Goal: Task Accomplishment & Management: Manage account settings

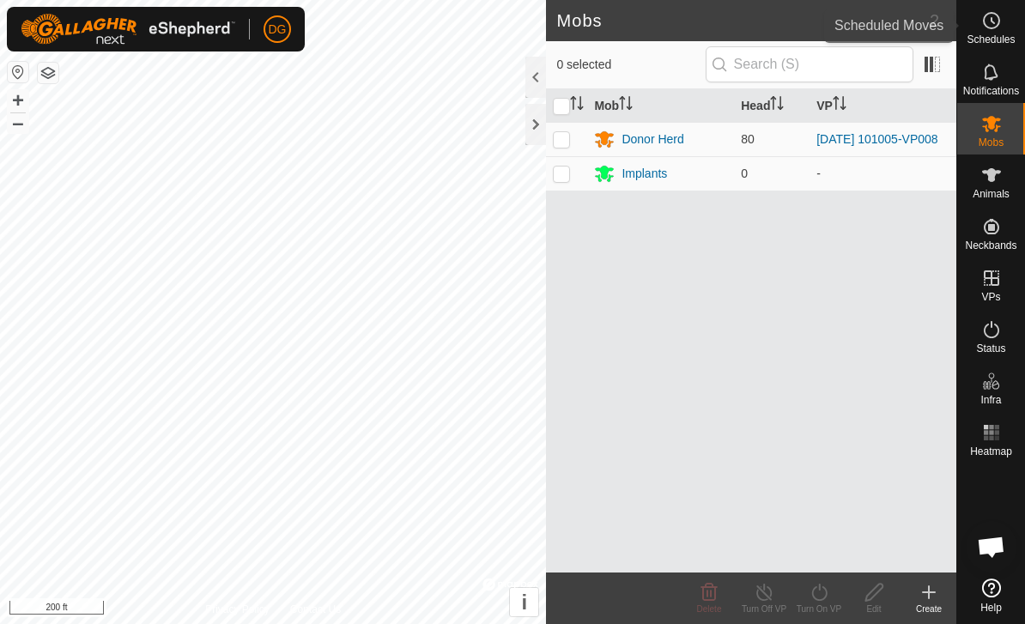
click at [1007, 27] on div "Schedules" at bounding box center [991, 26] width 68 height 52
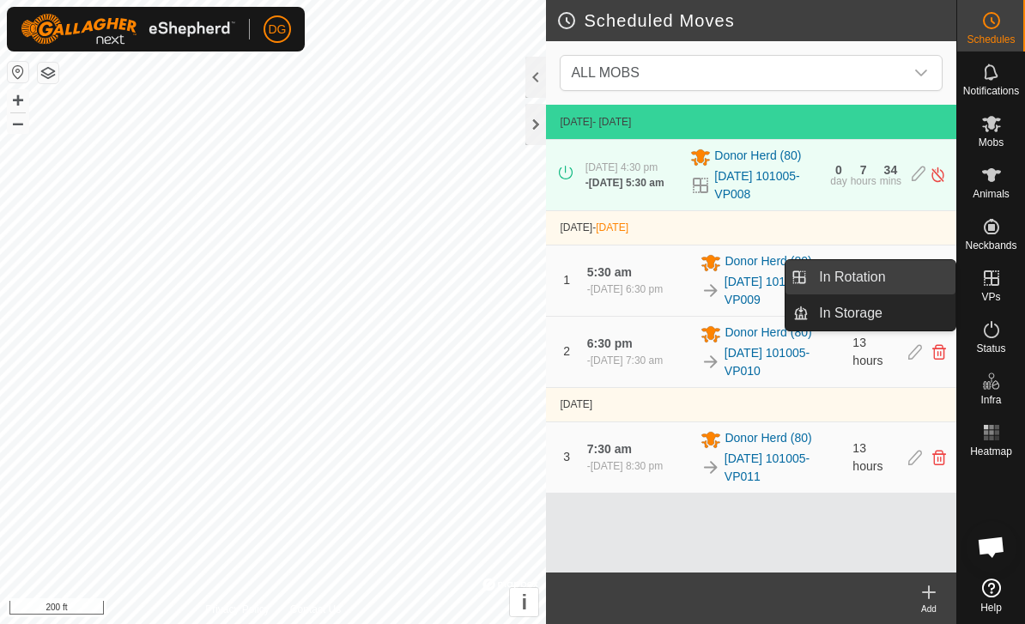
click at [887, 279] on link "In Rotation" at bounding box center [882, 277] width 147 height 34
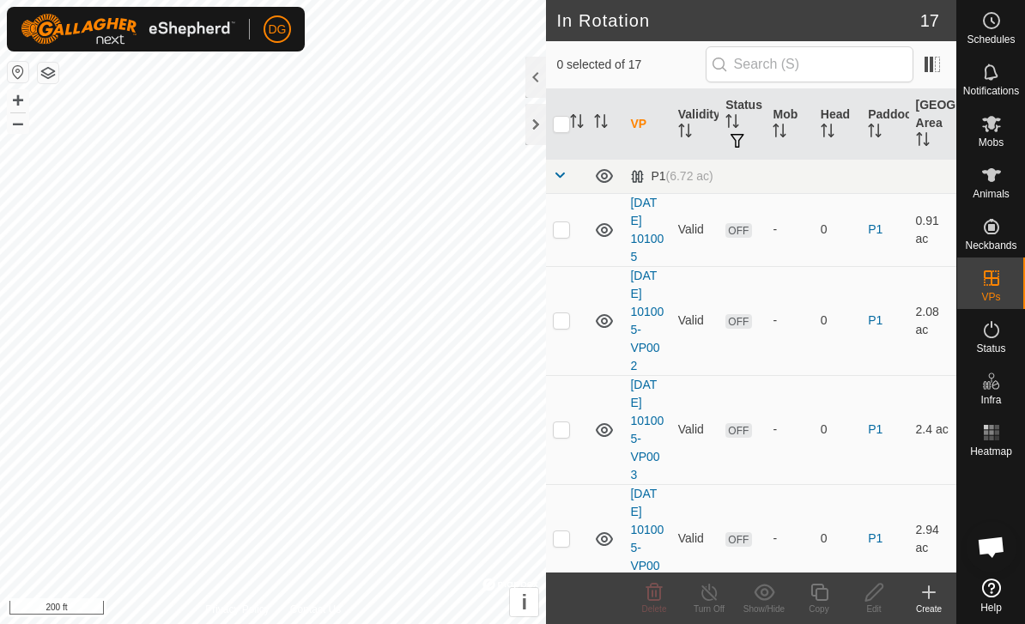
click at [932, 595] on icon at bounding box center [929, 592] width 21 height 21
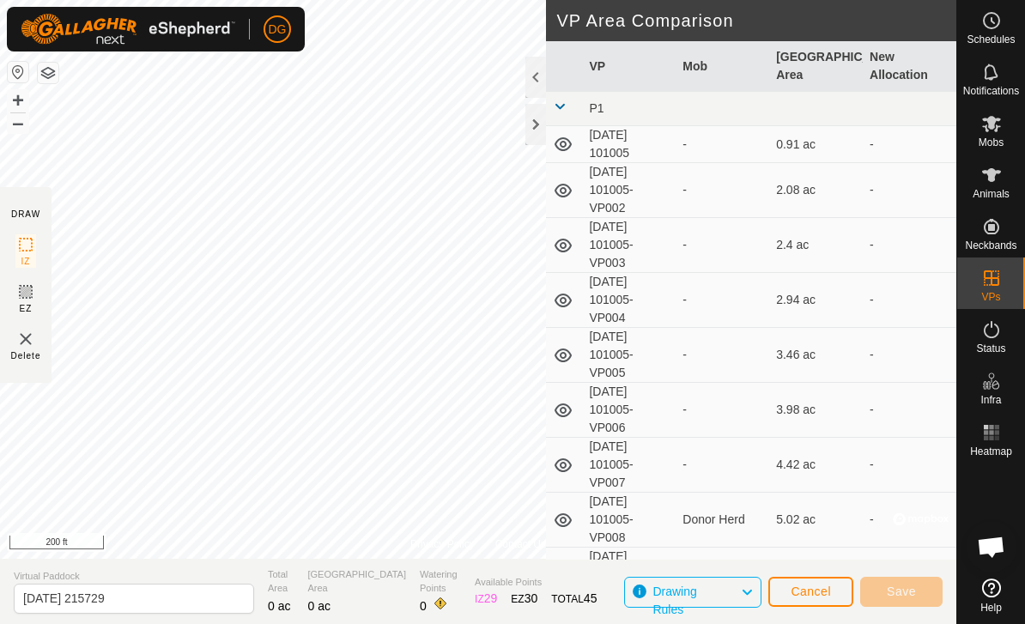
click at [811, 598] on span "Cancel" at bounding box center [811, 592] width 40 height 14
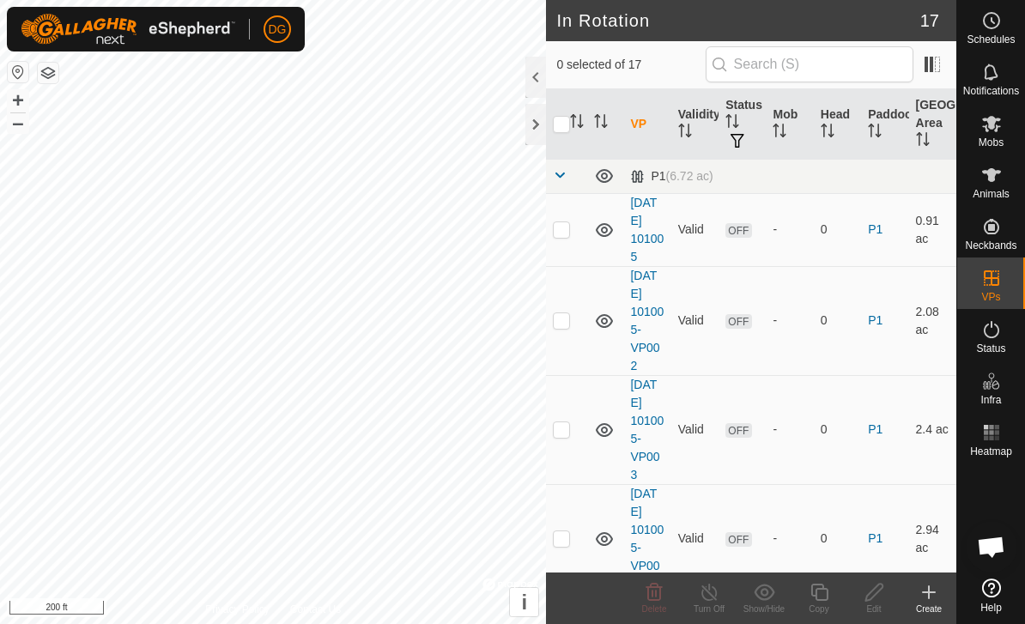
click at [942, 596] on create-svg-icon at bounding box center [928, 592] width 55 height 21
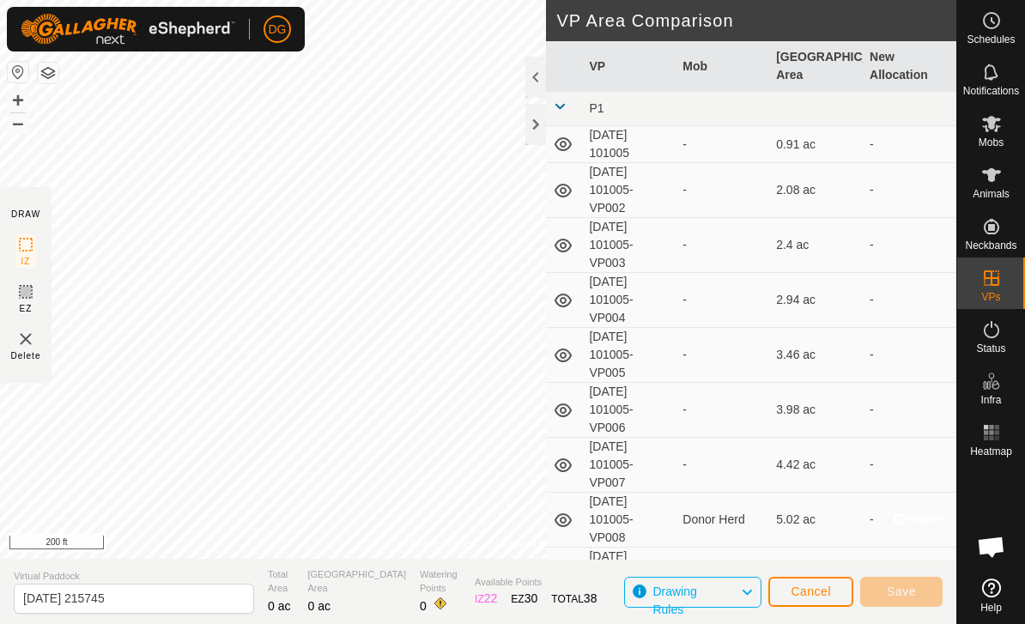
click at [25, 347] on img at bounding box center [25, 339] width 21 height 21
click at [33, 339] on img at bounding box center [25, 339] width 21 height 21
click at [33, 347] on img at bounding box center [25, 339] width 21 height 21
click at [34, 349] on span "Delete" at bounding box center [26, 355] width 30 height 13
click at [35, 342] on img at bounding box center [25, 339] width 21 height 21
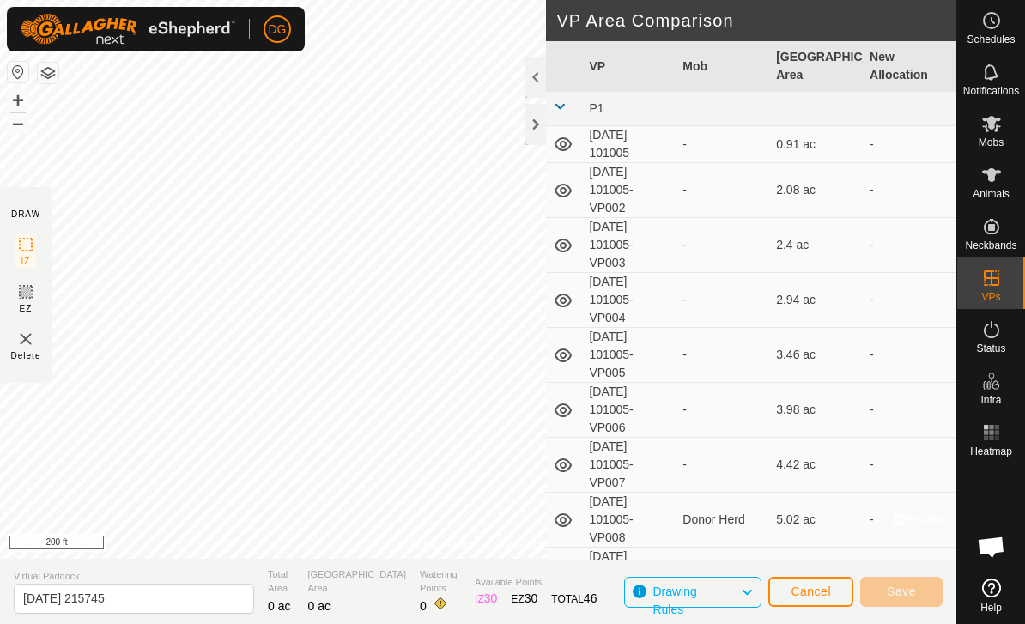
click at [35, 341] on img at bounding box center [25, 339] width 21 height 21
click at [37, 343] on div "Delete" at bounding box center [26, 345] width 30 height 33
click at [820, 593] on span "Cancel" at bounding box center [811, 592] width 40 height 14
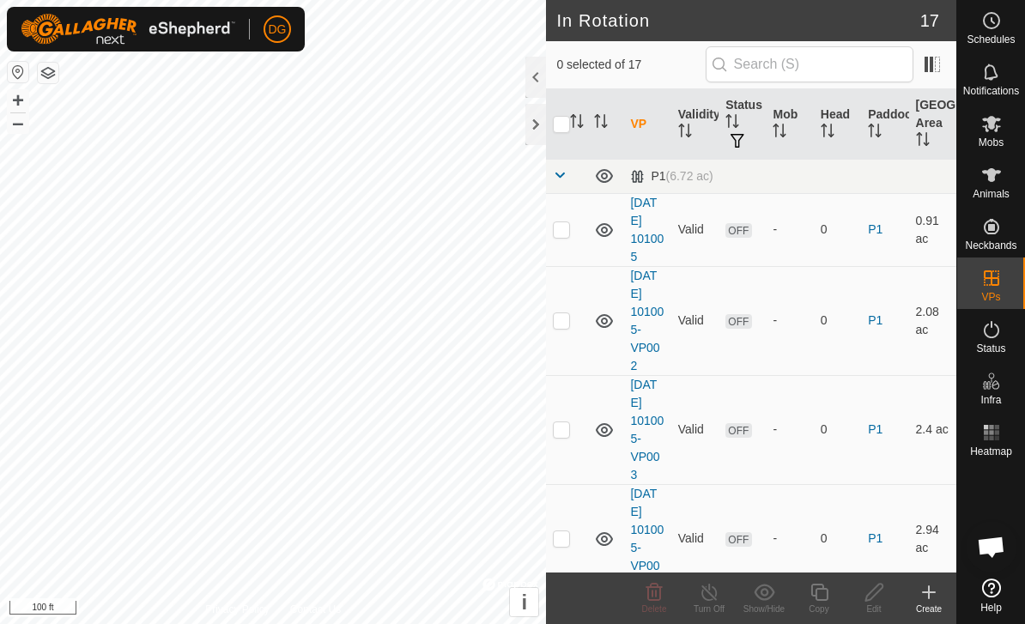
click at [935, 591] on icon at bounding box center [929, 592] width 21 height 21
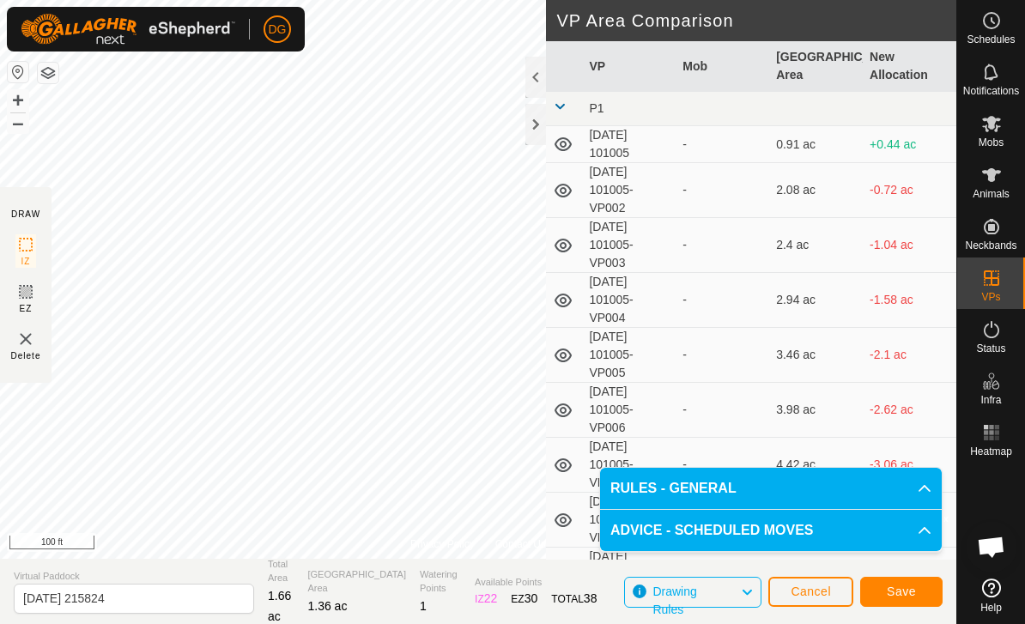
click at [814, 592] on span "Cancel" at bounding box center [811, 592] width 40 height 14
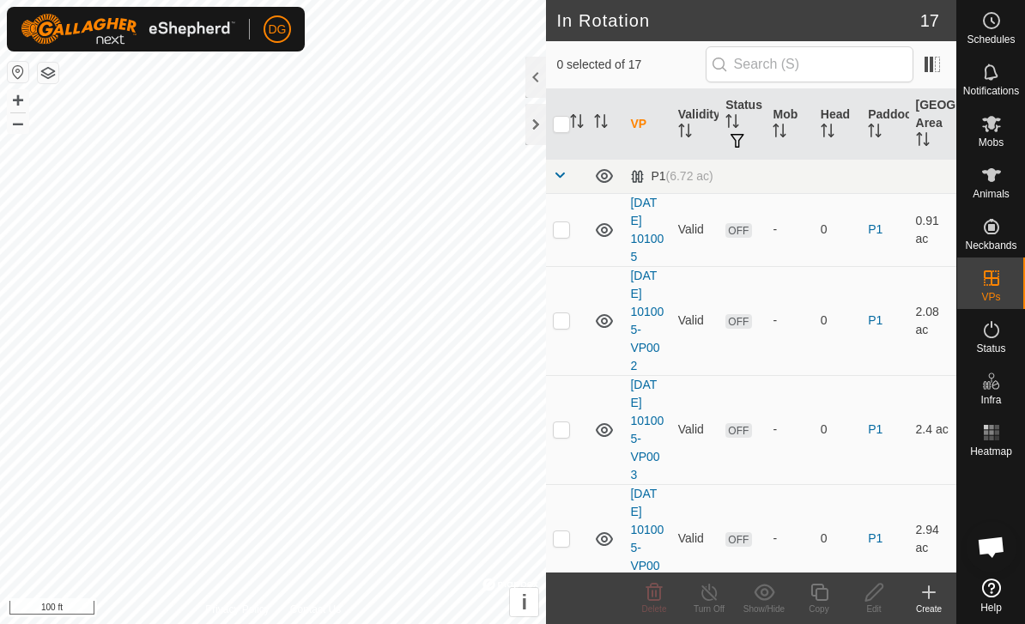
click at [928, 598] on icon at bounding box center [929, 592] width 21 height 21
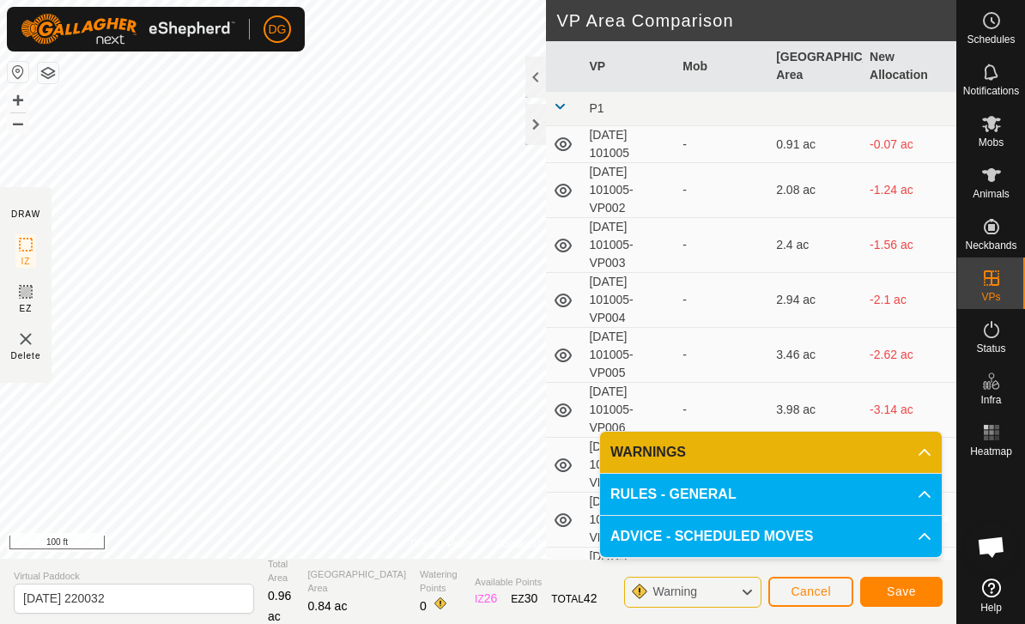
click at [811, 587] on span "Cancel" at bounding box center [811, 592] width 40 height 14
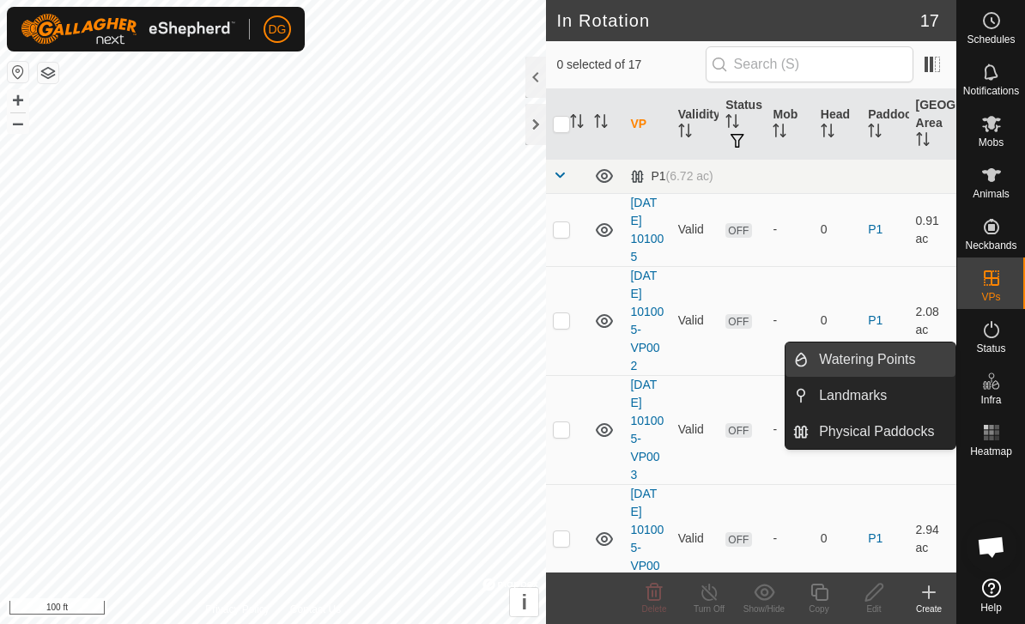
click at [892, 355] on span "Watering Points" at bounding box center [867, 359] width 96 height 21
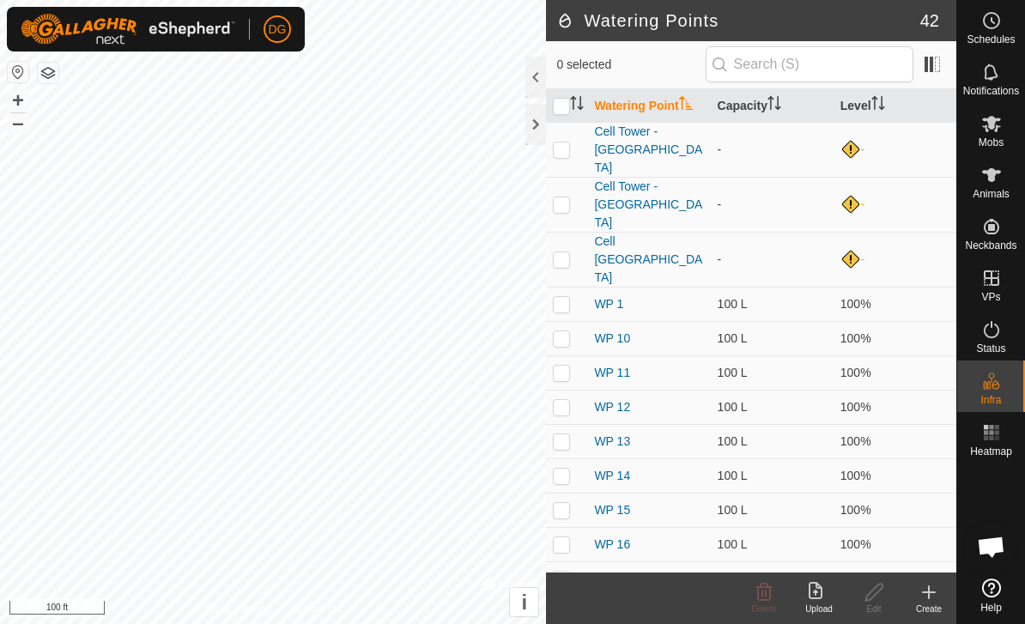
click at [929, 593] on icon at bounding box center [929, 592] width 0 height 12
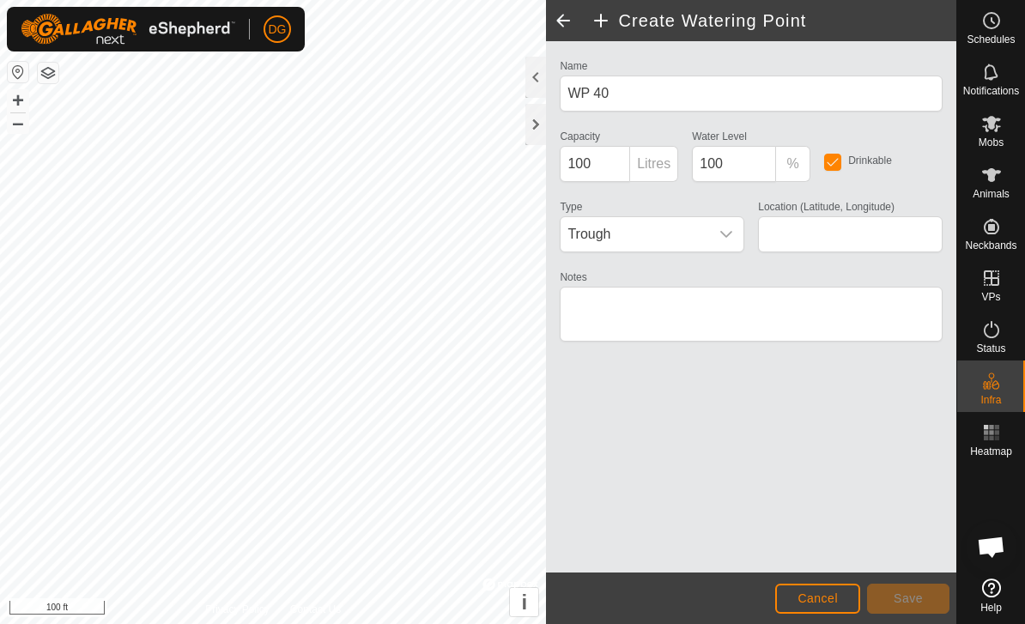
type input "36.512085, -81.009697"
click at [914, 598] on span "Save" at bounding box center [908, 599] width 29 height 14
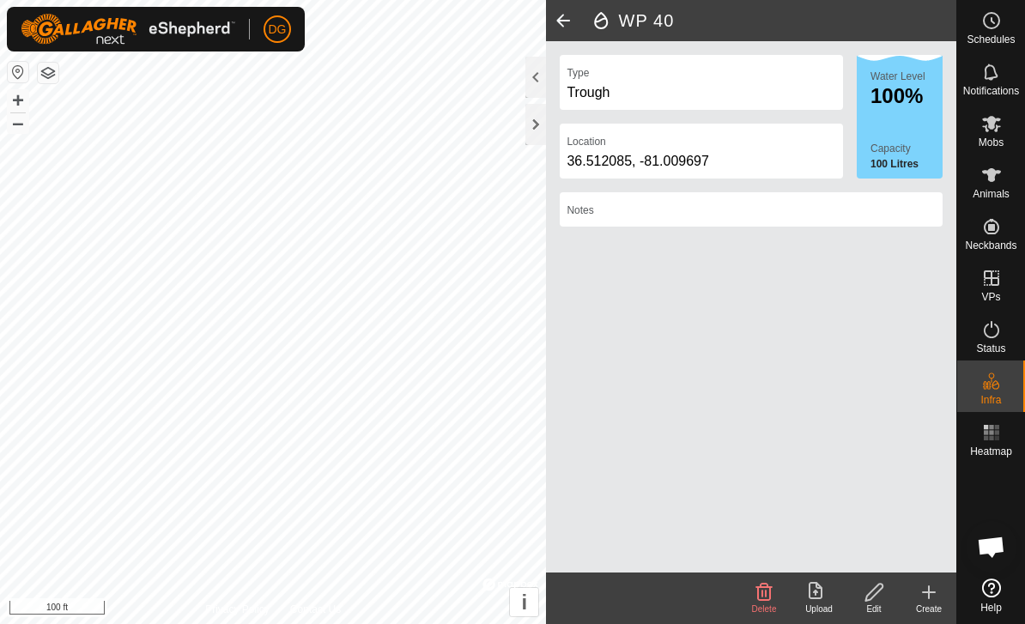
click at [877, 590] on icon at bounding box center [874, 592] width 21 height 21
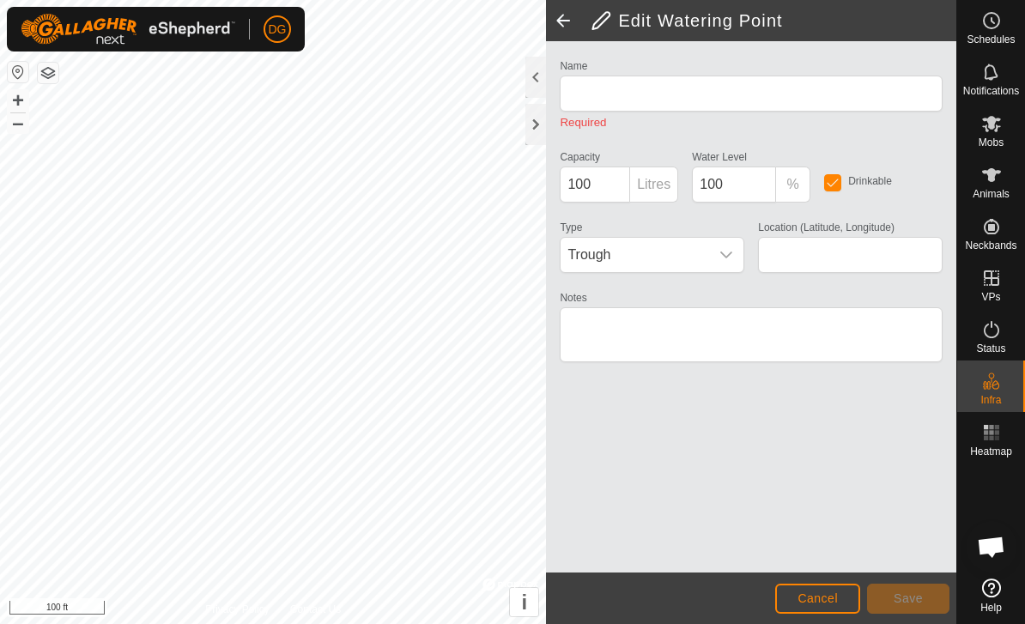
type input "WP 40"
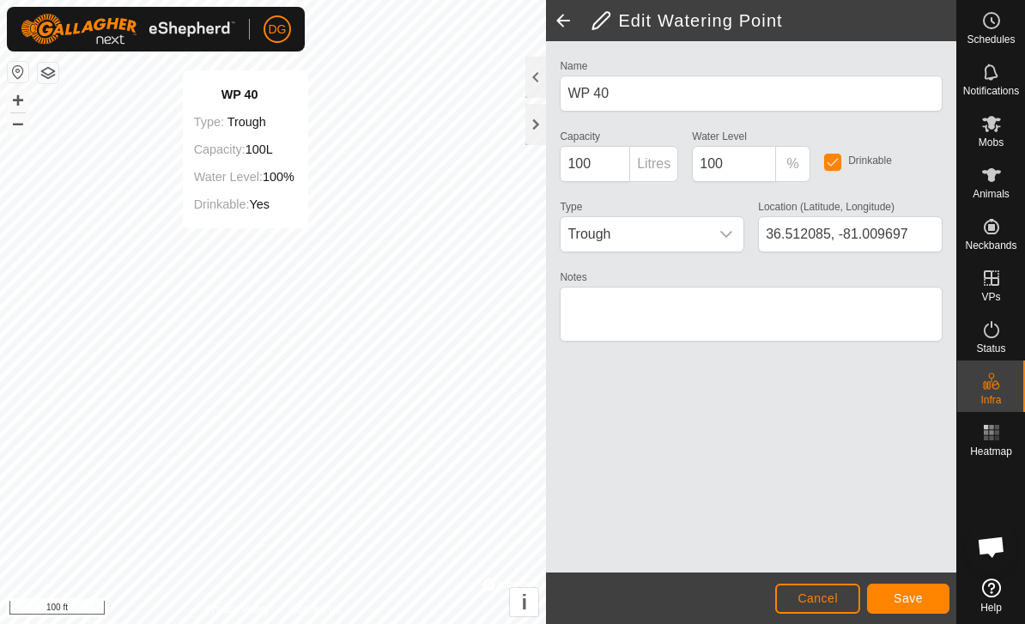
type input "36.512023, -81.009862"
click at [914, 608] on button "Save" at bounding box center [908, 599] width 82 height 30
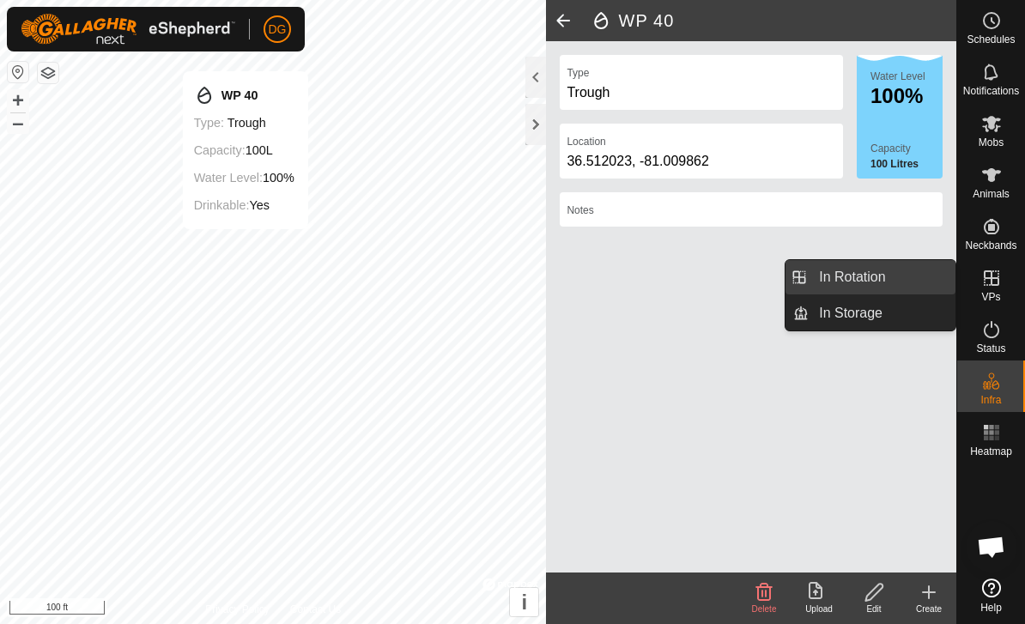
click at [896, 278] on link "In Rotation" at bounding box center [882, 277] width 147 height 34
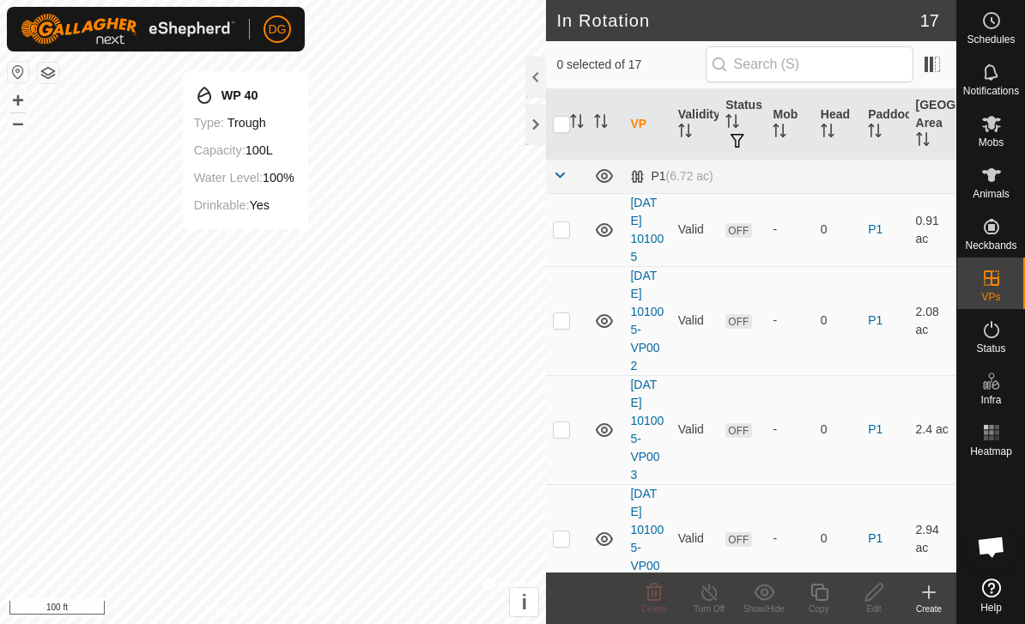
click at [929, 594] on icon at bounding box center [929, 592] width 0 height 12
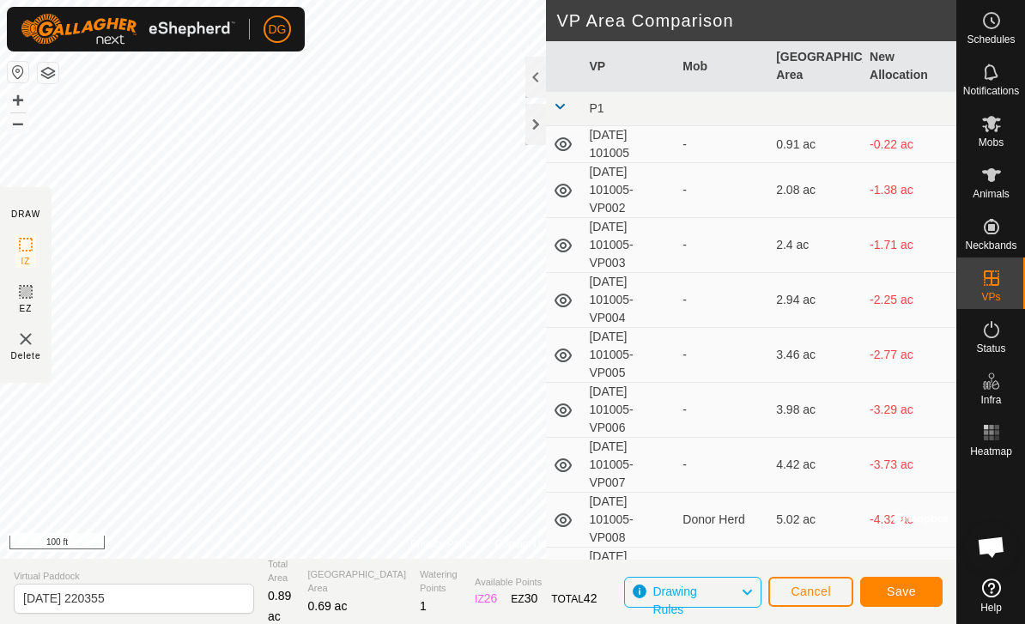
click at [911, 590] on span "Save" at bounding box center [901, 592] width 29 height 14
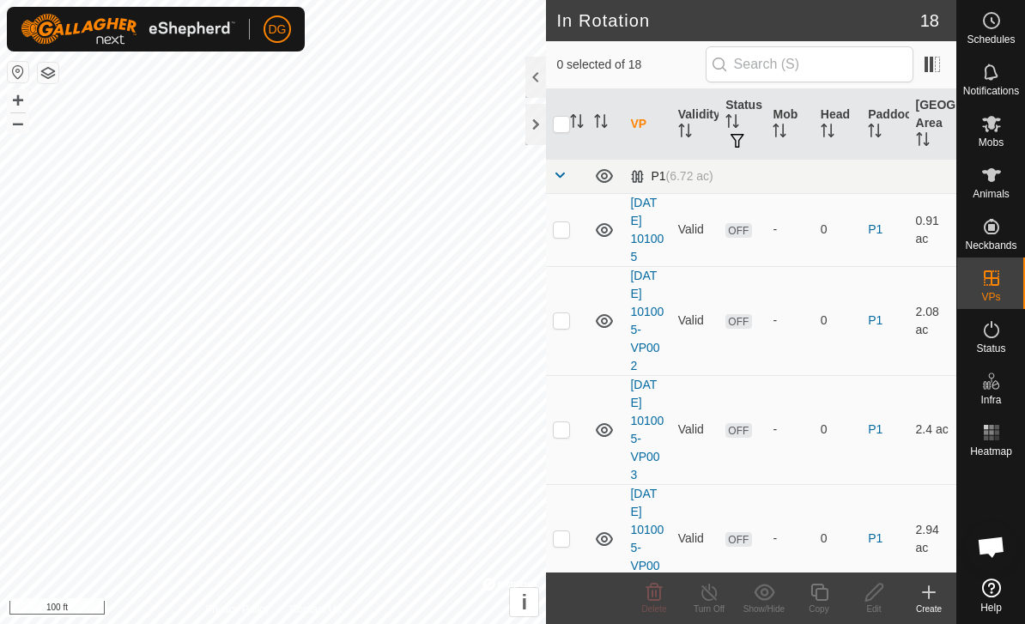
click at [566, 176] on span at bounding box center [560, 175] width 14 height 14
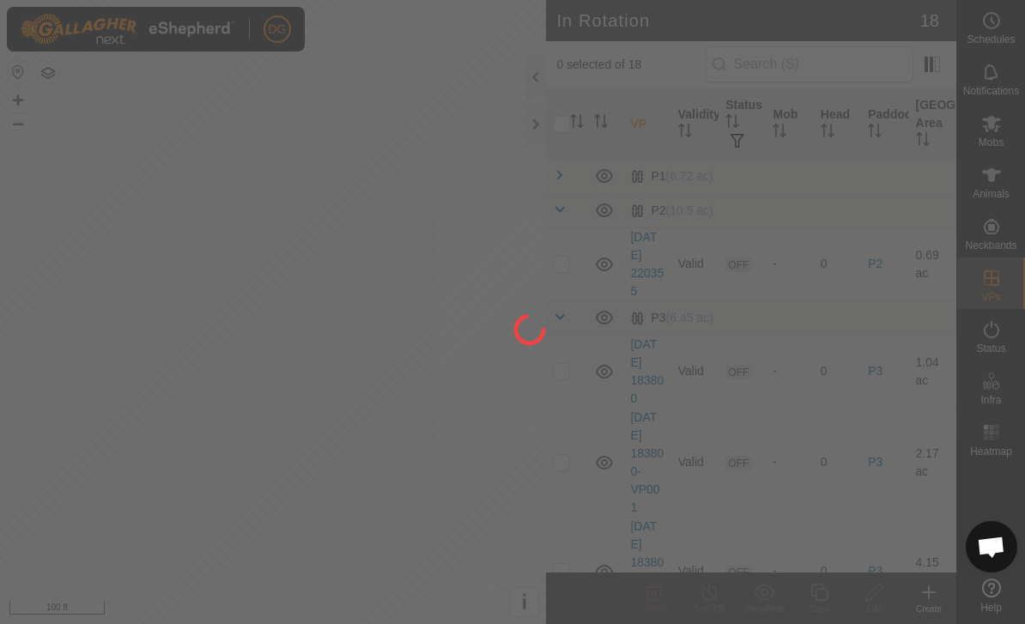
click at [559, 167] on div at bounding box center [512, 312] width 1025 height 624
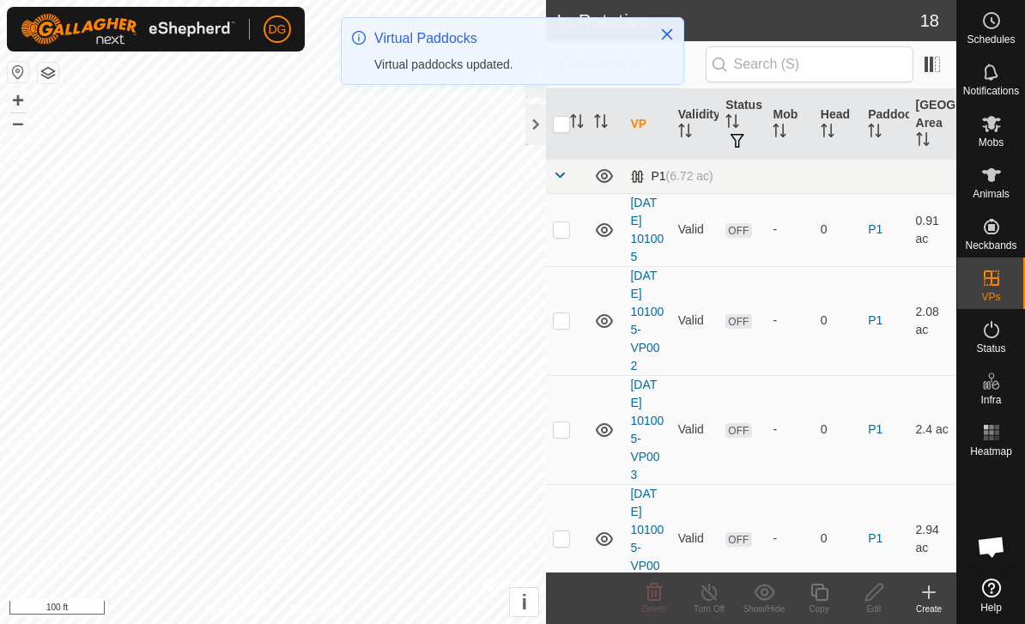
click at [560, 178] on span at bounding box center [560, 175] width 14 height 14
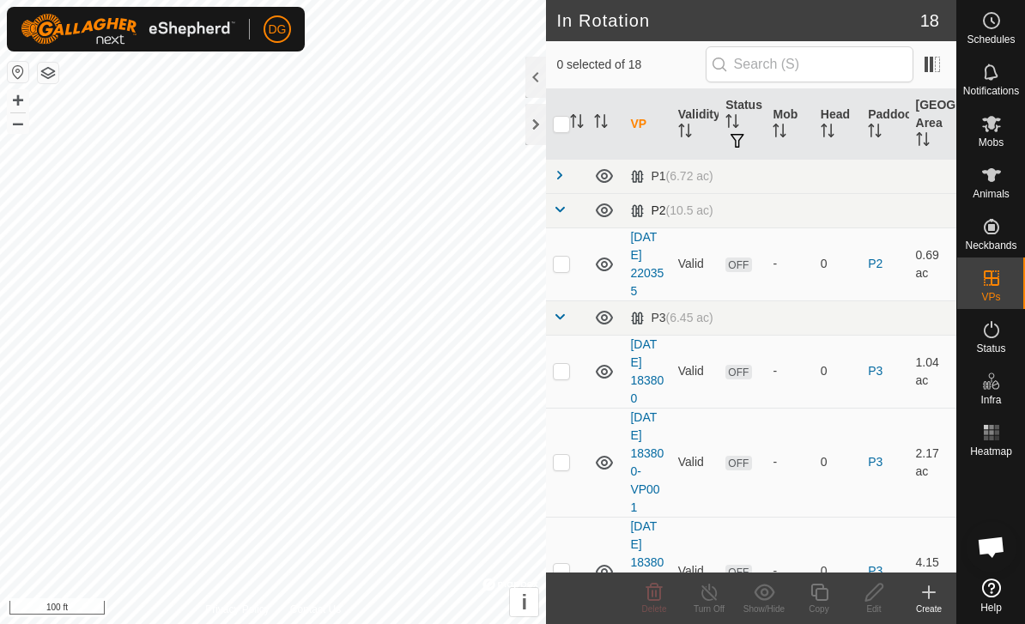
click at [562, 209] on span at bounding box center [560, 210] width 14 height 14
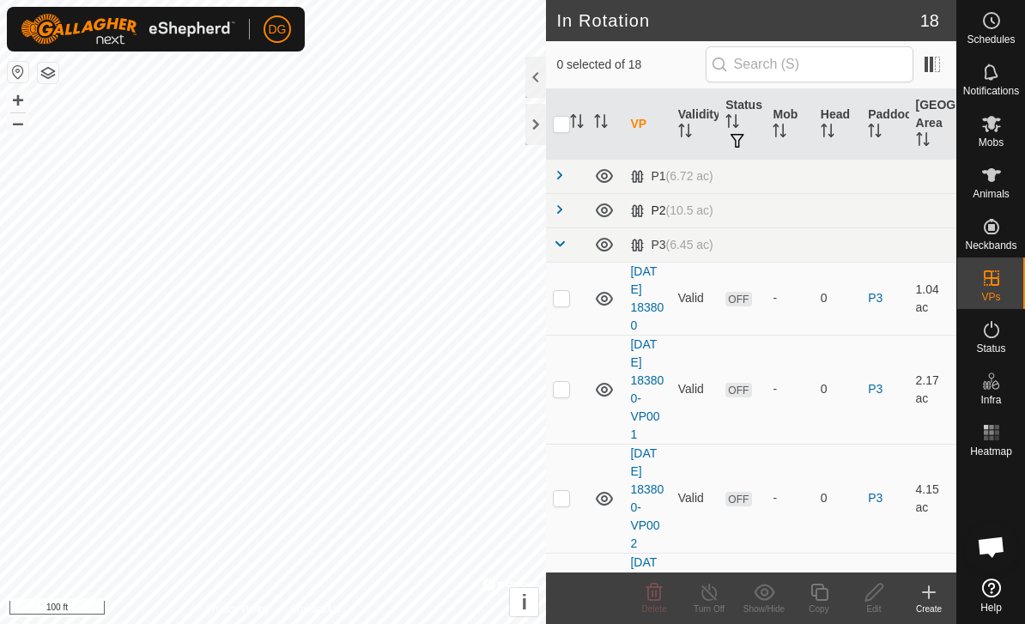
click at [563, 206] on span at bounding box center [560, 210] width 14 height 14
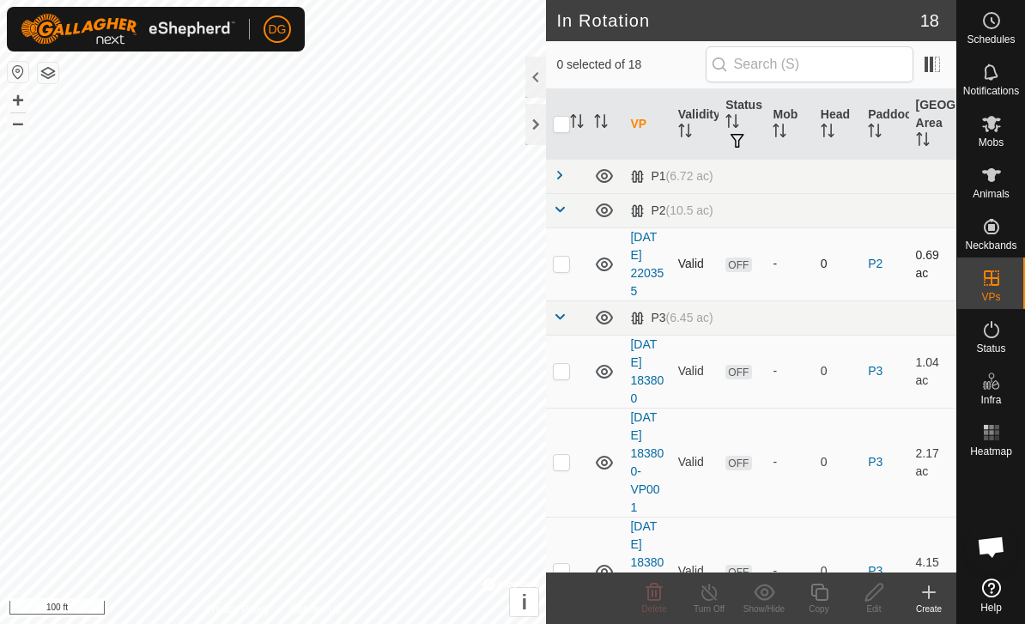
click at [564, 265] on p-checkbox at bounding box center [561, 264] width 17 height 14
checkbox input "true"
click at [826, 593] on icon at bounding box center [819, 592] width 21 height 21
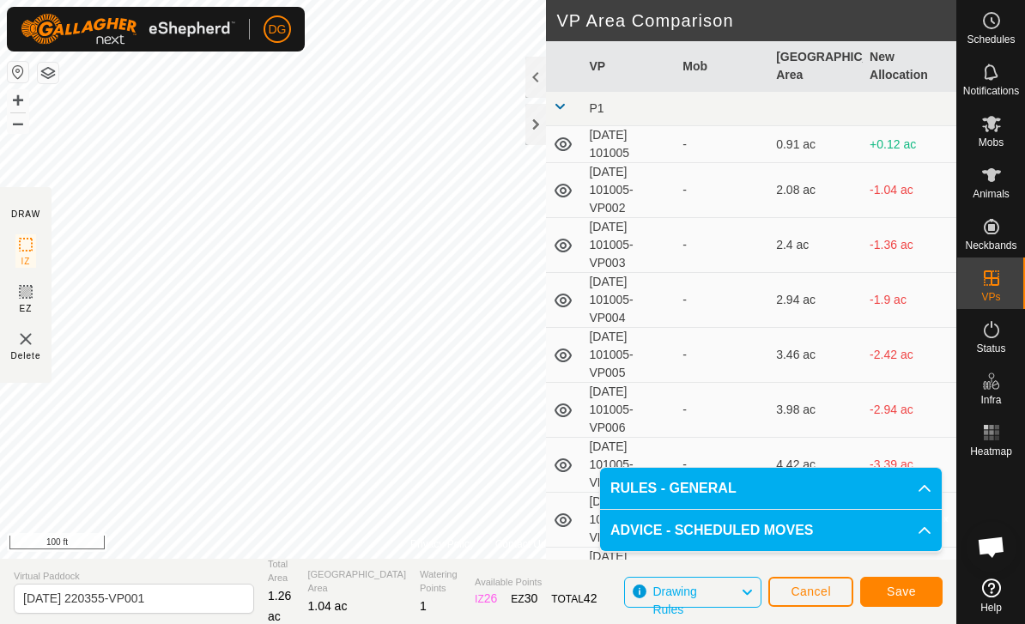
click at [908, 595] on span "Save" at bounding box center [901, 592] width 29 height 14
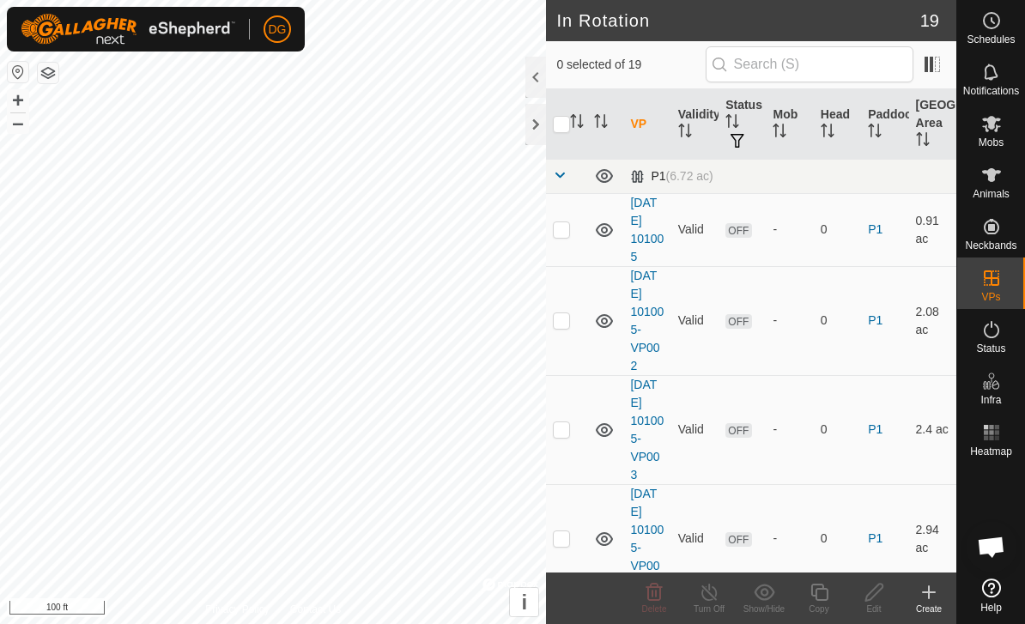
click at [566, 174] on span at bounding box center [560, 175] width 14 height 14
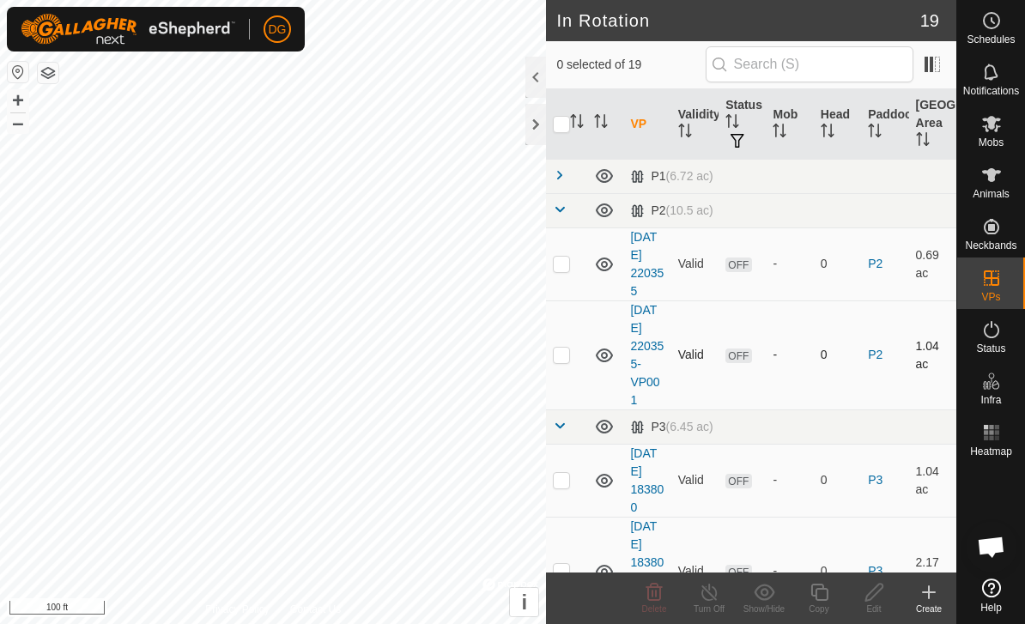
click at [568, 355] on p-checkbox at bounding box center [561, 355] width 17 height 14
checkbox input "true"
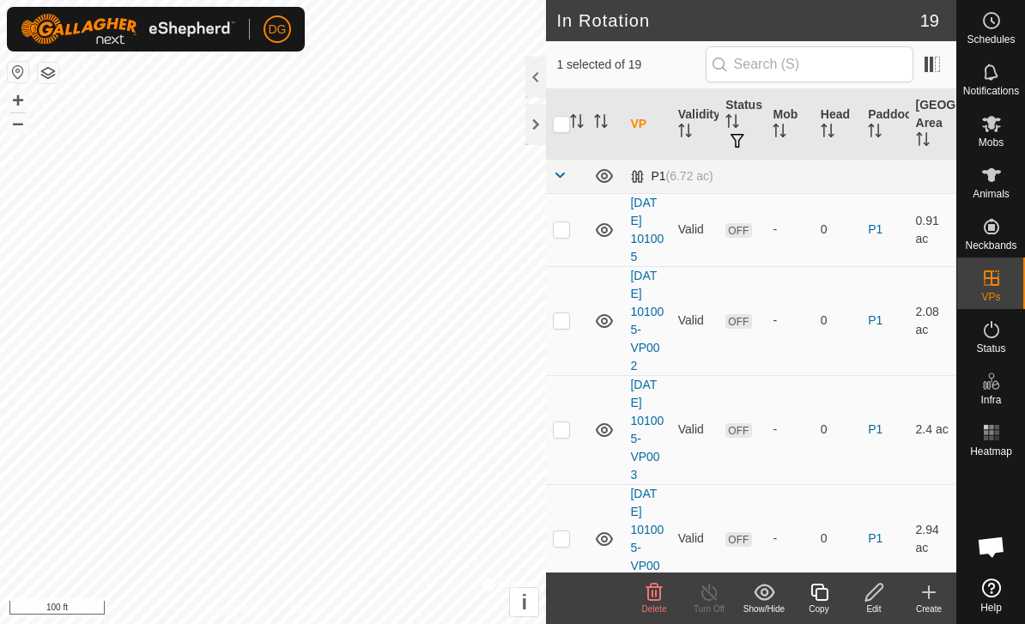
click at [555, 168] on span at bounding box center [560, 175] width 14 height 14
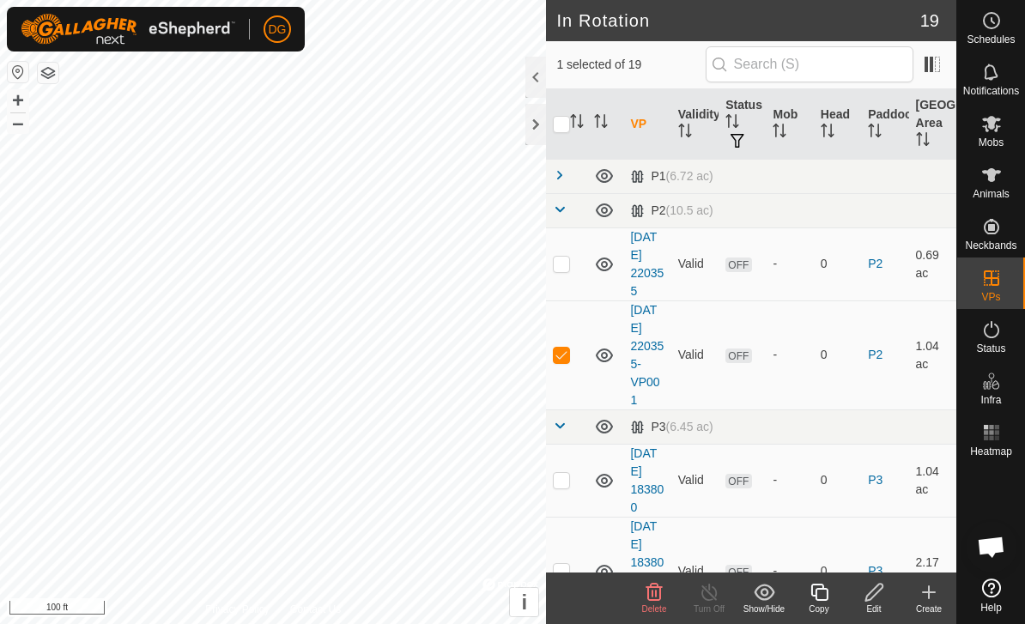
click at [822, 593] on icon at bounding box center [819, 592] width 21 height 21
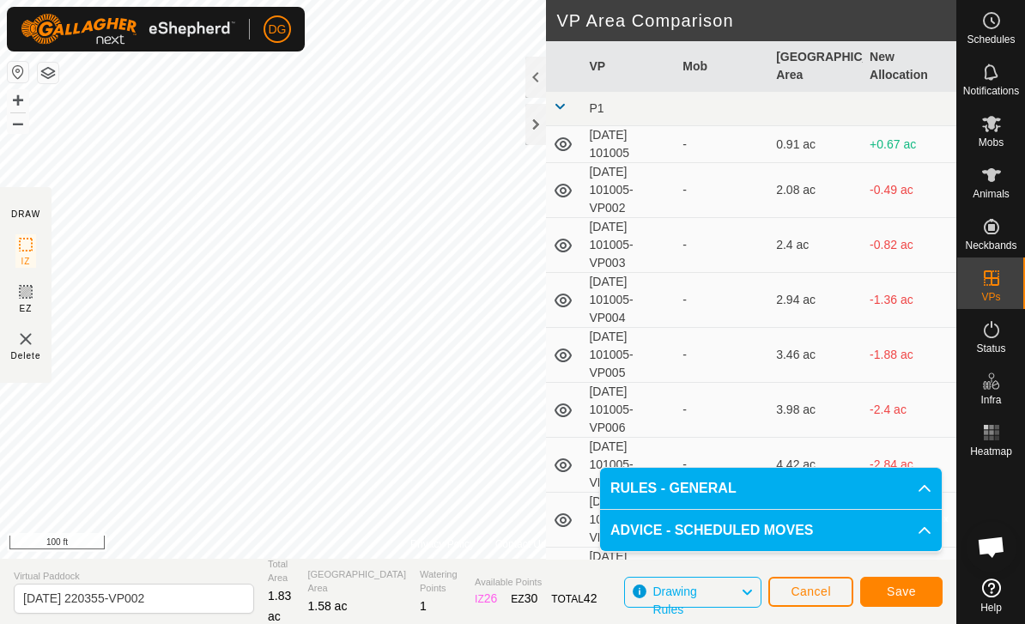
click at [897, 593] on span "Save" at bounding box center [901, 592] width 29 height 14
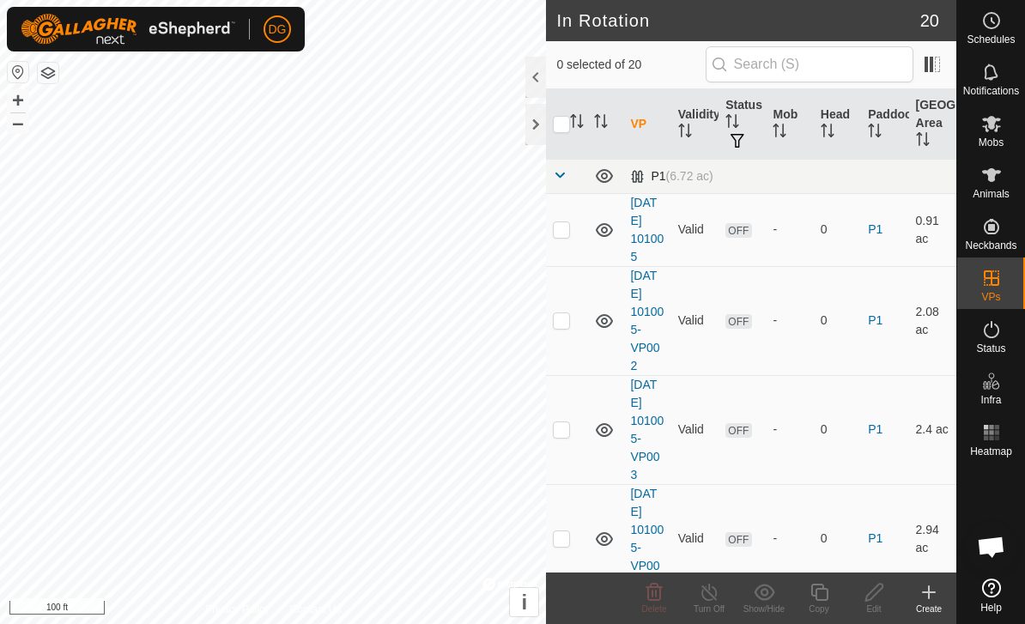
click at [558, 170] on span at bounding box center [560, 175] width 14 height 14
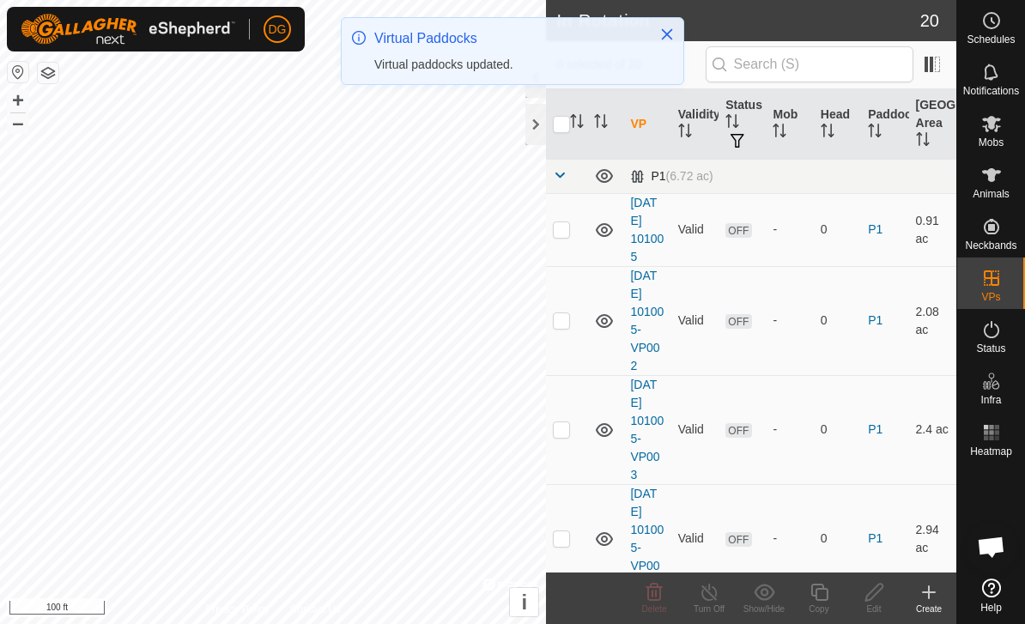
click at [561, 178] on span at bounding box center [560, 175] width 14 height 14
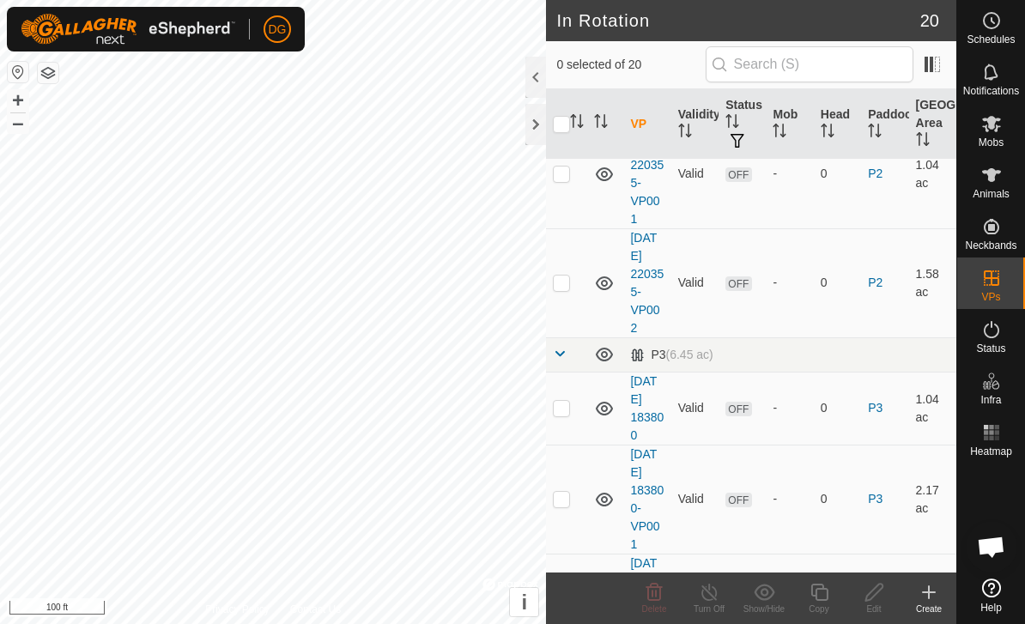
scroll to position [176, 0]
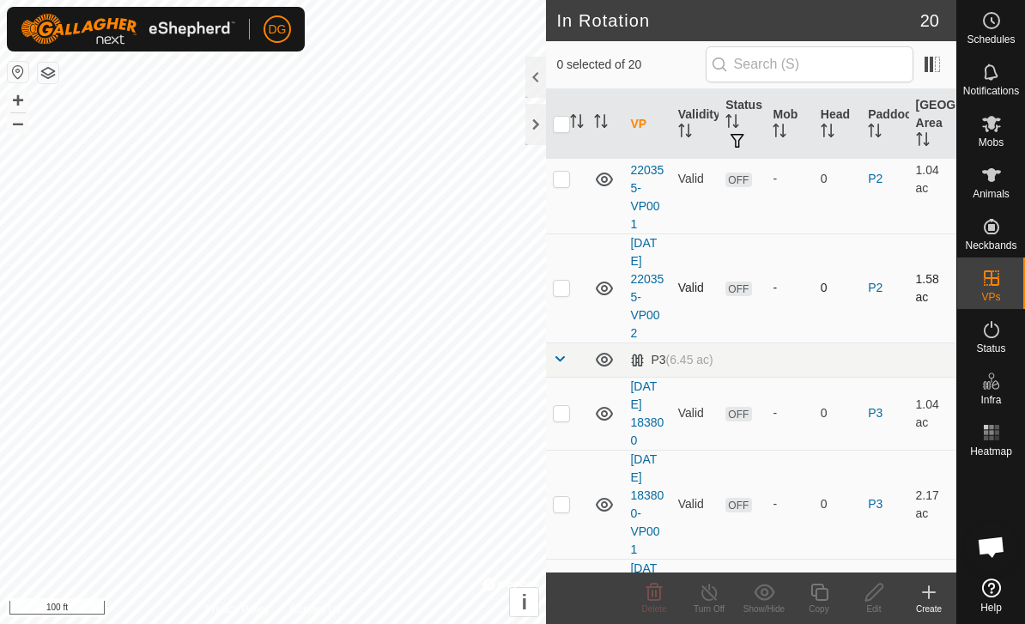
click at [554, 295] on td at bounding box center [566, 288] width 41 height 109
checkbox input "true"
click at [822, 587] on icon at bounding box center [819, 592] width 21 height 21
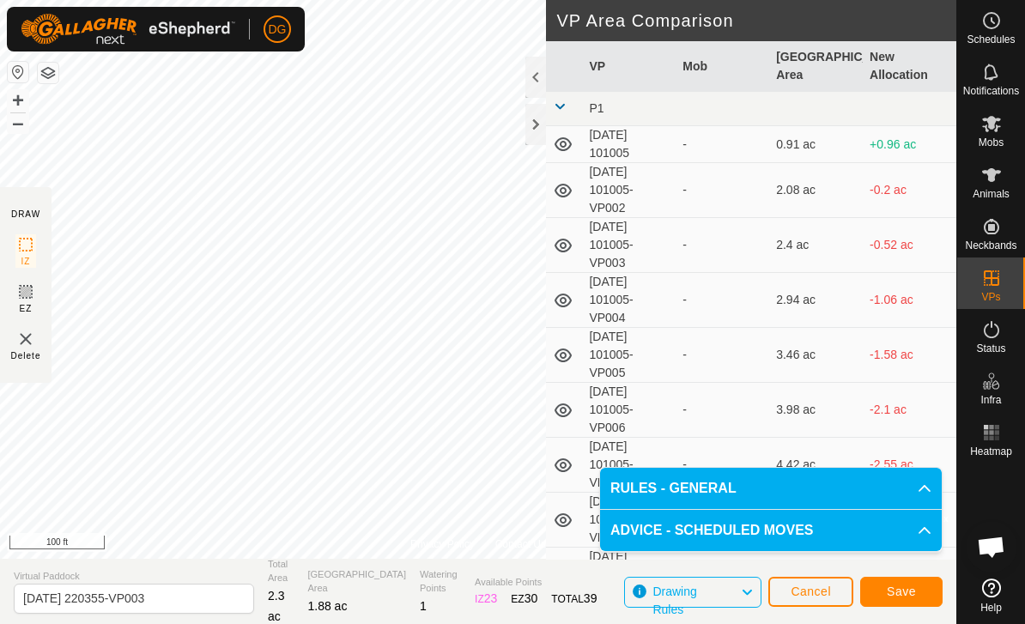
click at [905, 591] on span "Save" at bounding box center [901, 592] width 29 height 14
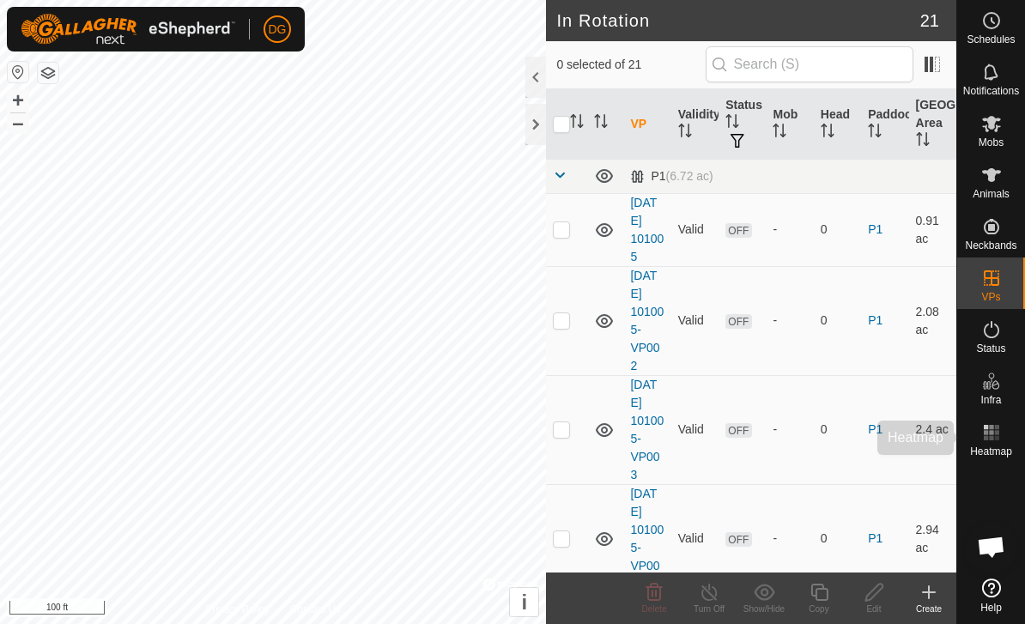
click at [970, 423] on div "Heatmap" at bounding box center [991, 438] width 68 height 52
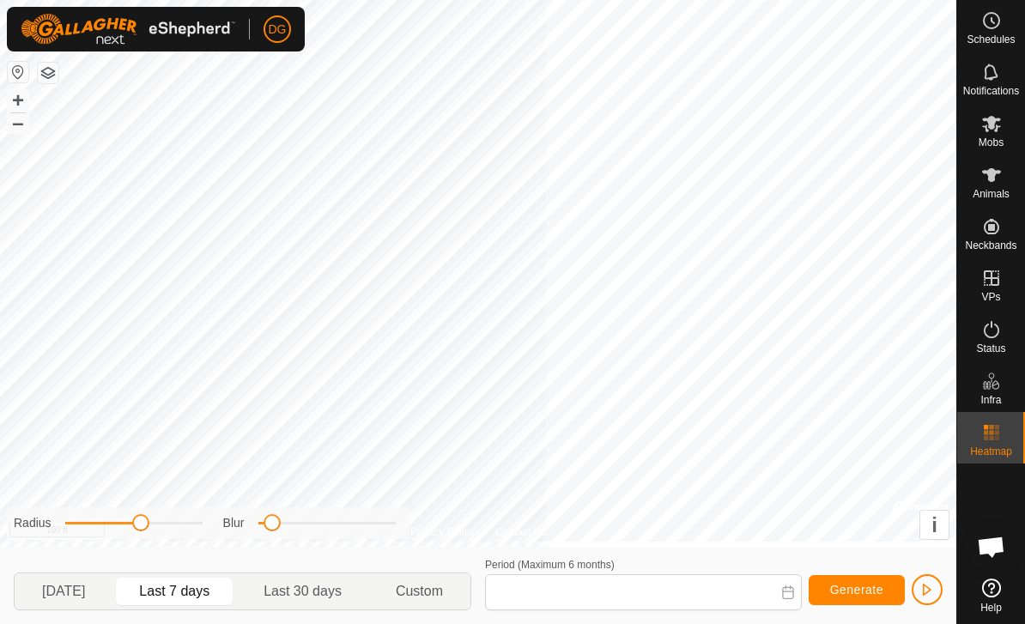
type input "[DATE] - [DATE]"
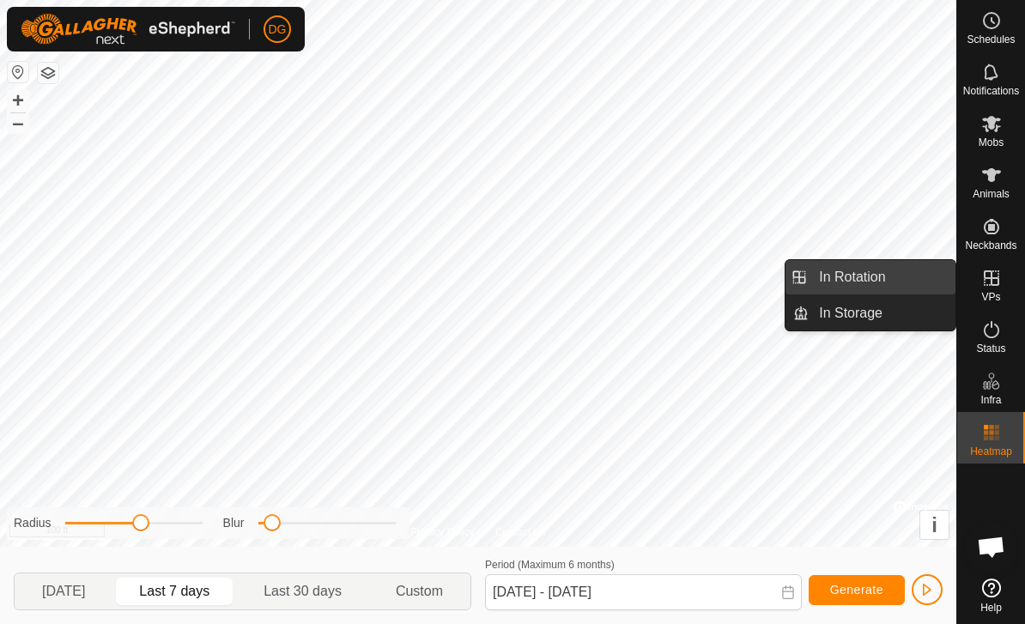
click at [861, 284] on span "In Rotation" at bounding box center [852, 277] width 66 height 21
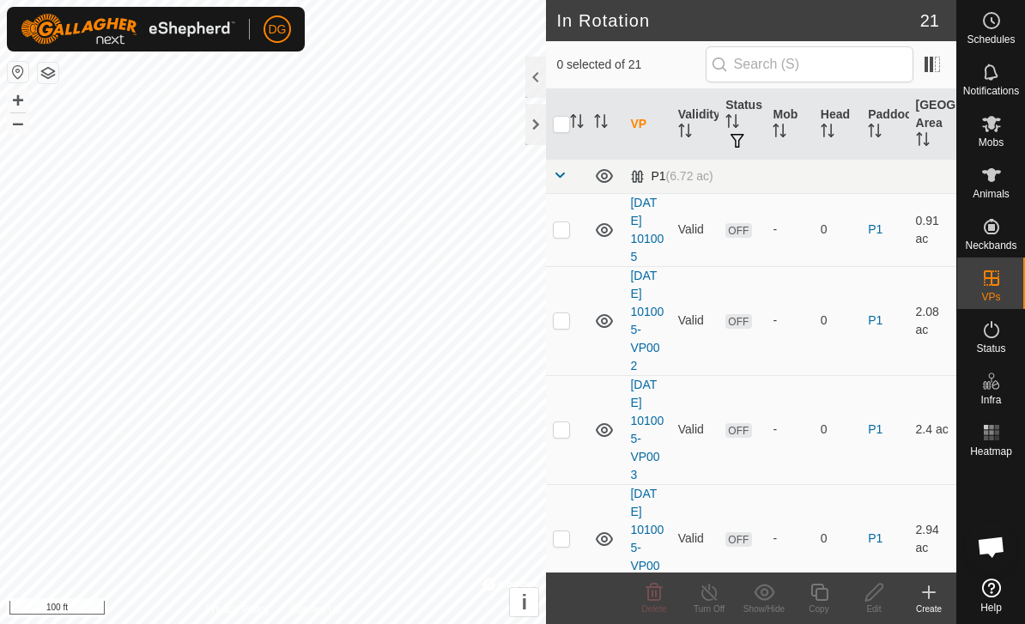
click at [568, 169] on td at bounding box center [566, 176] width 41 height 34
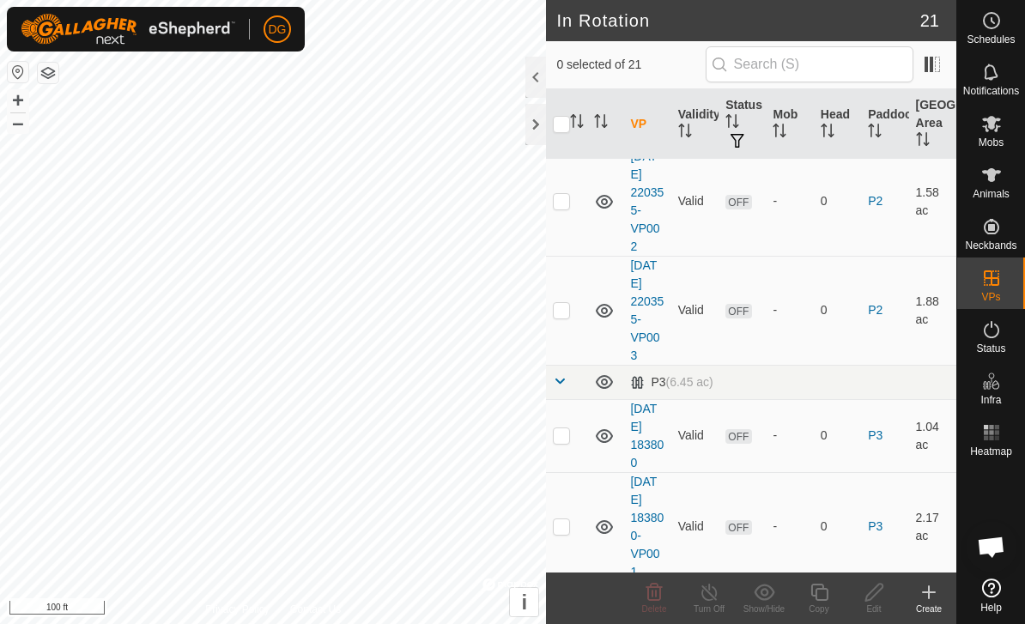
scroll to position [258, 0]
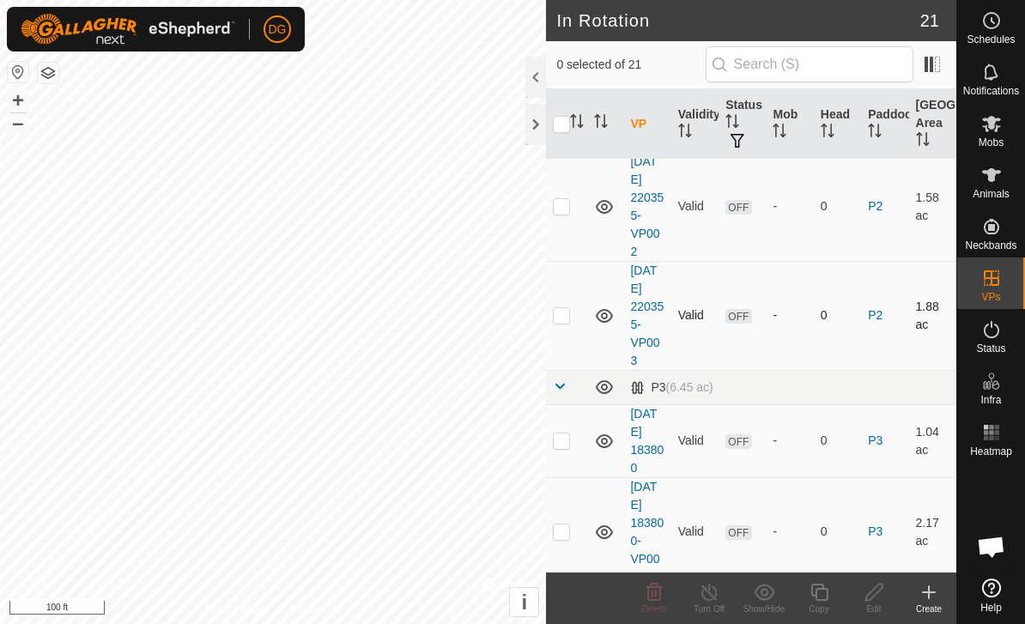
click at [556, 319] on p-checkbox at bounding box center [561, 315] width 17 height 14
checkbox input "true"
click at [825, 595] on icon at bounding box center [819, 592] width 21 height 21
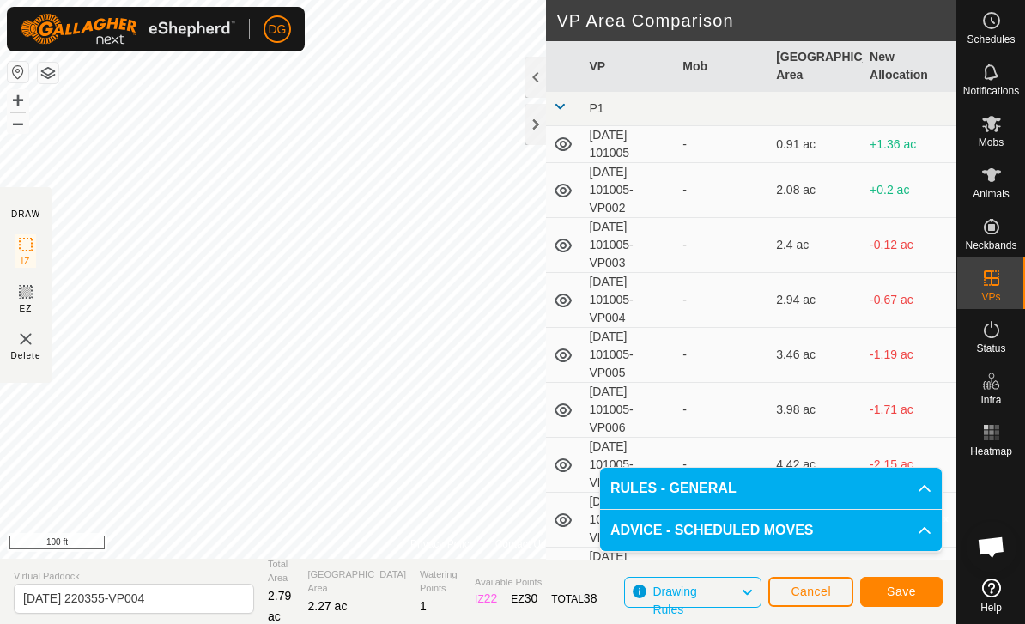
click at [904, 589] on span "Save" at bounding box center [901, 592] width 29 height 14
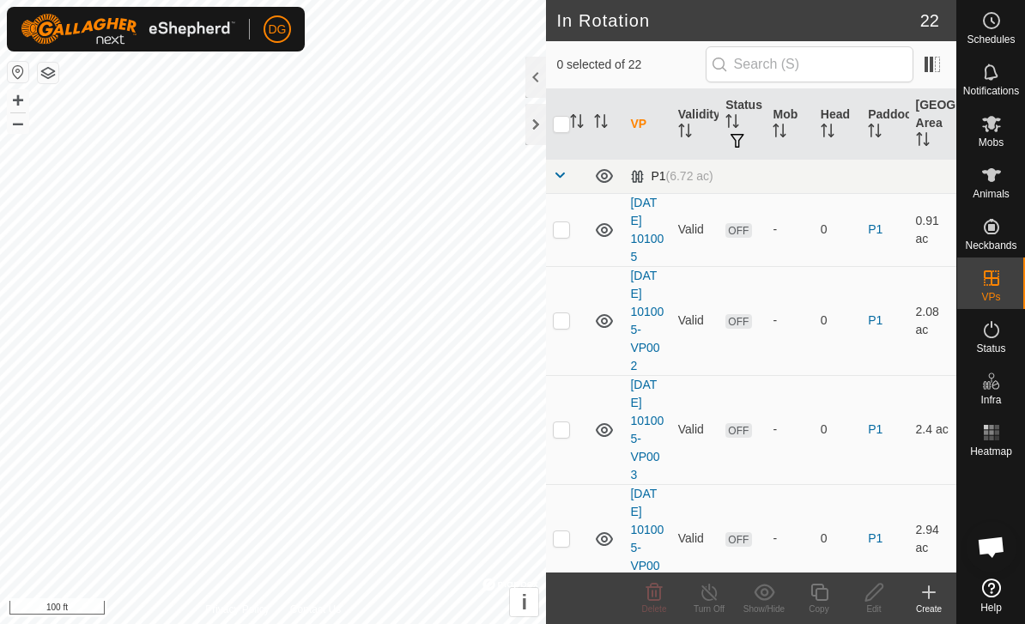
click at [566, 172] on span at bounding box center [560, 175] width 14 height 14
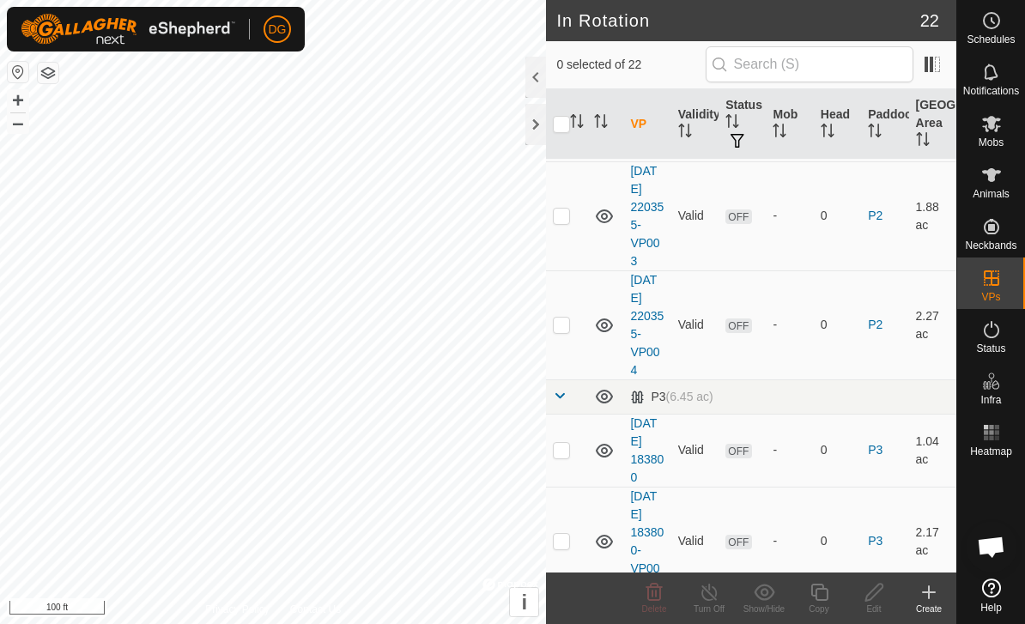
scroll to position [356, 0]
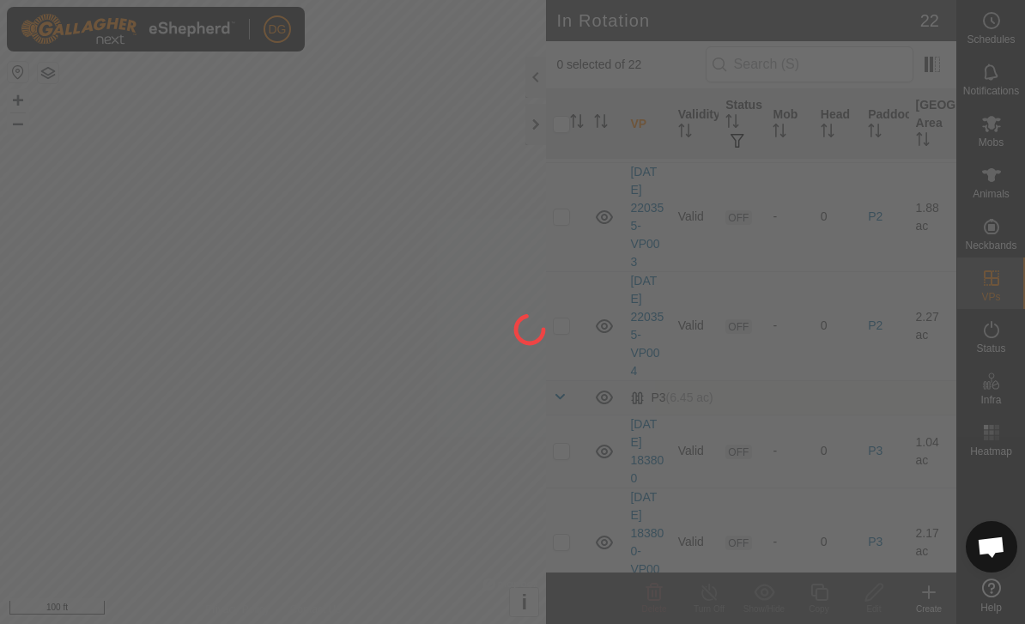
click at [558, 326] on div at bounding box center [512, 312] width 1025 height 624
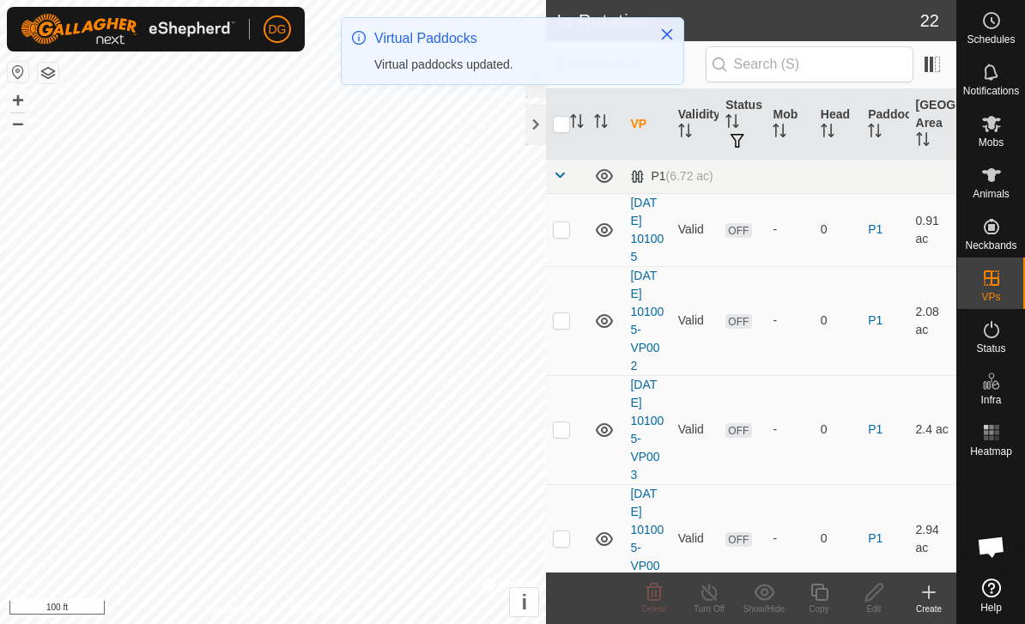
scroll to position [0, 0]
click at [562, 174] on span at bounding box center [560, 175] width 14 height 14
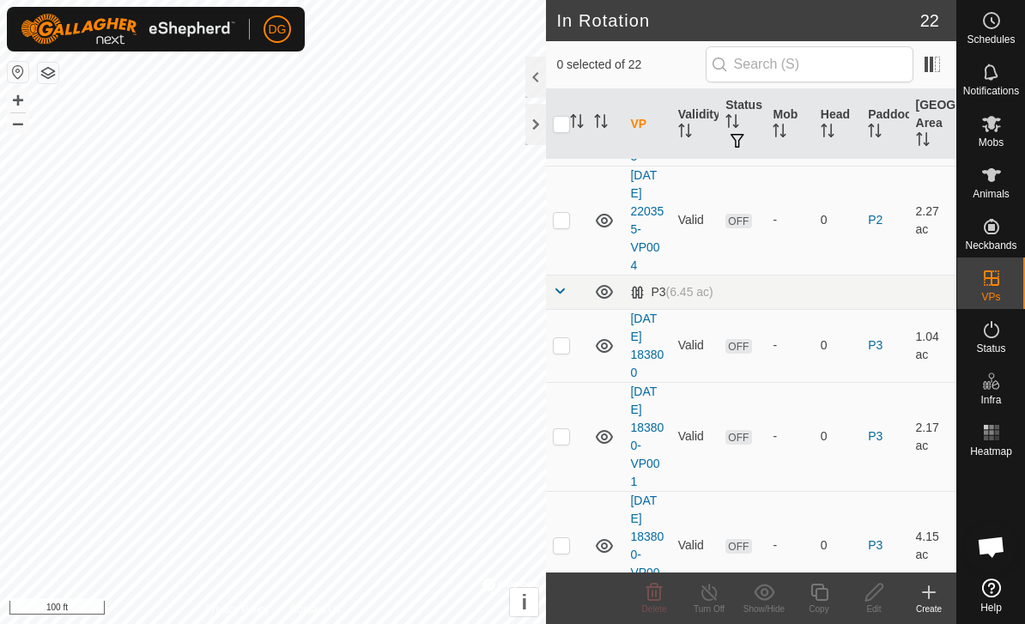
scroll to position [459, 0]
click at [561, 234] on td at bounding box center [566, 222] width 41 height 109
checkbox input "true"
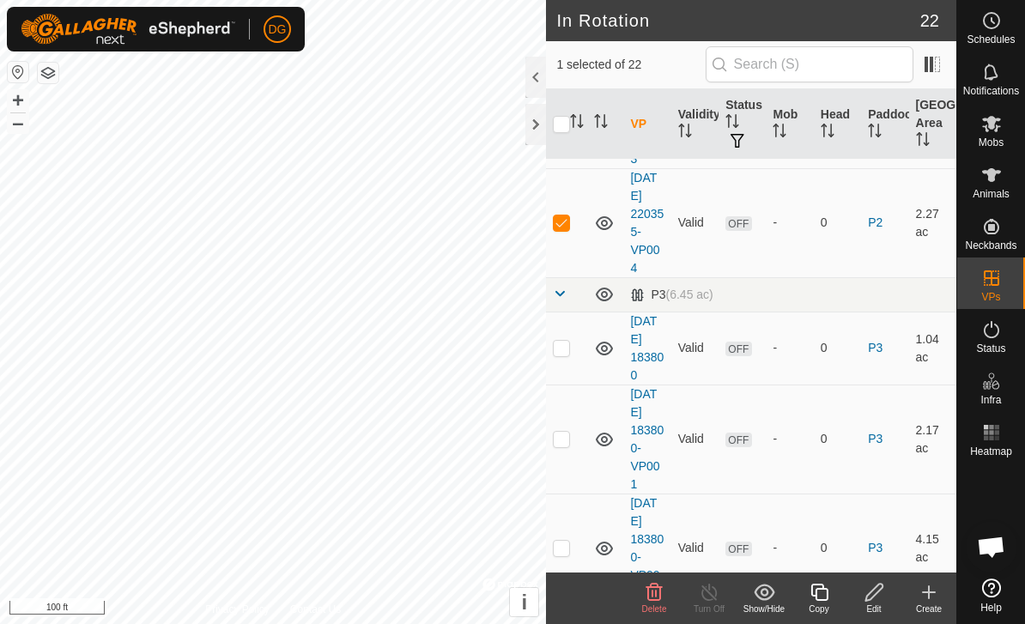
click at [825, 598] on icon at bounding box center [819, 592] width 21 height 21
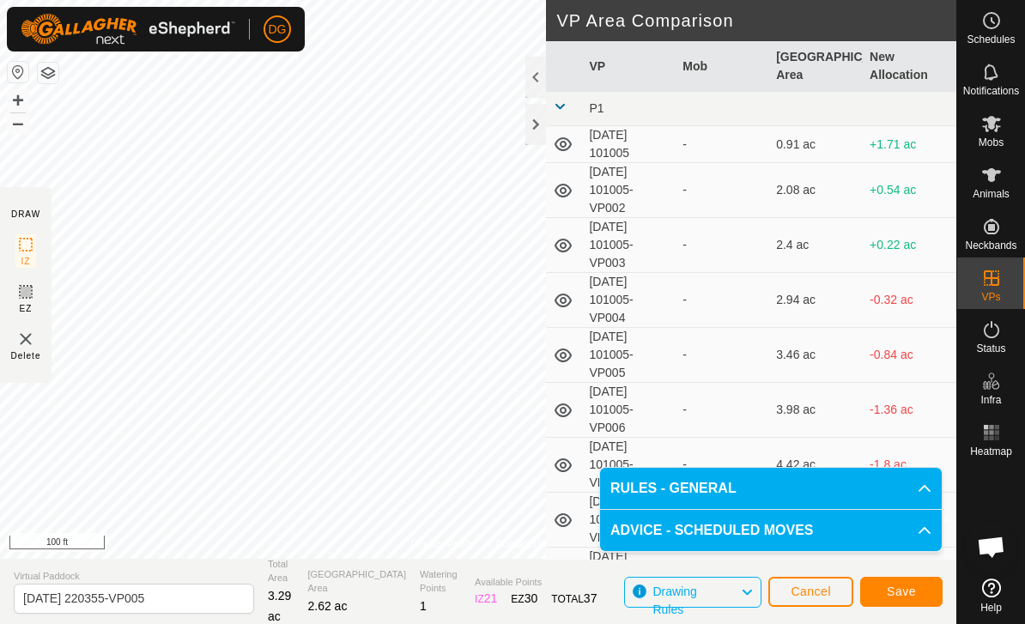
click at [907, 592] on span "Save" at bounding box center [901, 592] width 29 height 14
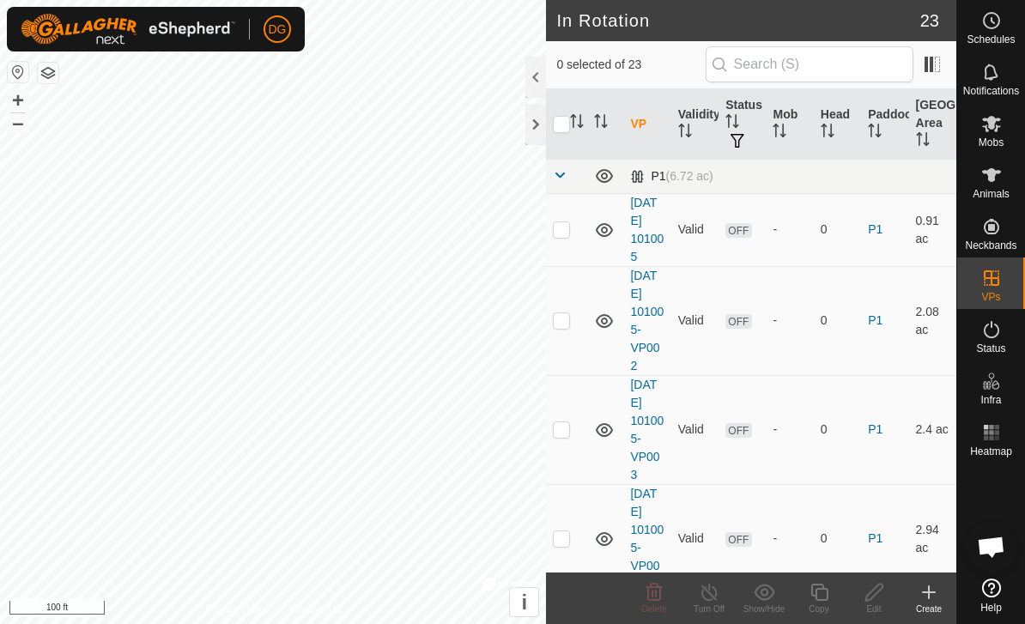
click at [562, 173] on span at bounding box center [560, 175] width 14 height 14
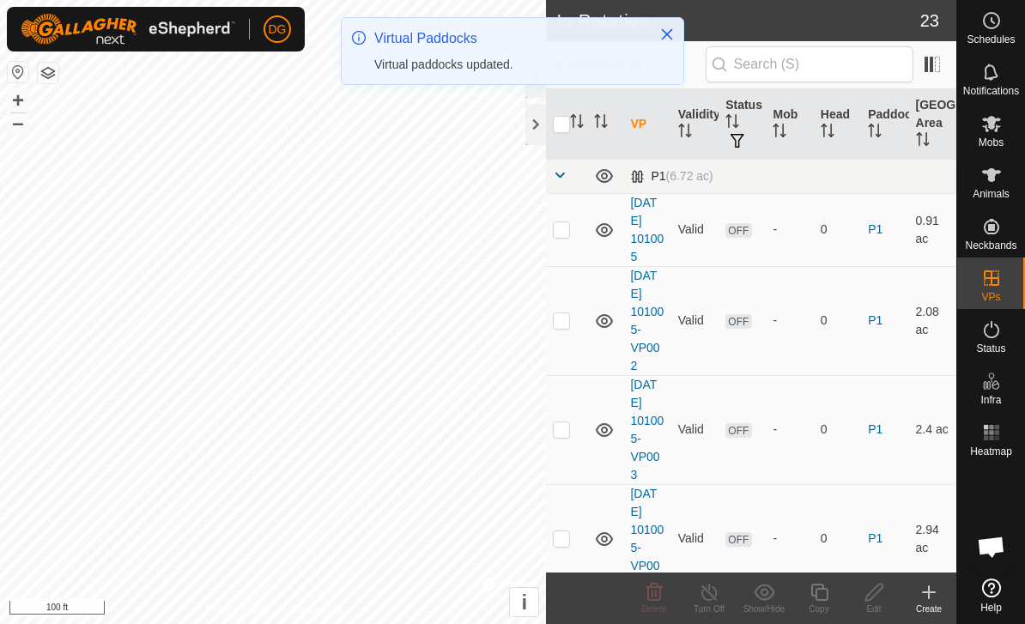
click at [565, 170] on span at bounding box center [560, 175] width 14 height 14
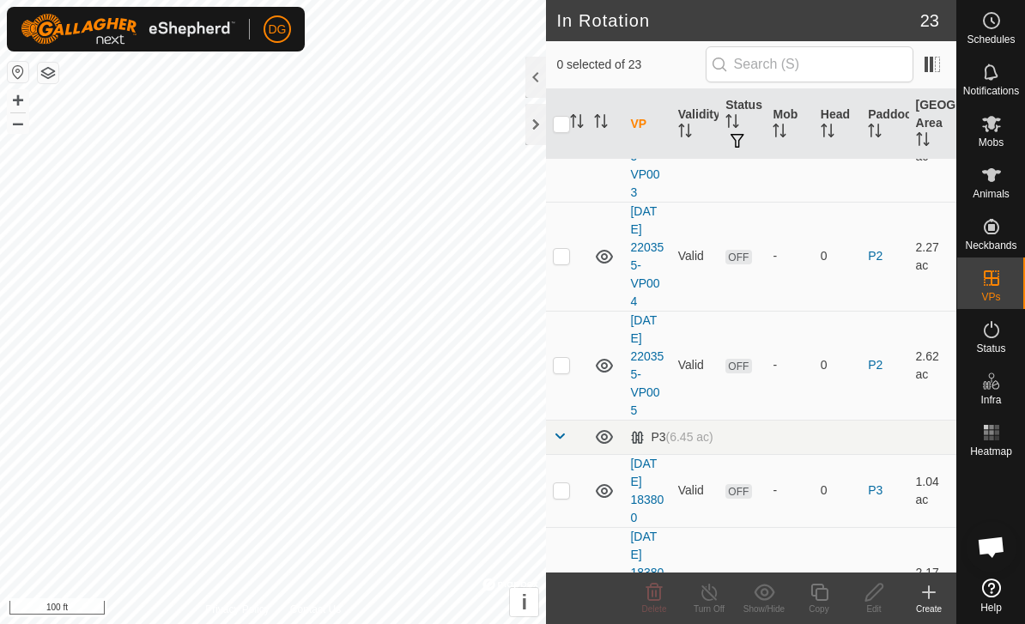
scroll to position [447, 0]
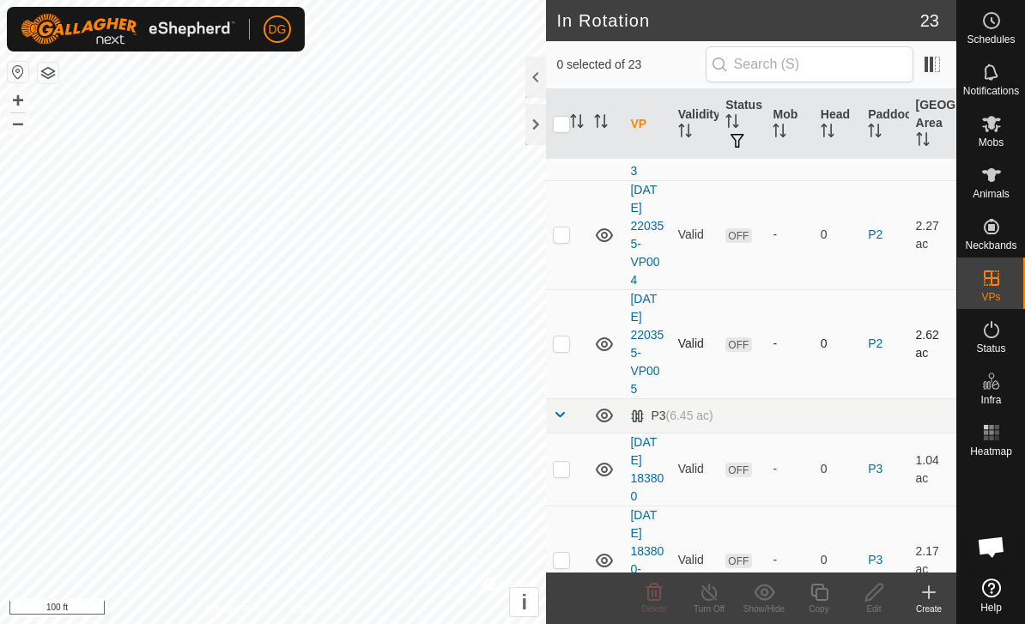
click at [561, 355] on td at bounding box center [566, 343] width 41 height 109
checkbox input "true"
click at [827, 594] on icon at bounding box center [818, 592] width 17 height 17
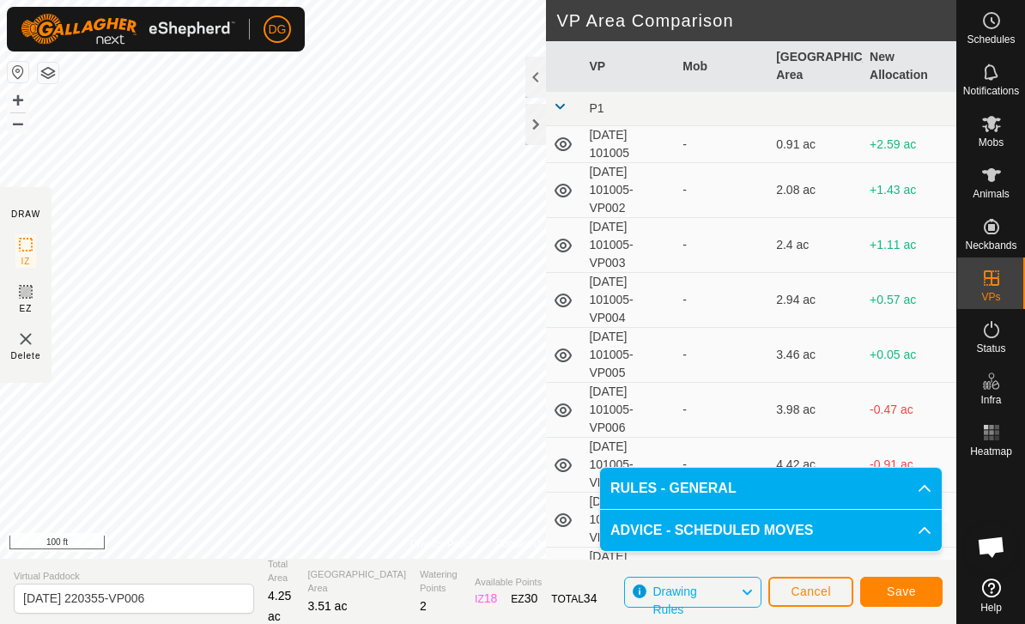
click at [907, 592] on span "Save" at bounding box center [901, 592] width 29 height 14
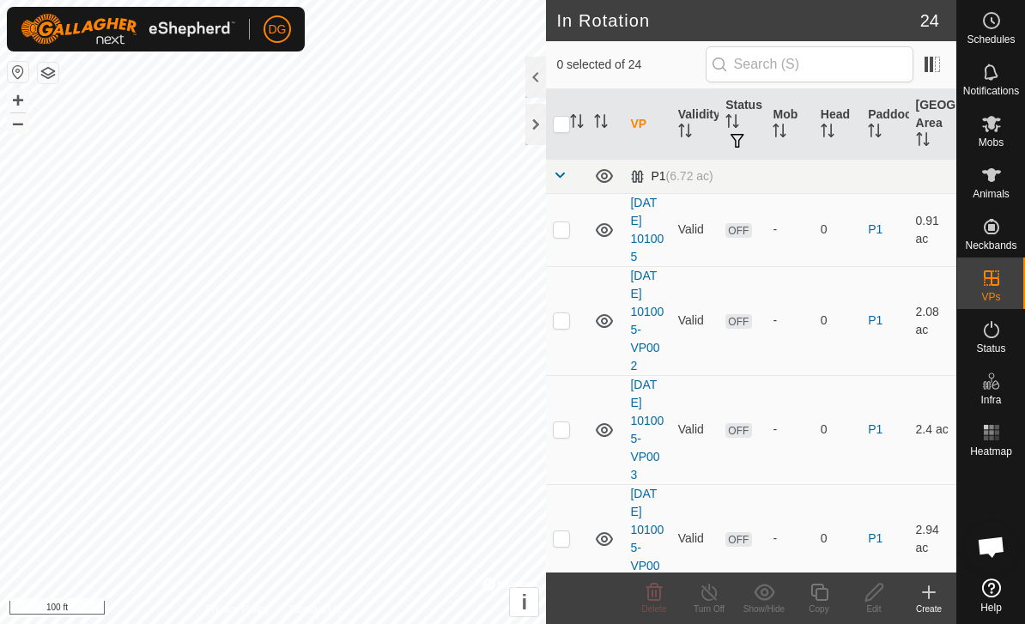
click at [567, 175] on span at bounding box center [560, 175] width 14 height 14
click at [564, 179] on span at bounding box center [560, 175] width 14 height 14
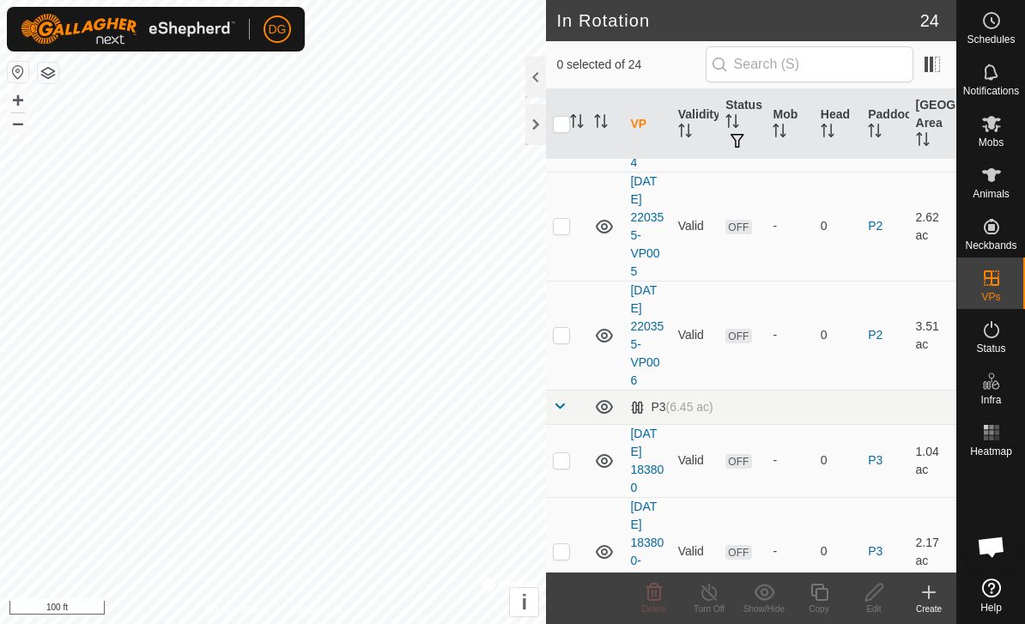
scroll to position [564, 0]
click at [567, 459] on p-checkbox at bounding box center [561, 461] width 17 height 14
checkbox input "true"
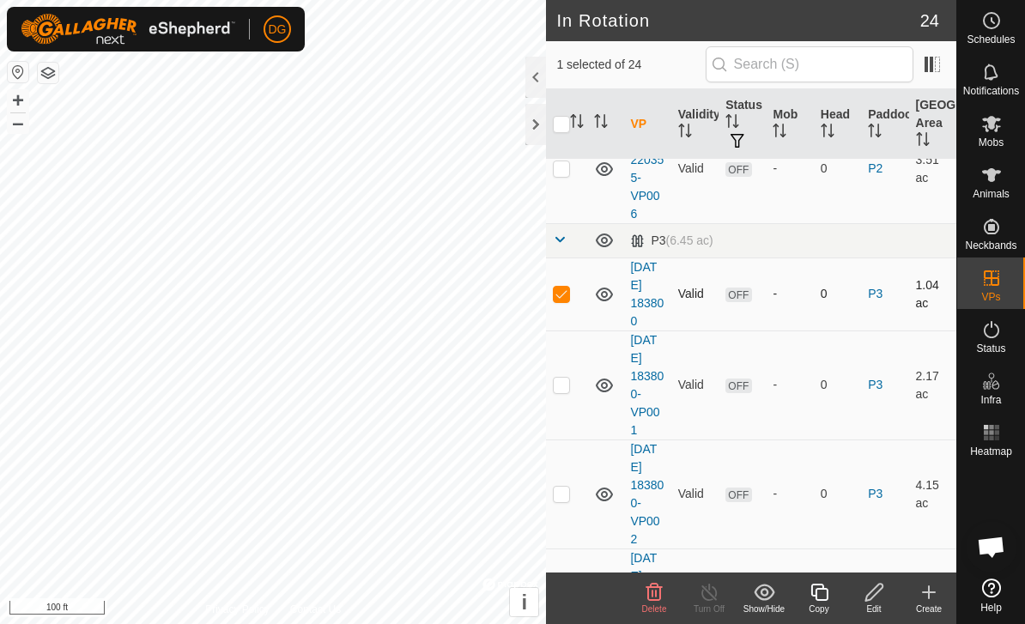
scroll to position [737, 0]
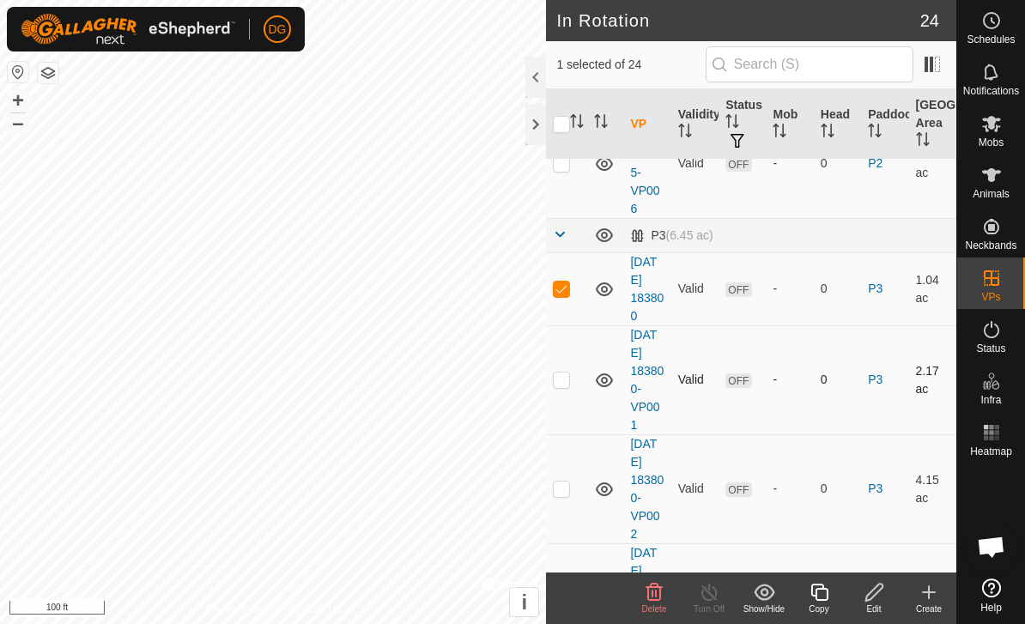
click at [565, 386] on p-checkbox at bounding box center [561, 380] width 17 height 14
checkbox input "true"
click at [566, 496] on td at bounding box center [566, 488] width 41 height 109
checkbox input "true"
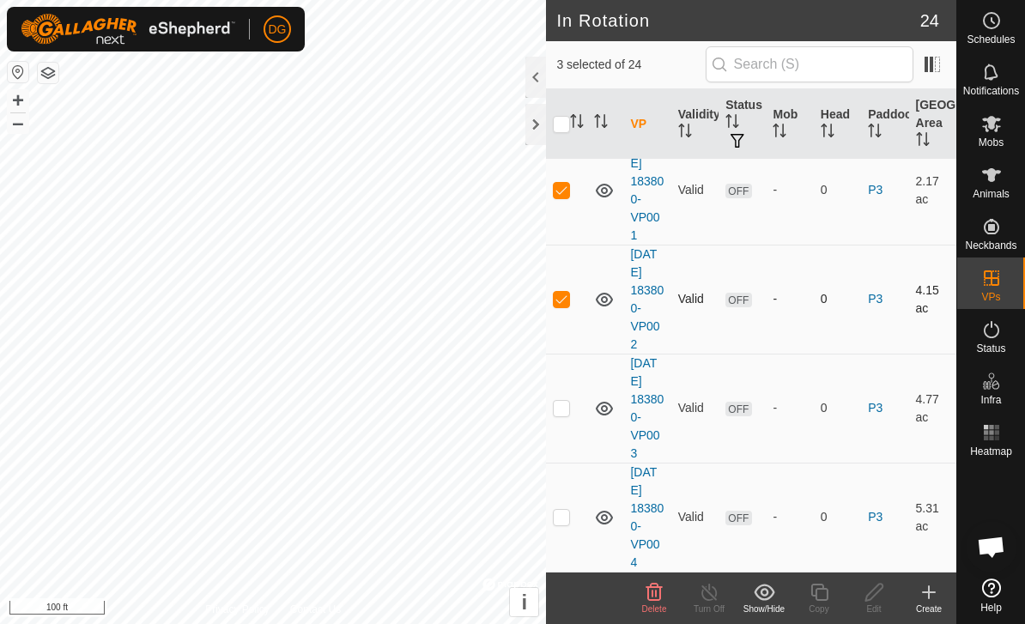
scroll to position [926, 0]
click at [567, 409] on p-checkbox at bounding box center [561, 409] width 17 height 14
checkbox input "true"
click at [564, 526] on td at bounding box center [566, 518] width 41 height 109
checkbox input "true"
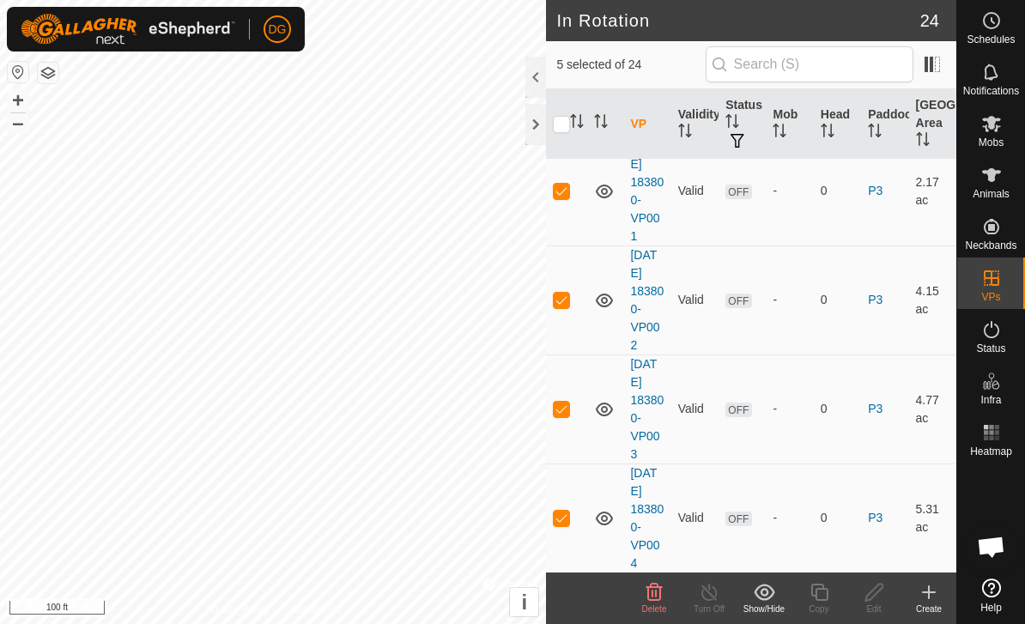
click at [656, 598] on icon at bounding box center [654, 592] width 21 height 21
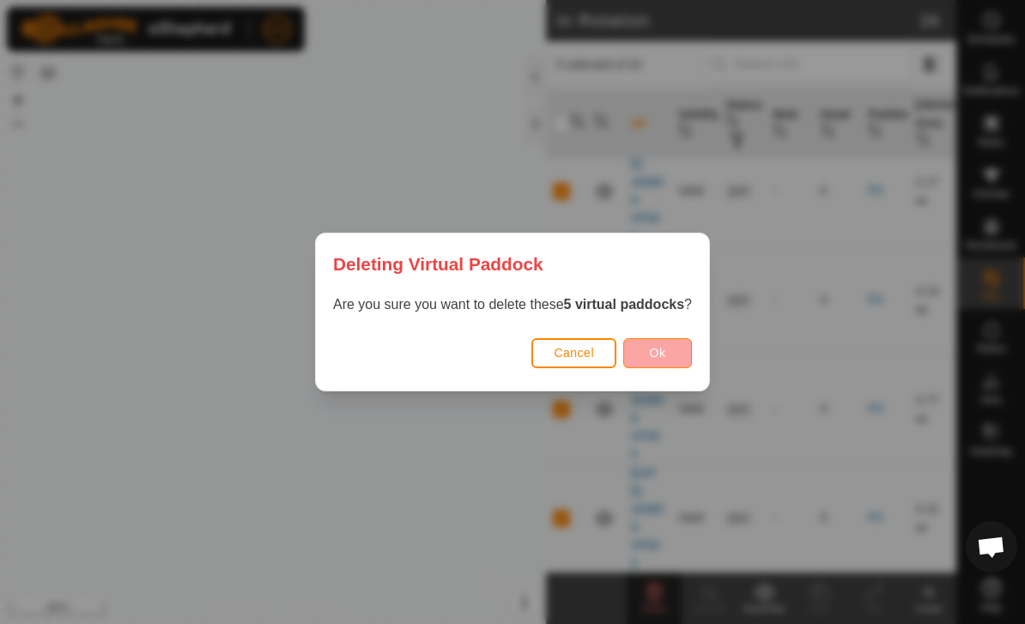
click at [660, 349] on span "Ok" at bounding box center [658, 353] width 16 height 14
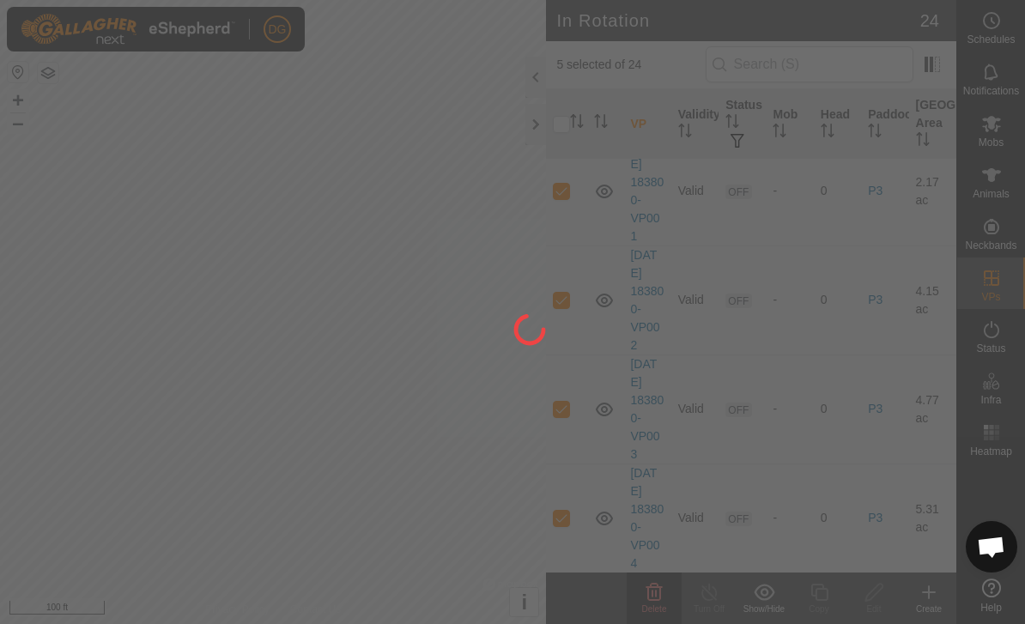
checkbox input "false"
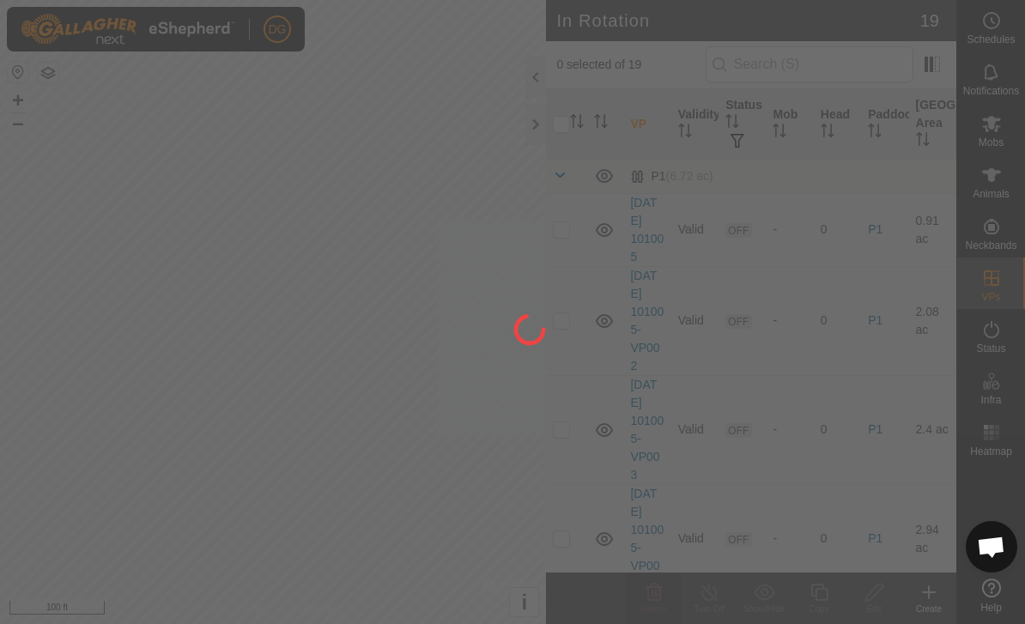
scroll to position [0, 0]
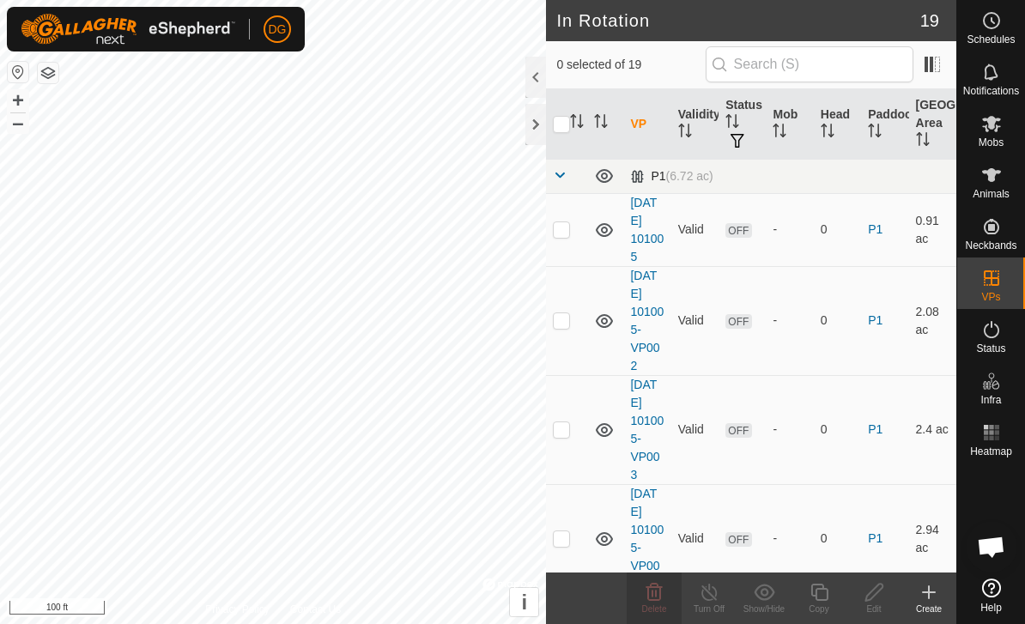
click at [560, 177] on span at bounding box center [560, 175] width 14 height 14
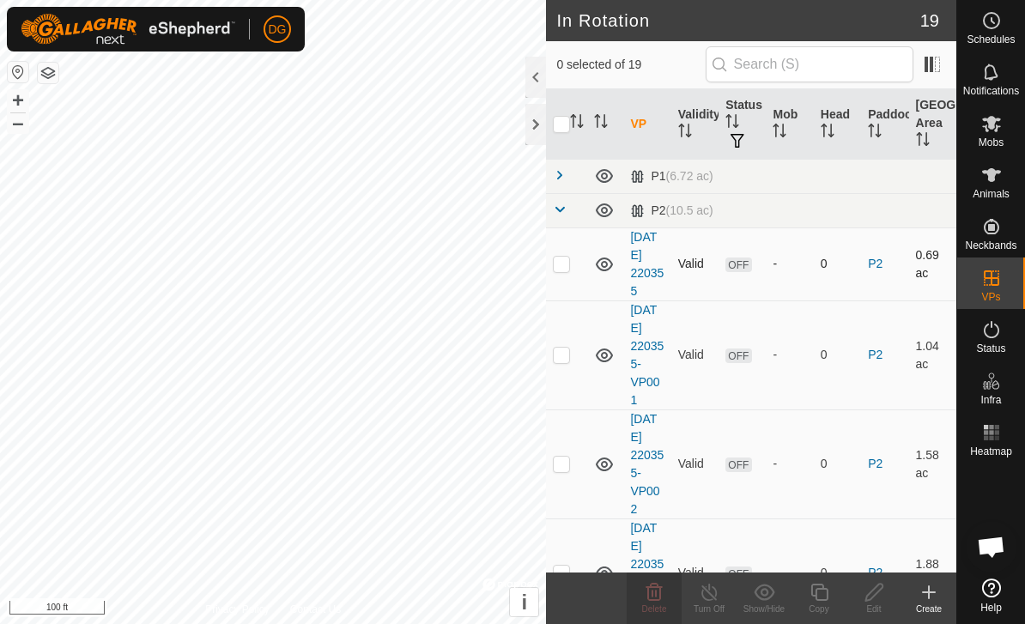
click at [563, 264] on p-checkbox at bounding box center [561, 264] width 17 height 14
checkbox input "true"
click at [564, 357] on p-checkbox at bounding box center [561, 355] width 17 height 14
checkbox input "true"
click at [568, 462] on p-checkbox at bounding box center [561, 464] width 17 height 14
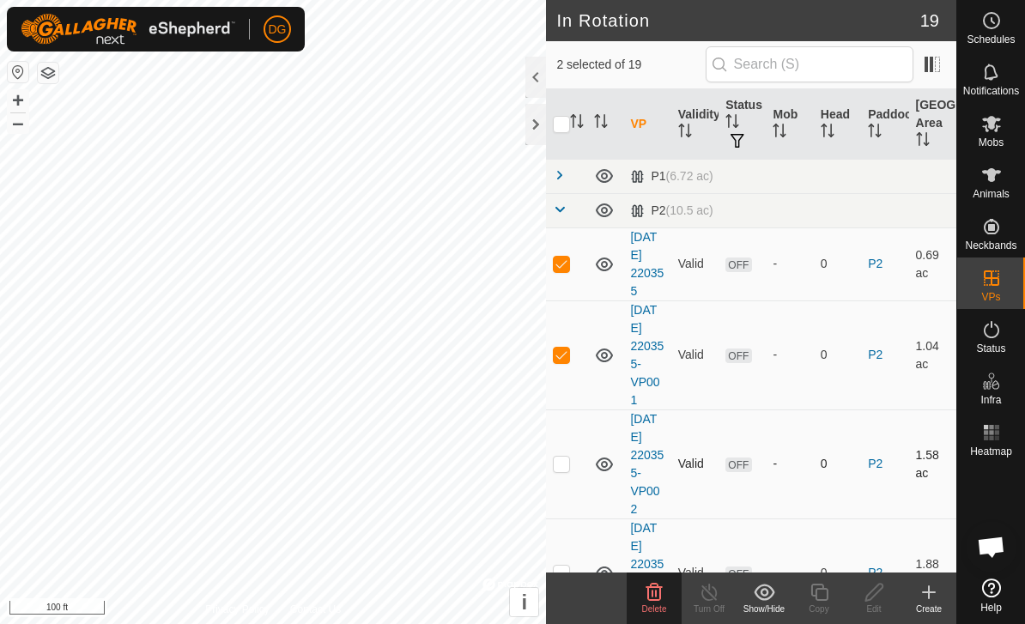
checkbox input "true"
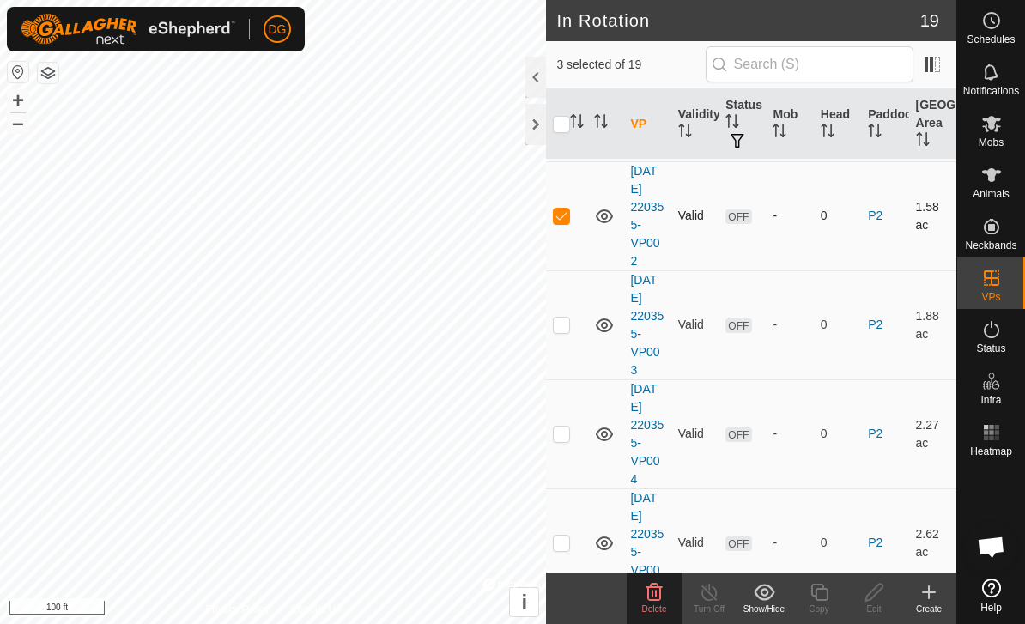
scroll to position [246, 0]
click at [563, 338] on td at bounding box center [566, 327] width 41 height 109
checkbox input "true"
click at [567, 449] on td at bounding box center [566, 436] width 41 height 109
checkbox input "true"
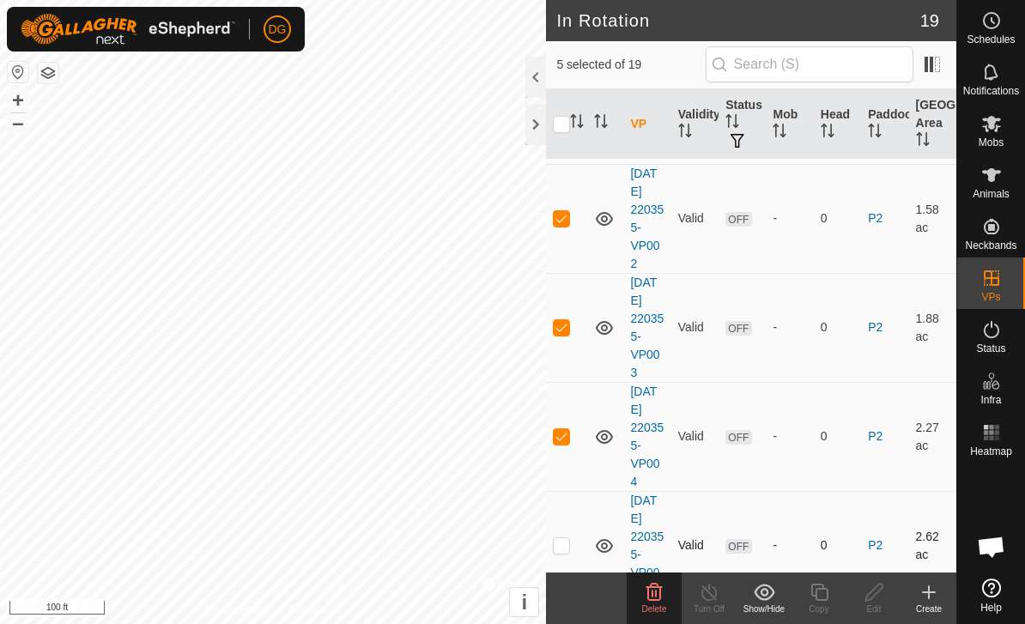
click at [570, 539] on p-checkbox at bounding box center [561, 545] width 17 height 14
checkbox input "true"
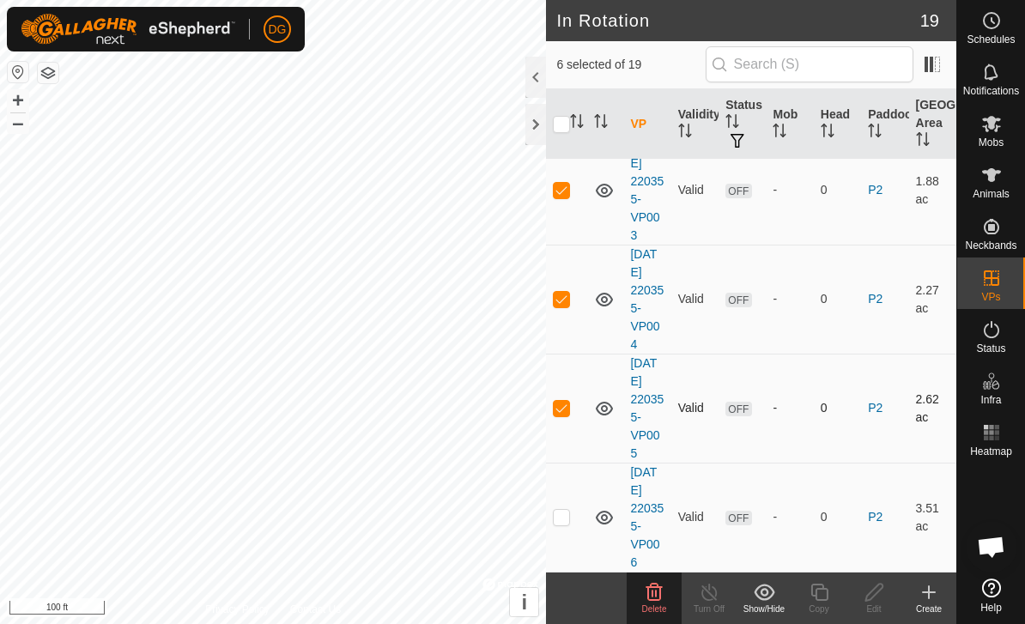
scroll to position [382, 0]
click at [561, 529] on td at bounding box center [566, 518] width 41 height 109
click at [555, 515] on p-checkbox at bounding box center [561, 518] width 17 height 14
checkbox input "false"
click at [558, 402] on p-checkbox at bounding box center [561, 409] width 17 height 14
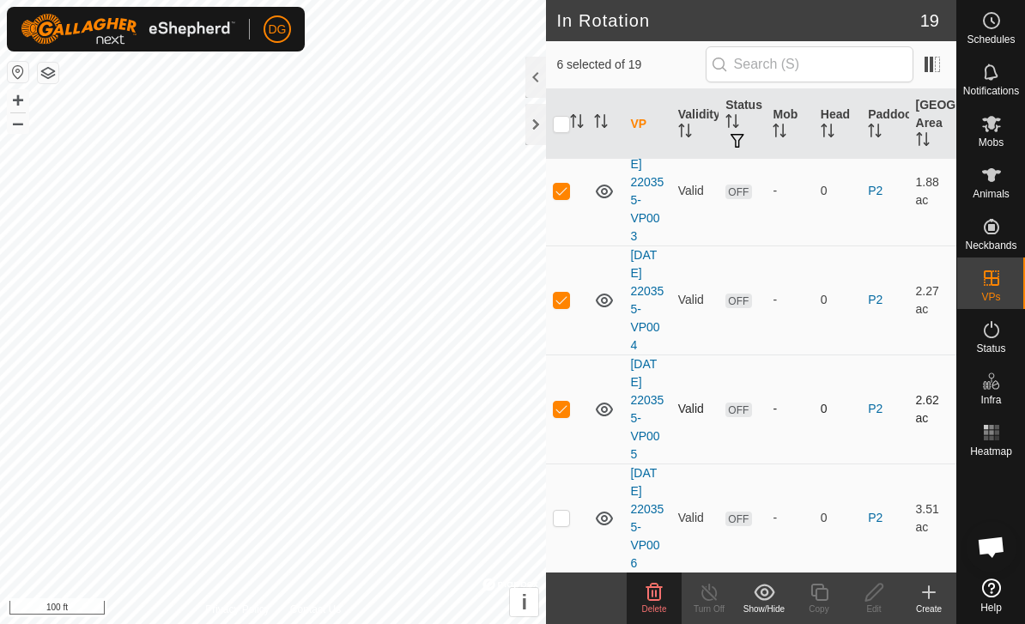
checkbox input "false"
click at [562, 300] on p-checkbox at bounding box center [561, 300] width 17 height 14
checkbox input "false"
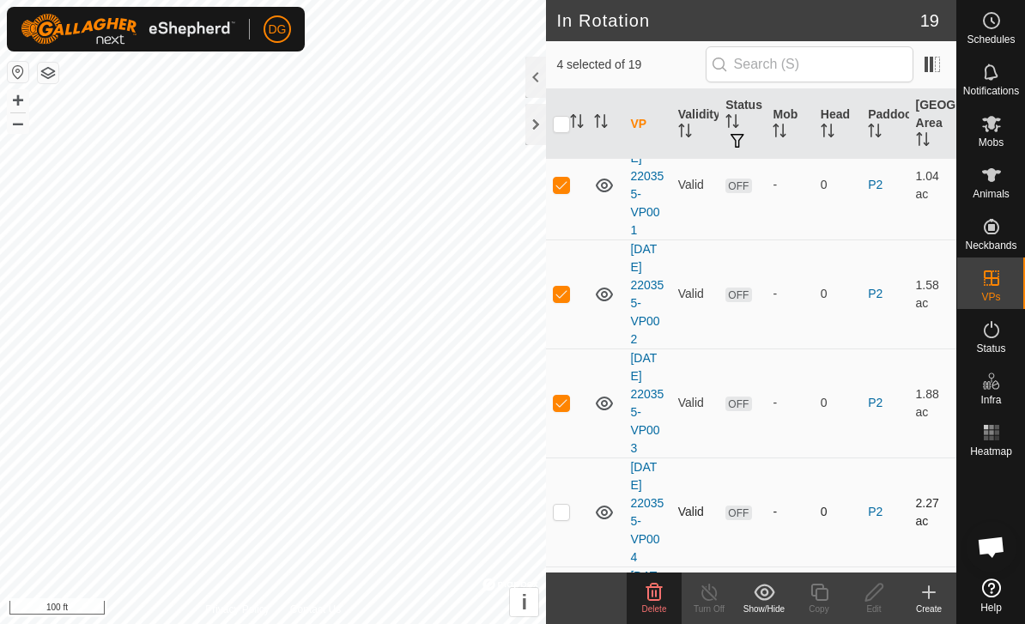
scroll to position [159, 0]
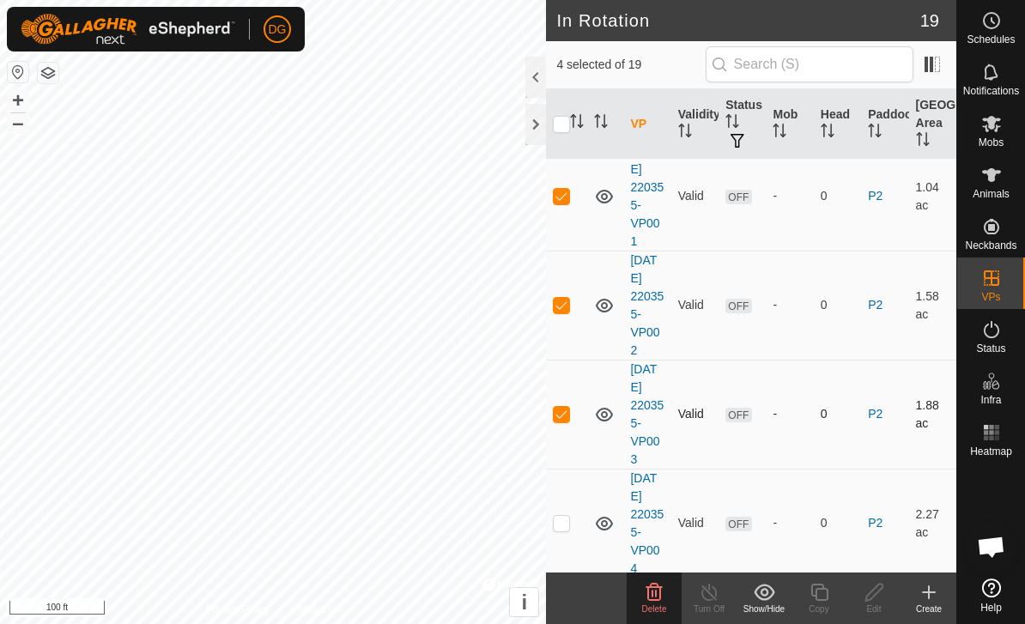
click at [561, 402] on td at bounding box center [566, 414] width 41 height 109
checkbox input "false"
click at [571, 294] on td at bounding box center [566, 305] width 41 height 109
checkbox input "false"
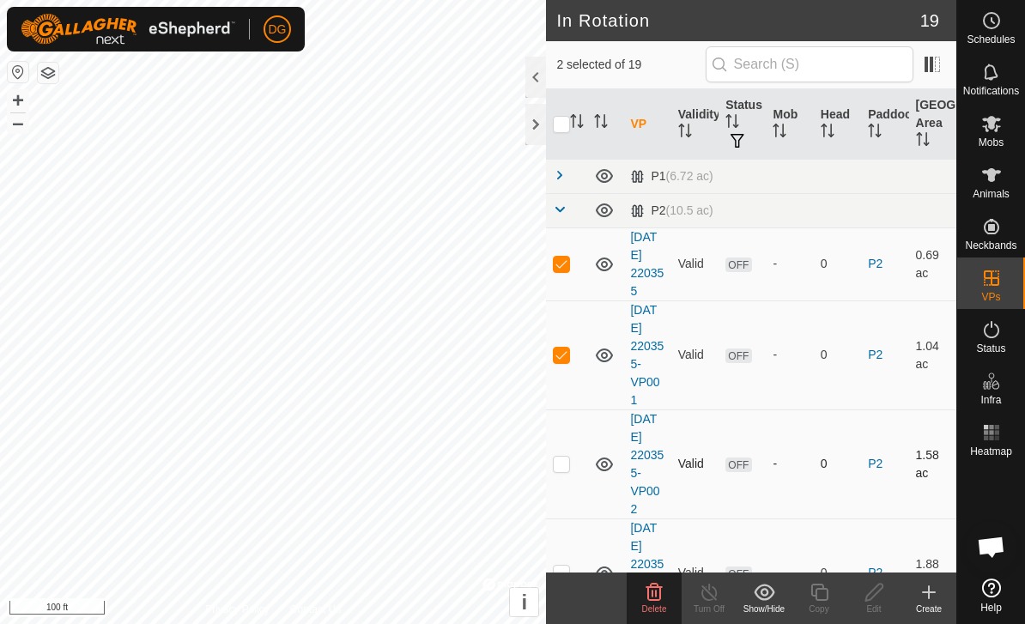
scroll to position [0, 0]
click at [564, 264] on p-checkbox at bounding box center [561, 264] width 17 height 14
checkbox input "false"
click at [568, 469] on p-checkbox at bounding box center [561, 464] width 17 height 14
click at [562, 457] on p-checkbox at bounding box center [561, 464] width 17 height 14
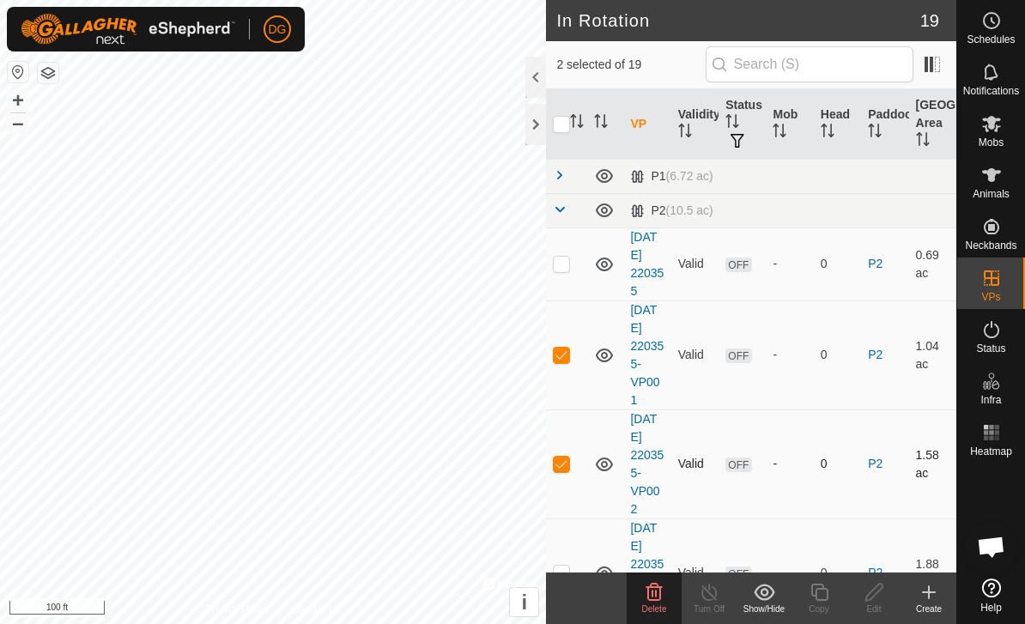
checkbox input "false"
click at [568, 349] on p-checkbox at bounding box center [561, 355] width 17 height 14
checkbox input "false"
click at [567, 260] on p-checkbox at bounding box center [561, 264] width 17 height 14
checkbox input "true"
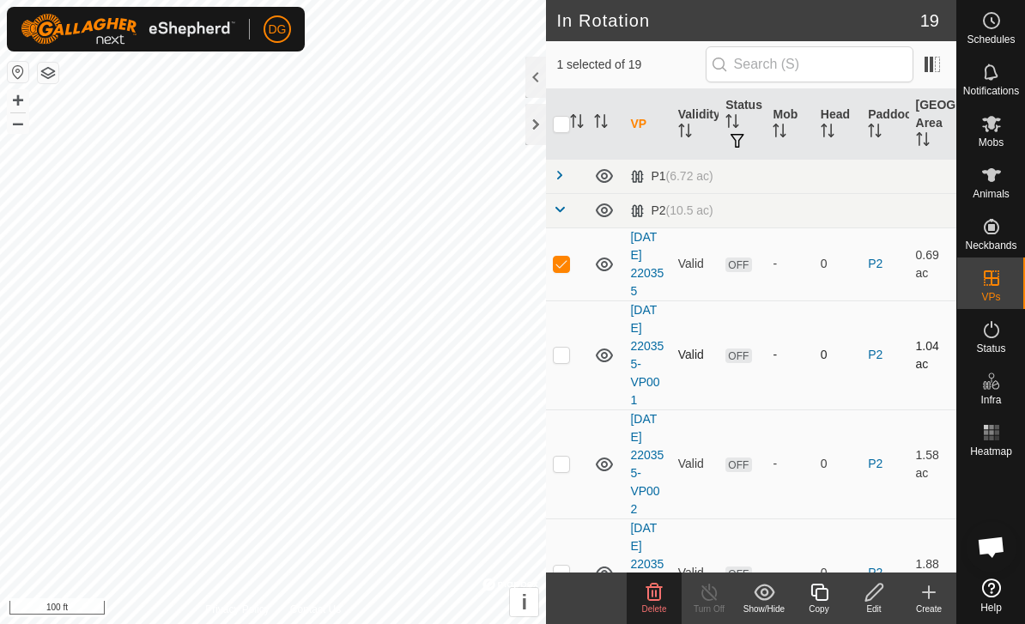
click at [567, 353] on p-checkbox at bounding box center [561, 355] width 17 height 14
click at [573, 343] on td at bounding box center [566, 354] width 41 height 109
checkbox input "false"
click at [561, 268] on p-checkbox at bounding box center [561, 264] width 17 height 14
checkbox input "false"
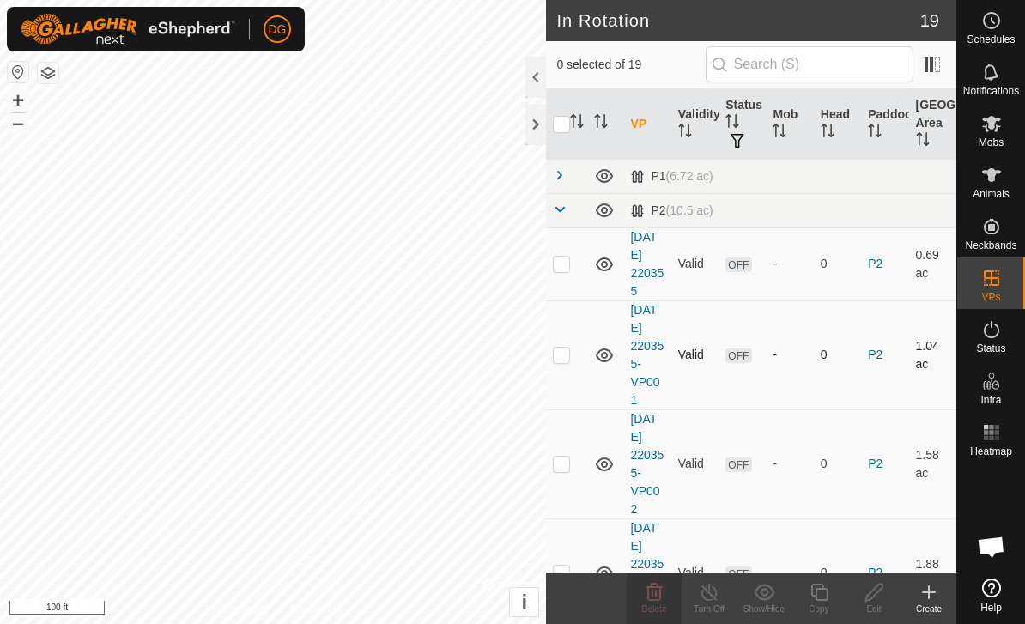
click at [567, 355] on p-checkbox at bounding box center [561, 355] width 17 height 14
checkbox input "true"
click at [568, 457] on p-checkbox at bounding box center [561, 464] width 17 height 14
checkbox input "true"
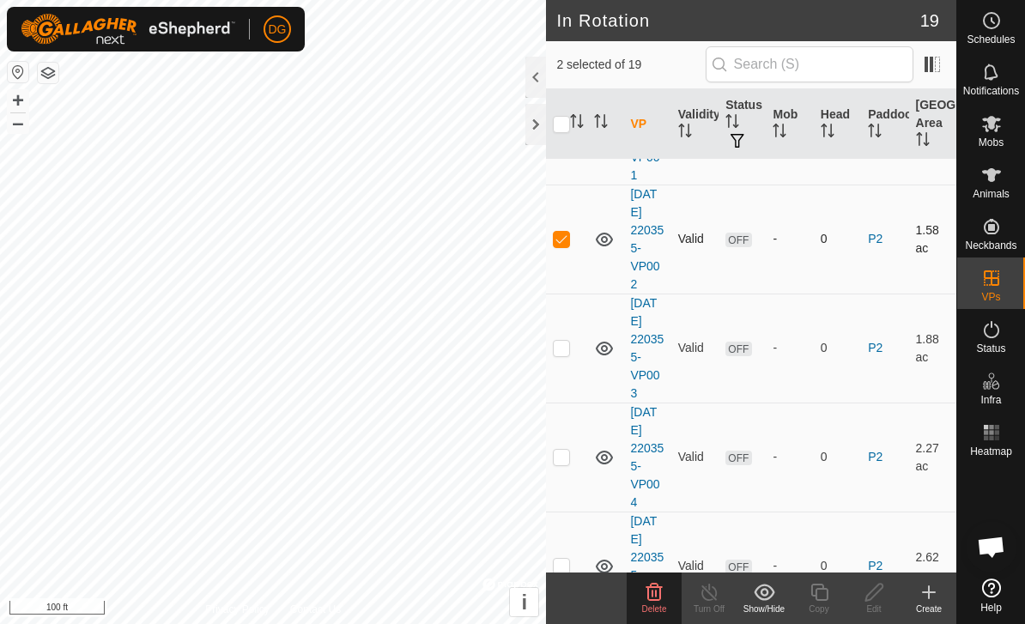
scroll to position [250, 0]
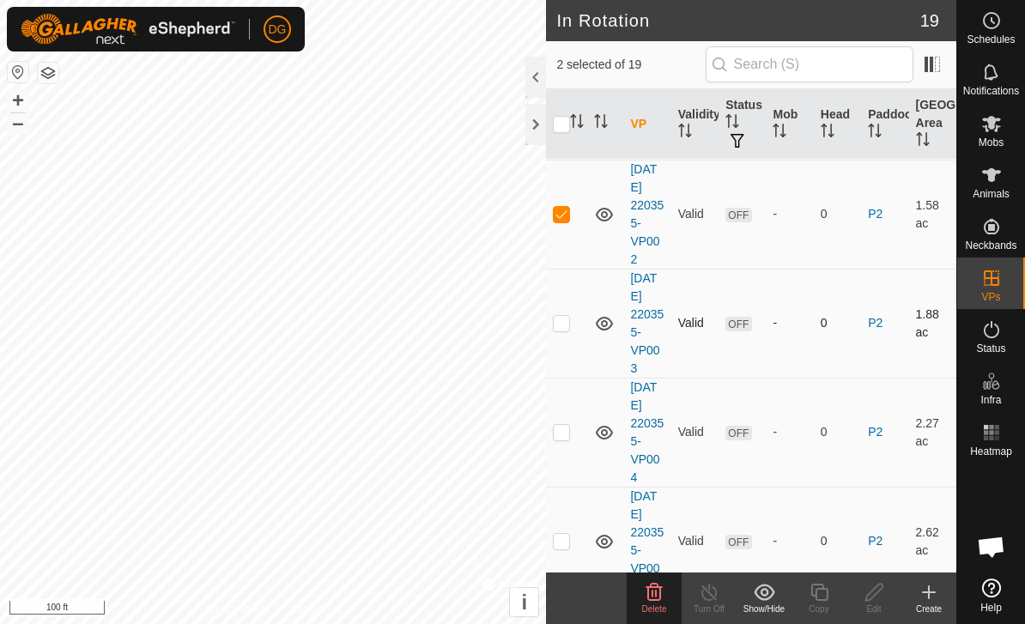
click at [566, 332] on td at bounding box center [566, 323] width 41 height 109
checkbox input "true"
click at [568, 433] on p-checkbox at bounding box center [561, 432] width 17 height 14
checkbox input "true"
click at [571, 534] on td at bounding box center [566, 541] width 41 height 109
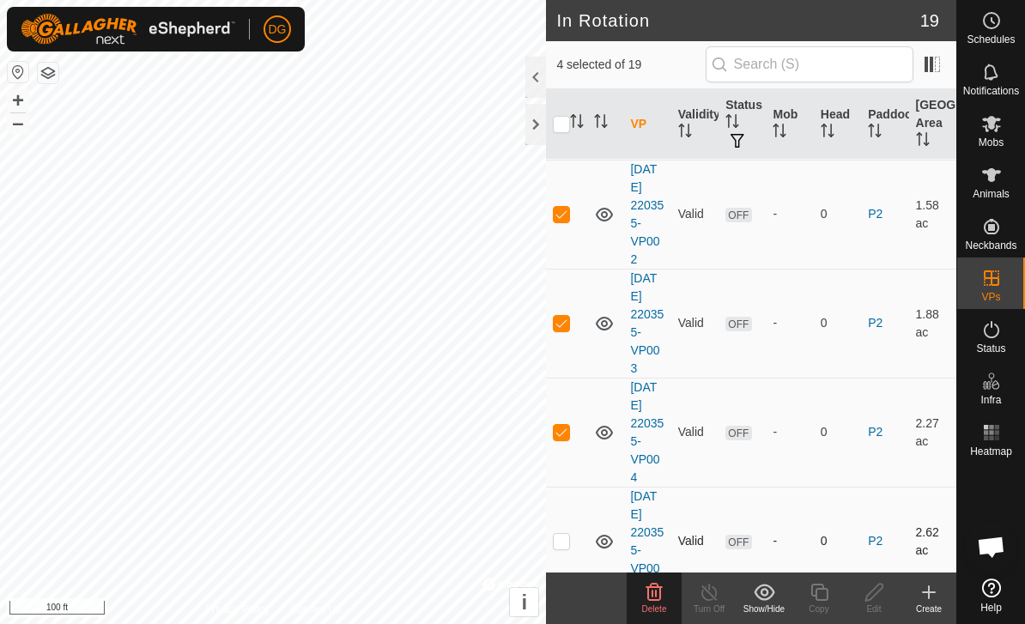
checkbox input "true"
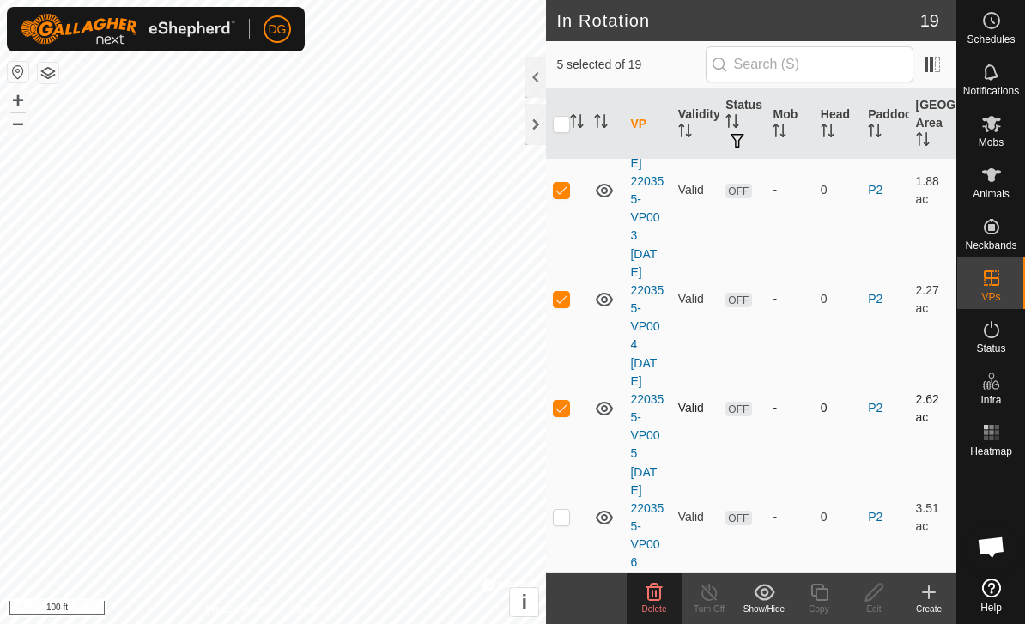
scroll to position [382, 0]
click at [566, 515] on p-checkbox at bounding box center [561, 518] width 17 height 14
checkbox input "true"
click at [664, 589] on icon at bounding box center [654, 592] width 21 height 21
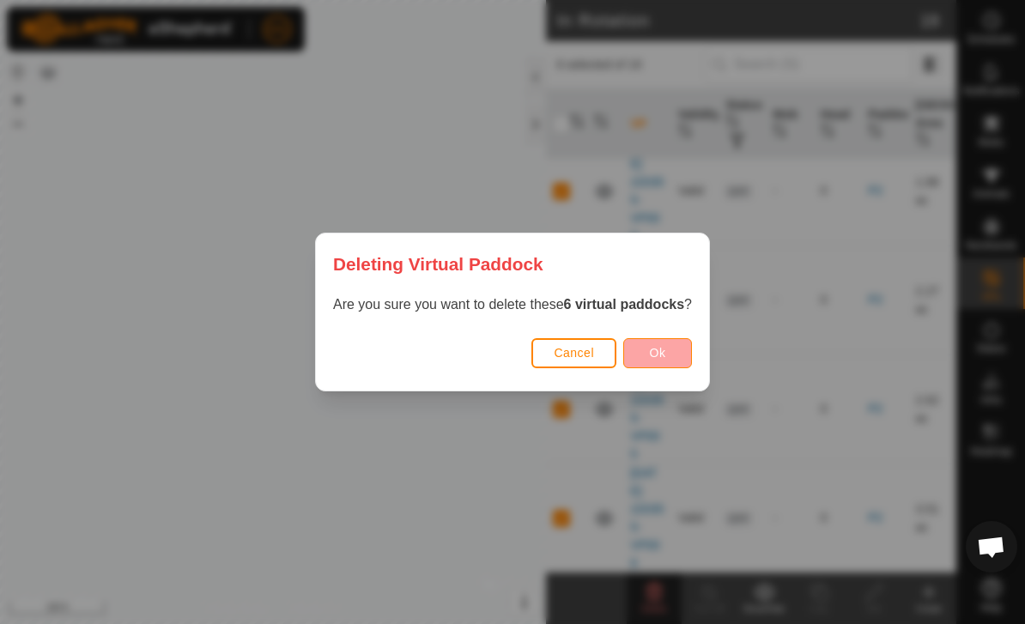
click at [657, 352] on span "Ok" at bounding box center [658, 353] width 16 height 14
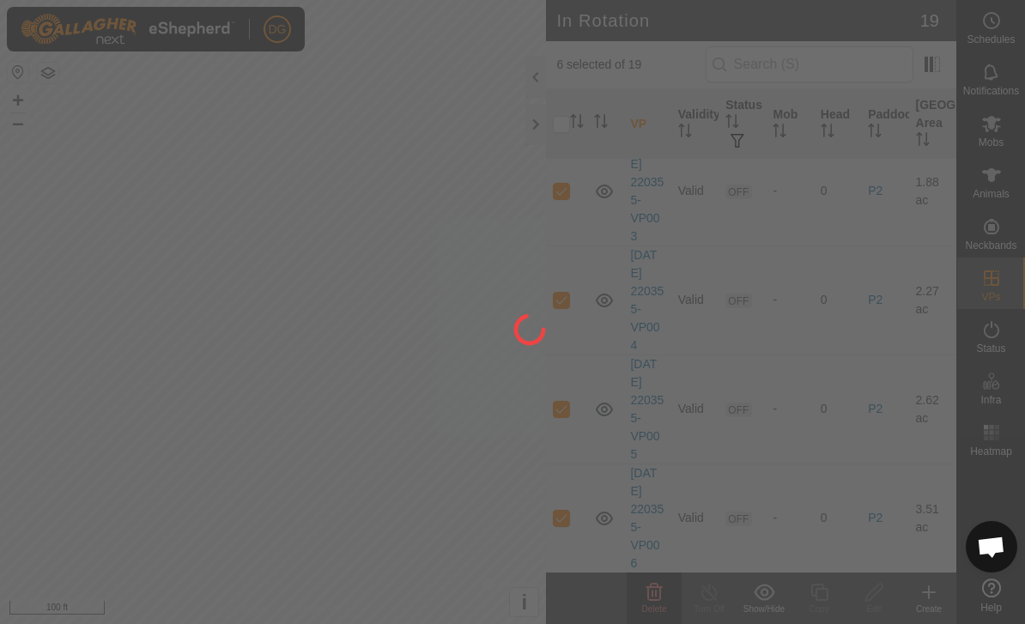
checkbox input "false"
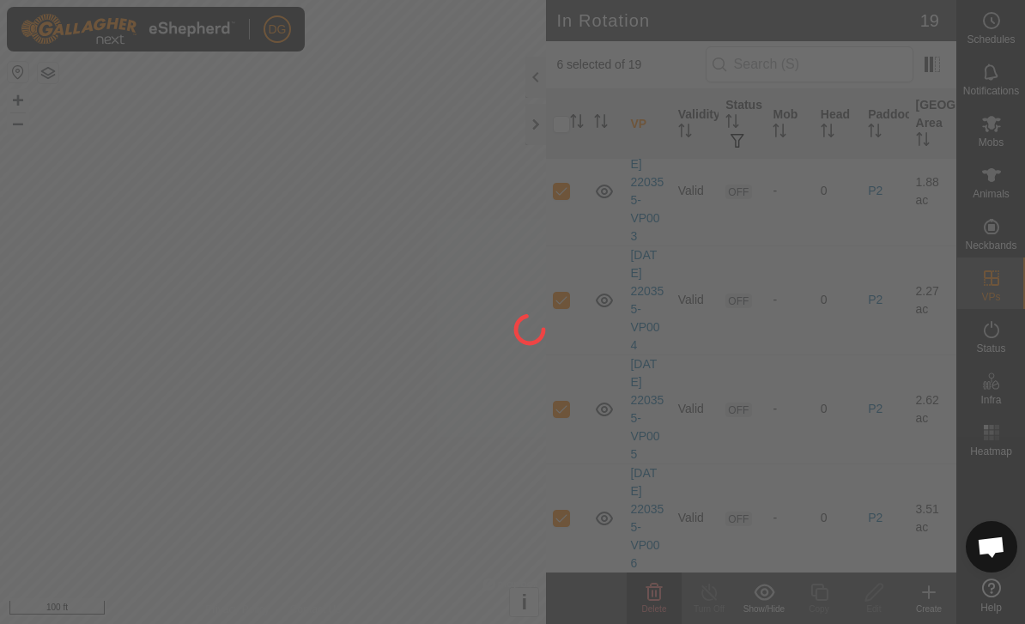
checkbox input "false"
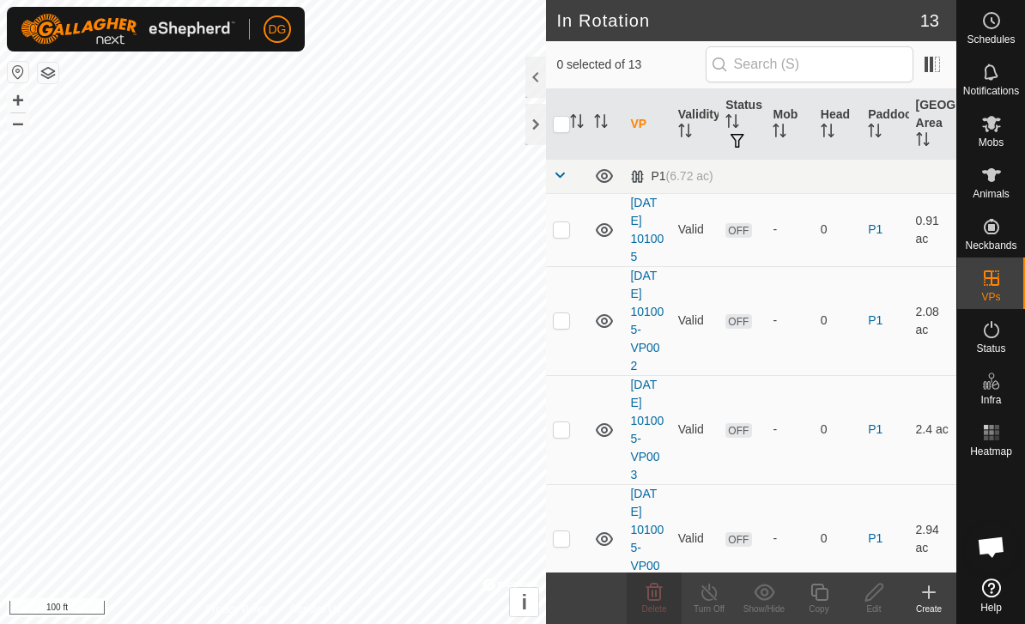
scroll to position [0, 0]
click at [561, 170] on span at bounding box center [560, 175] width 14 height 14
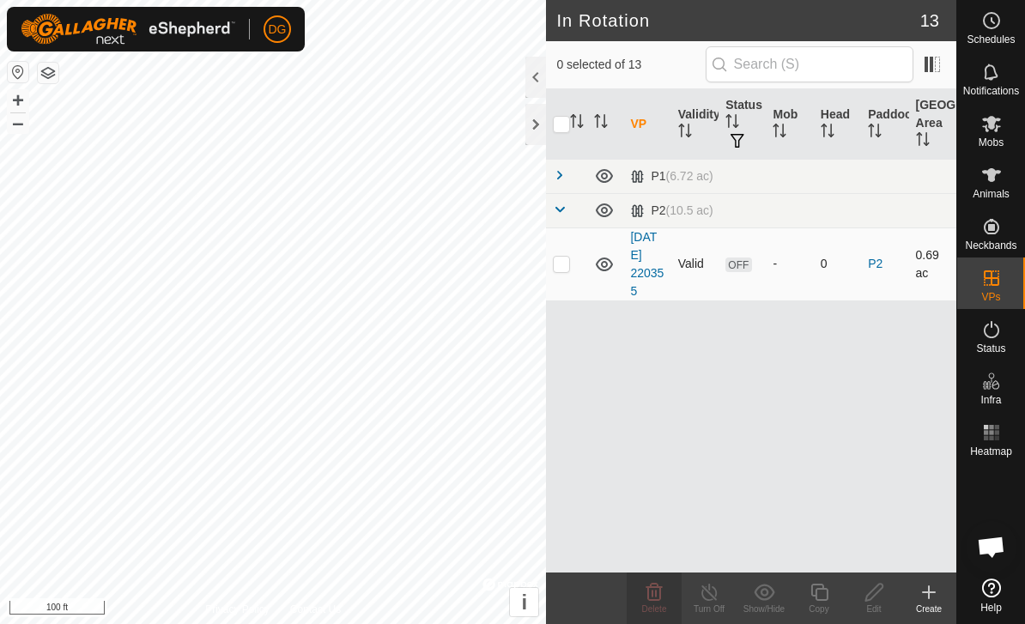
click at [565, 263] on p-checkbox at bounding box center [561, 264] width 17 height 14
checkbox input "true"
click at [883, 598] on icon at bounding box center [874, 592] width 21 height 21
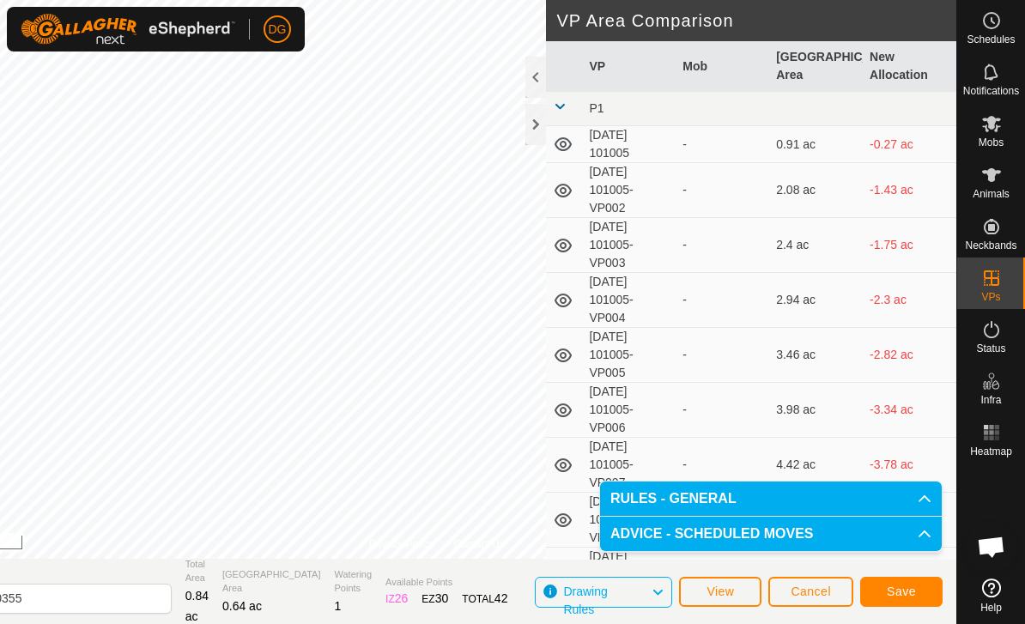
click at [911, 586] on span "Save" at bounding box center [901, 592] width 29 height 14
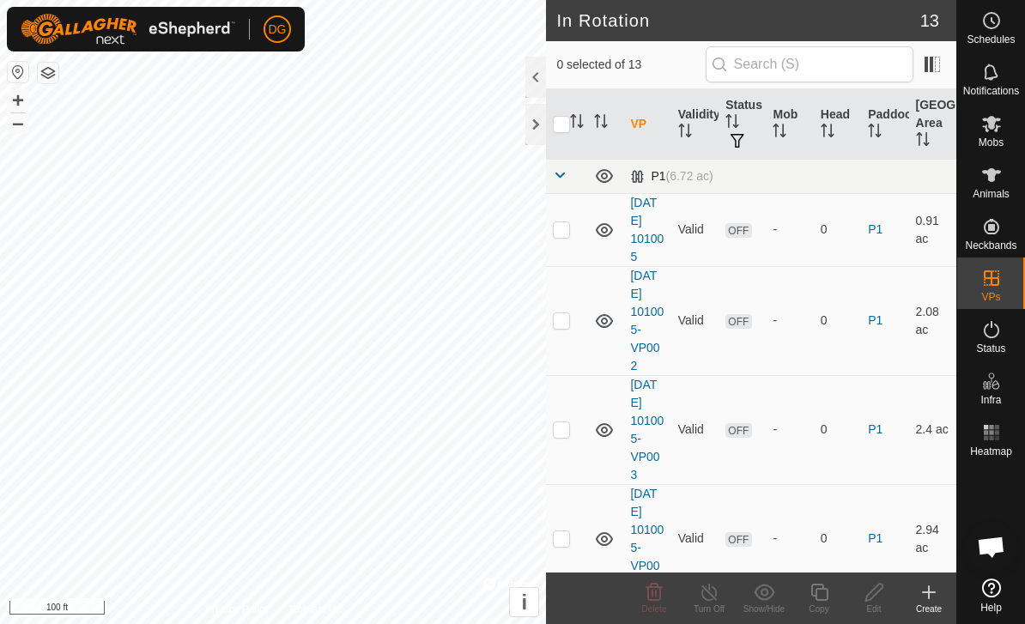
click at [561, 177] on span at bounding box center [560, 175] width 14 height 14
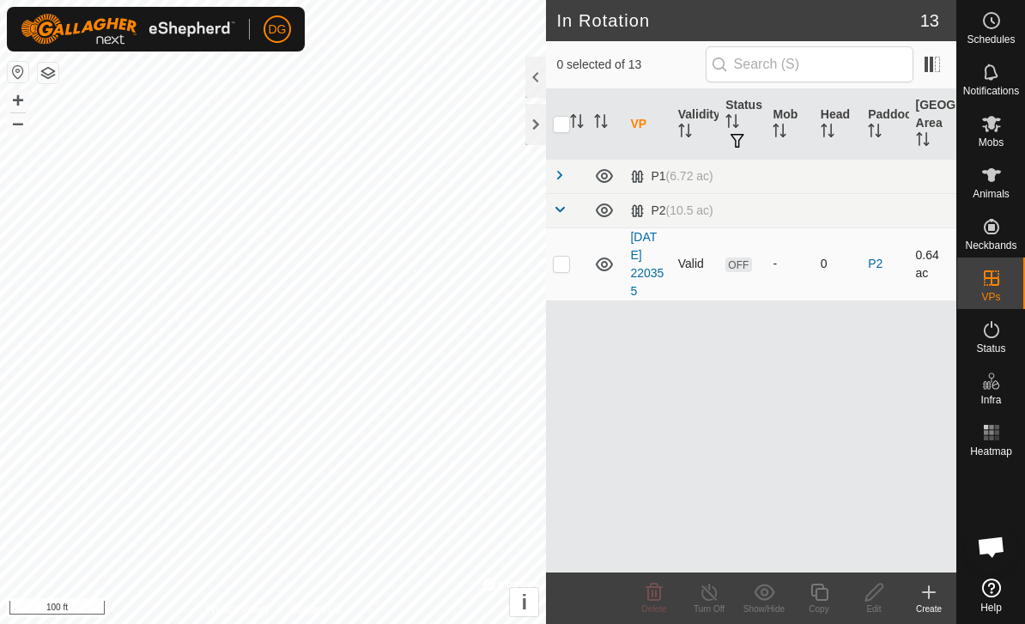
click at [564, 264] on p-checkbox at bounding box center [561, 264] width 17 height 14
checkbox input "true"
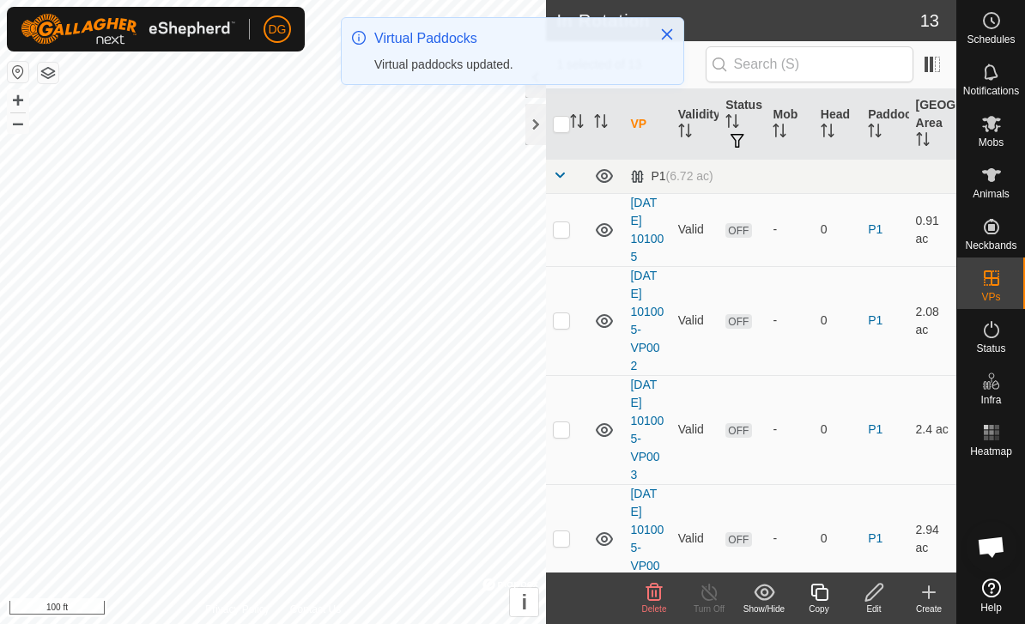
click at [817, 597] on icon at bounding box center [819, 592] width 21 height 21
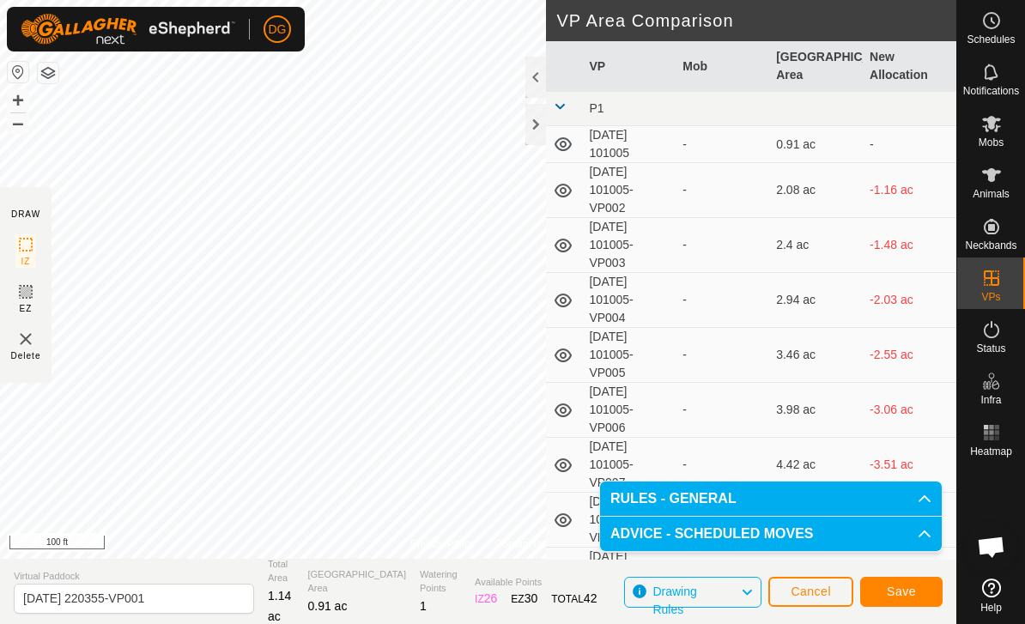
click at [910, 588] on span "Save" at bounding box center [901, 592] width 29 height 14
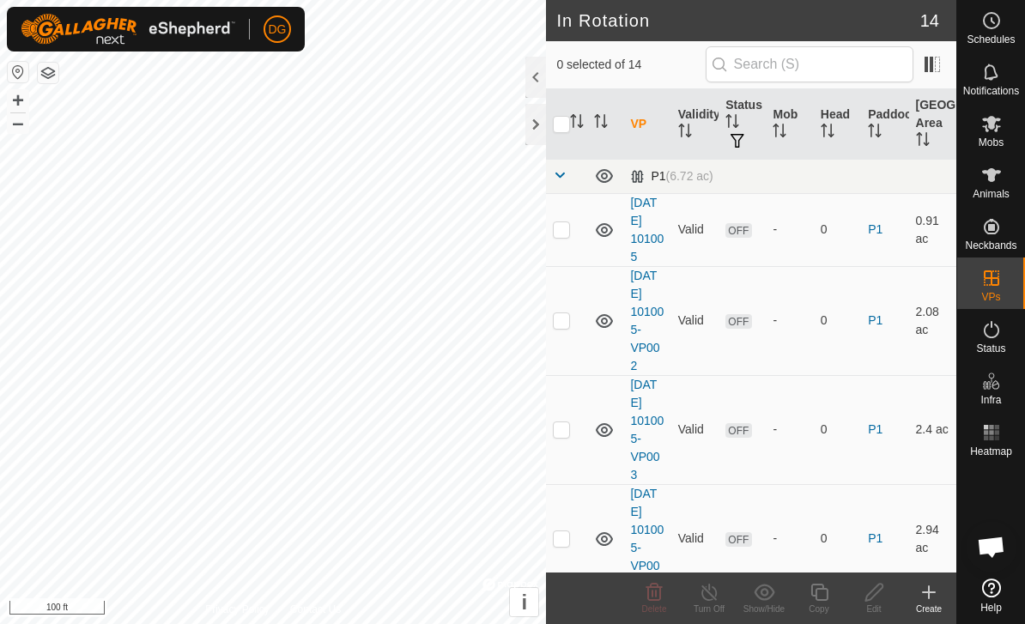
click at [557, 180] on span at bounding box center [560, 175] width 14 height 14
click at [563, 179] on span at bounding box center [560, 175] width 14 height 14
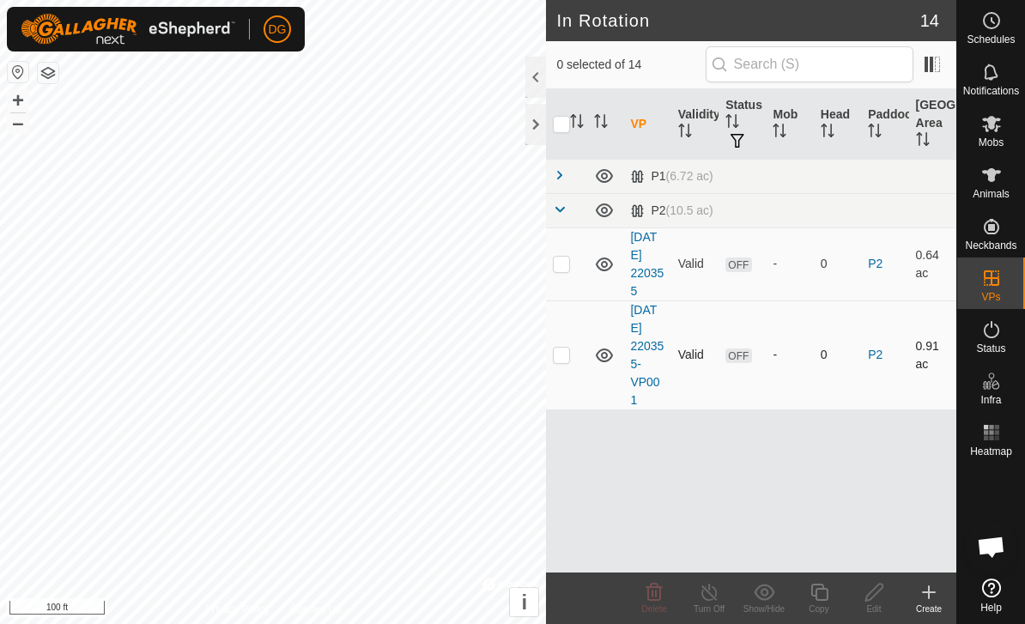
click at [558, 357] on p-checkbox at bounding box center [561, 355] width 17 height 14
click at [560, 351] on p-checkbox at bounding box center [561, 355] width 17 height 14
click at [559, 349] on p-checkbox at bounding box center [561, 355] width 17 height 14
checkbox input "true"
click at [875, 596] on icon at bounding box center [873, 592] width 17 height 17
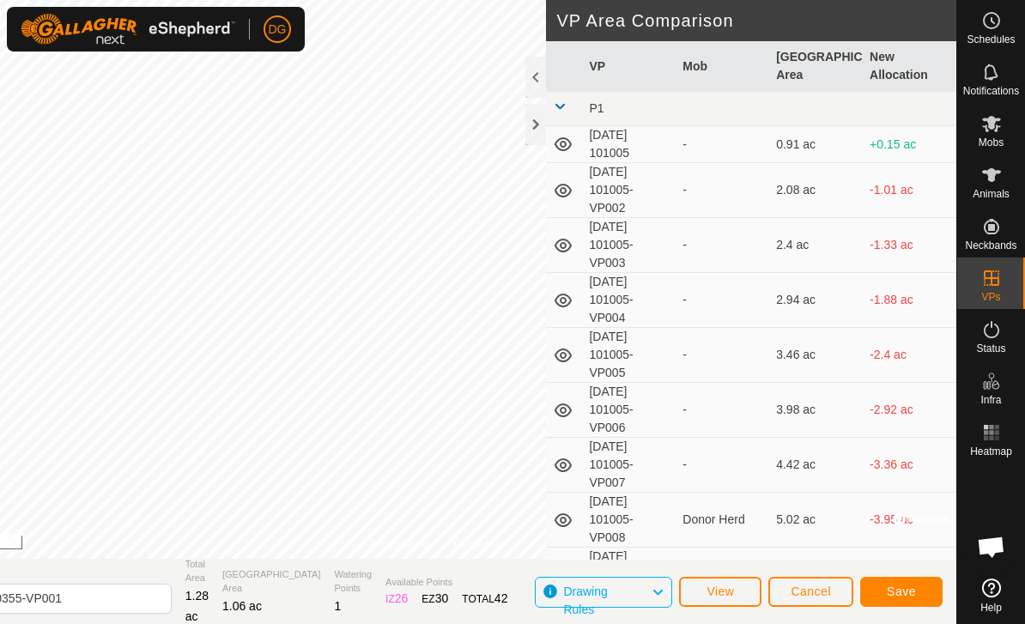
click at [904, 592] on span "Save" at bounding box center [901, 592] width 29 height 14
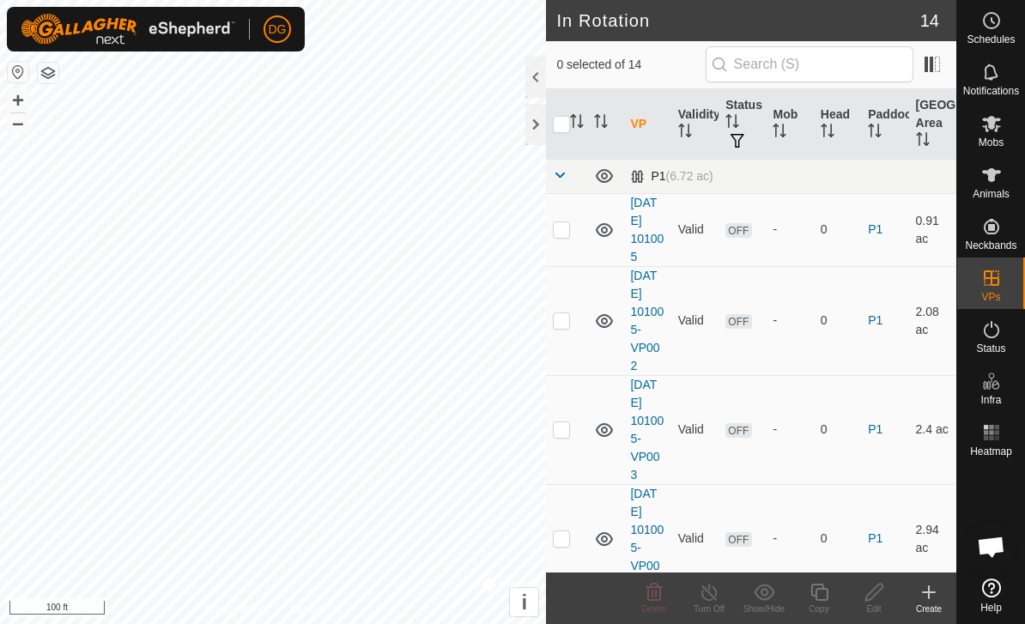
click at [561, 174] on span at bounding box center [560, 175] width 14 height 14
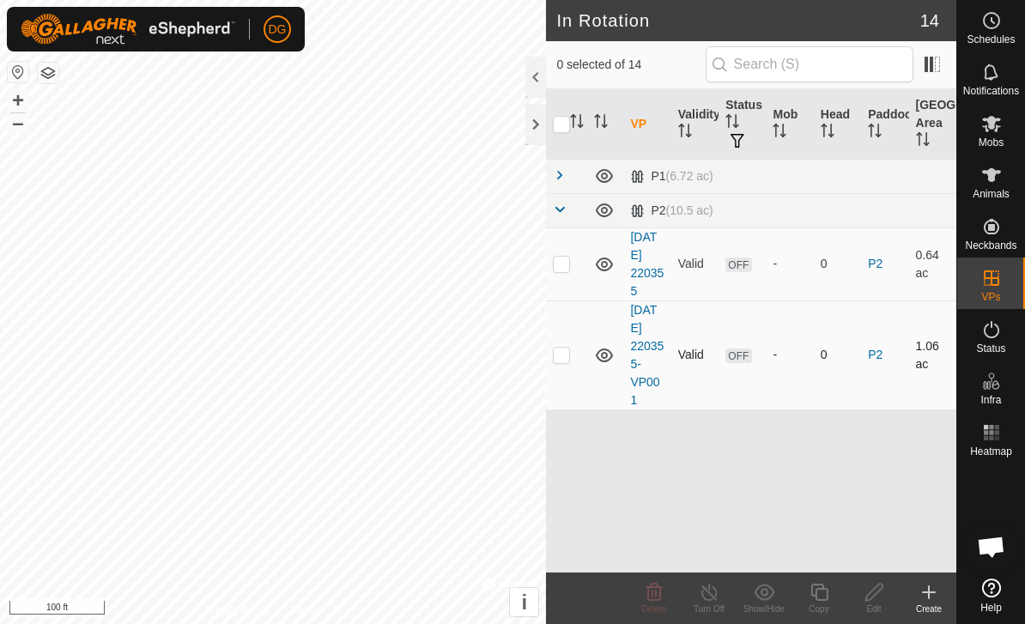
click at [562, 355] on p-checkbox at bounding box center [561, 355] width 17 height 14
checkbox input "true"
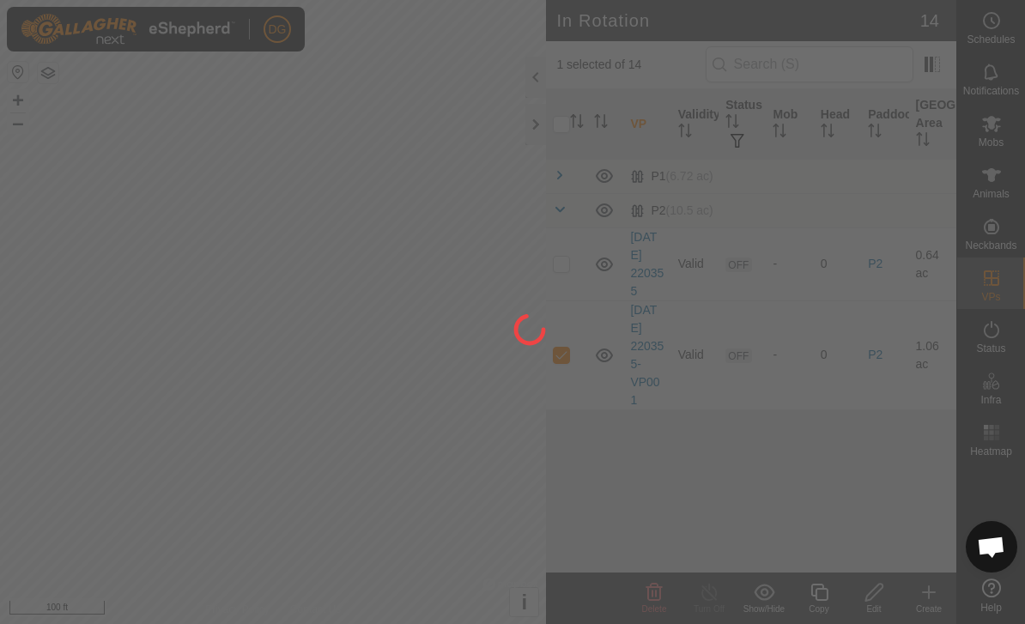
click at [822, 592] on div at bounding box center [512, 312] width 1025 height 624
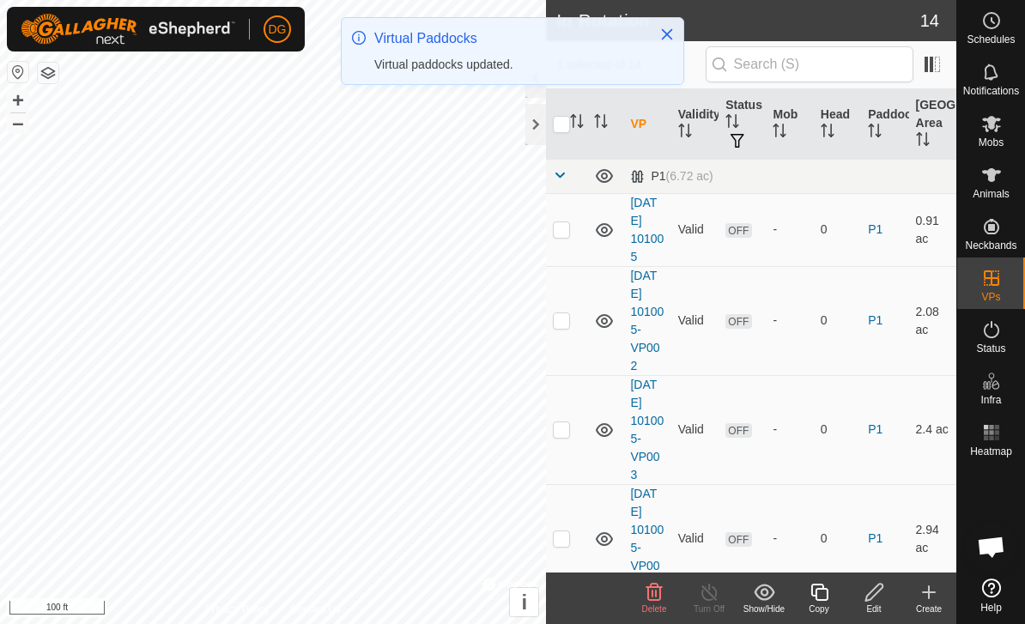
click at [818, 596] on icon at bounding box center [819, 592] width 21 height 21
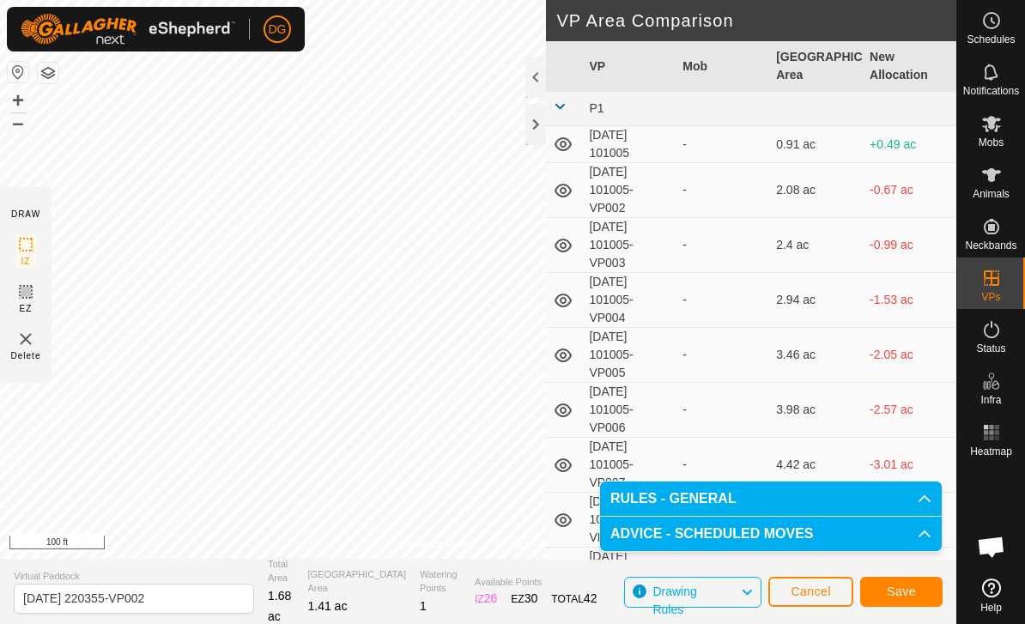
click at [906, 590] on span "Save" at bounding box center [901, 592] width 29 height 14
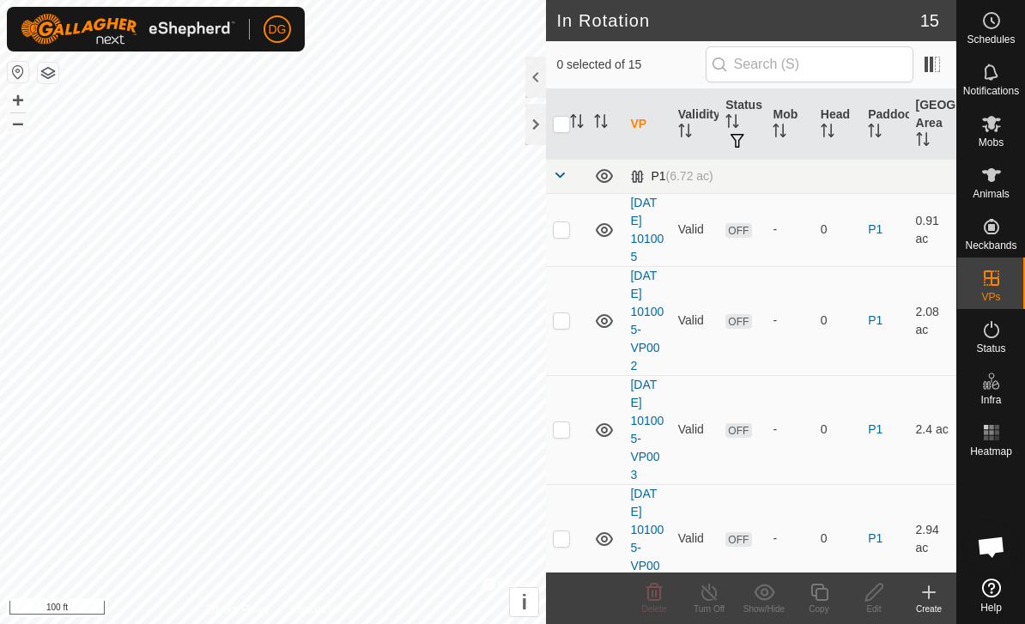
click at [562, 177] on span at bounding box center [560, 175] width 14 height 14
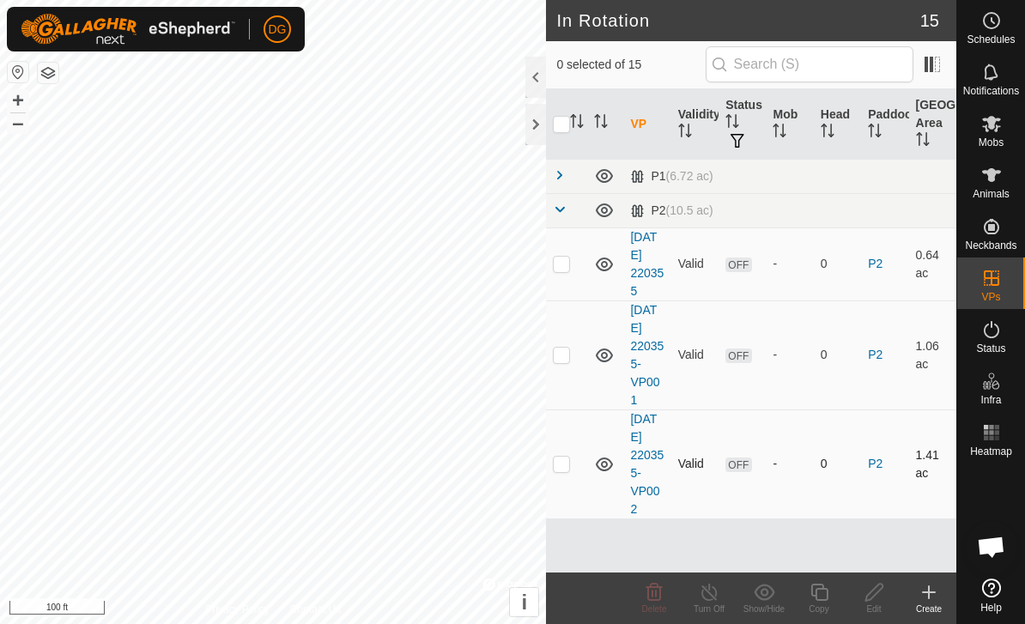
click at [567, 468] on p-checkbox at bounding box center [561, 464] width 17 height 14
checkbox input "true"
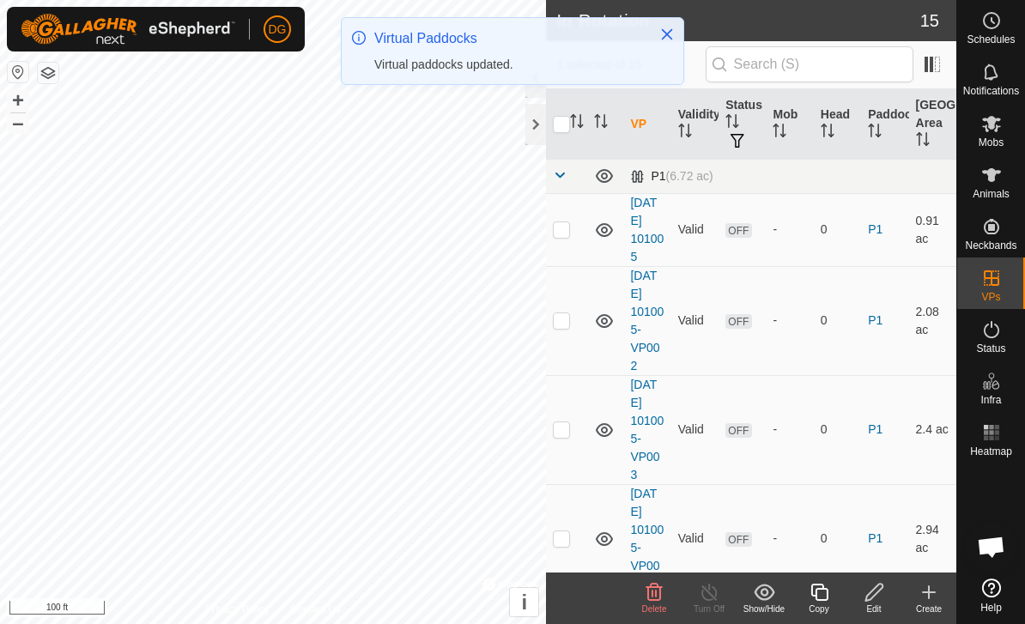
click at [561, 178] on span at bounding box center [560, 175] width 14 height 14
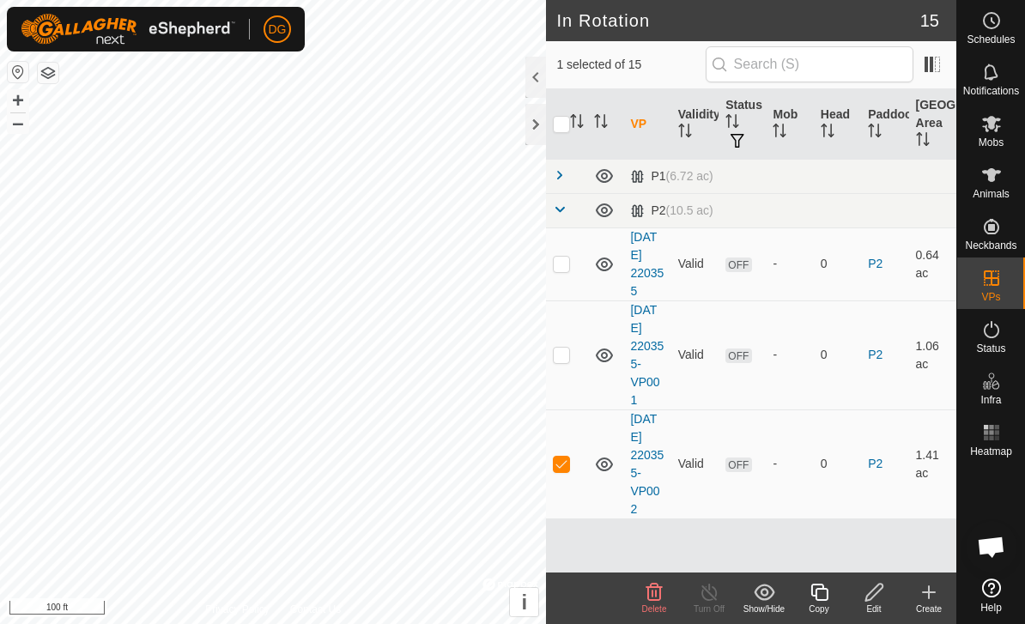
click at [830, 597] on copy-svg-icon at bounding box center [819, 592] width 55 height 21
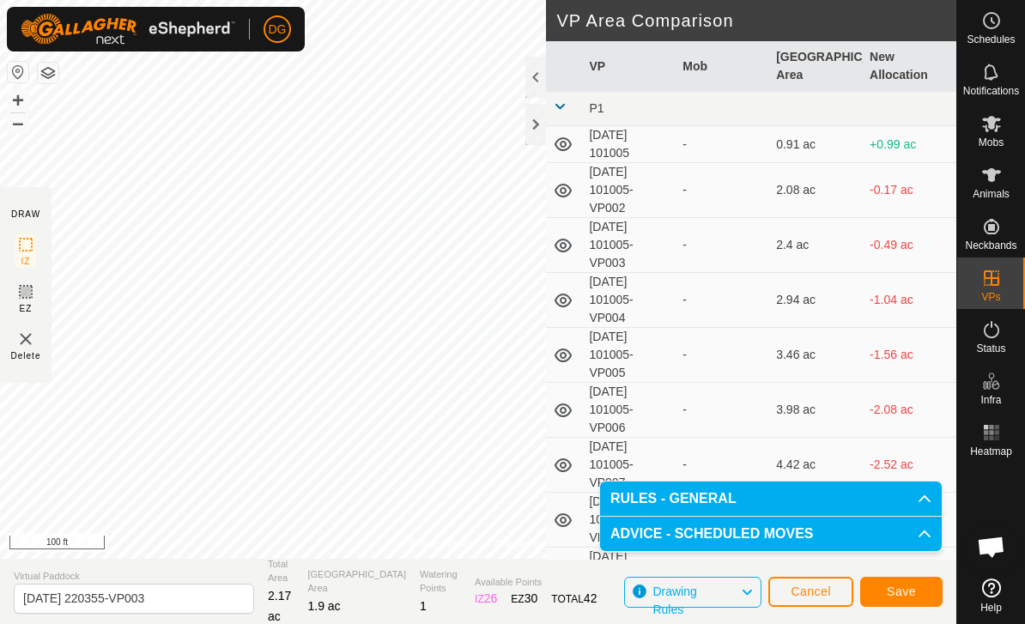
click at [903, 591] on span "Save" at bounding box center [901, 592] width 29 height 14
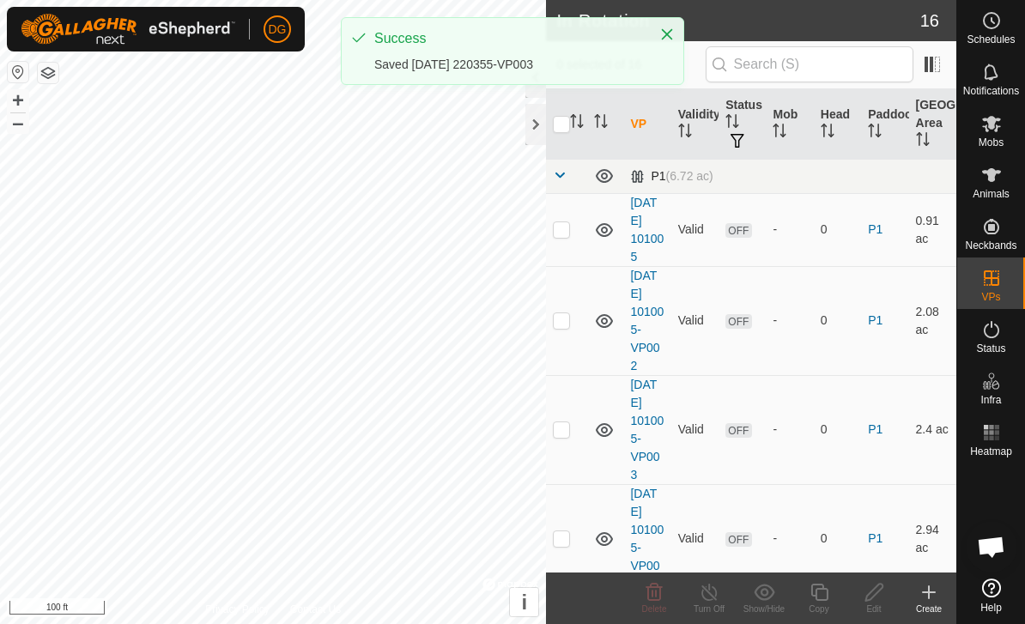
click at [564, 173] on span at bounding box center [560, 175] width 14 height 14
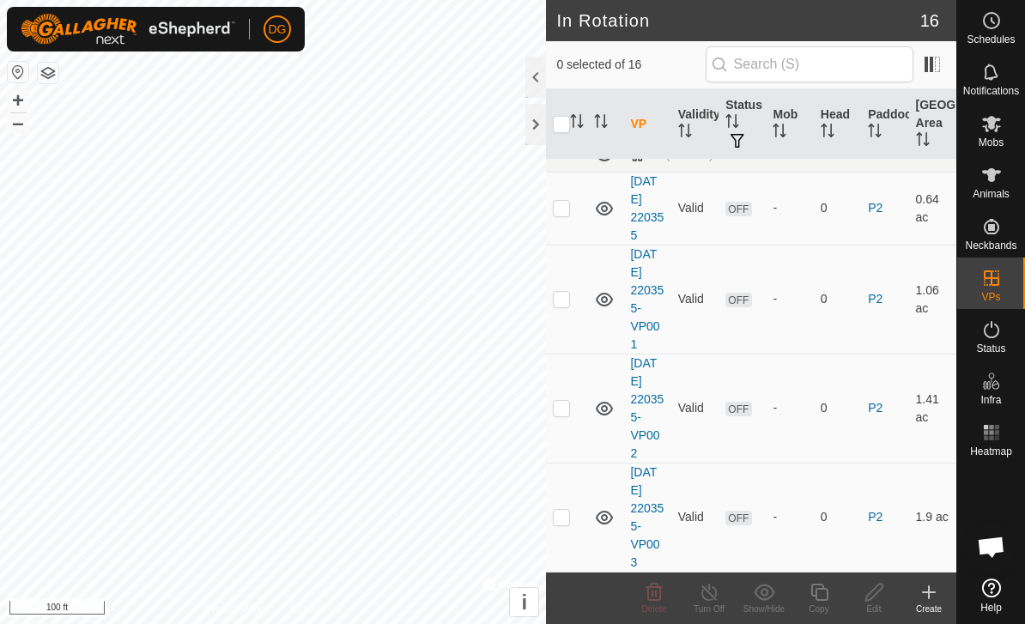
scroll to position [55, 0]
click at [567, 521] on p-checkbox at bounding box center [561, 518] width 17 height 14
checkbox input "true"
click at [824, 603] on div "Copy" at bounding box center [819, 609] width 55 height 13
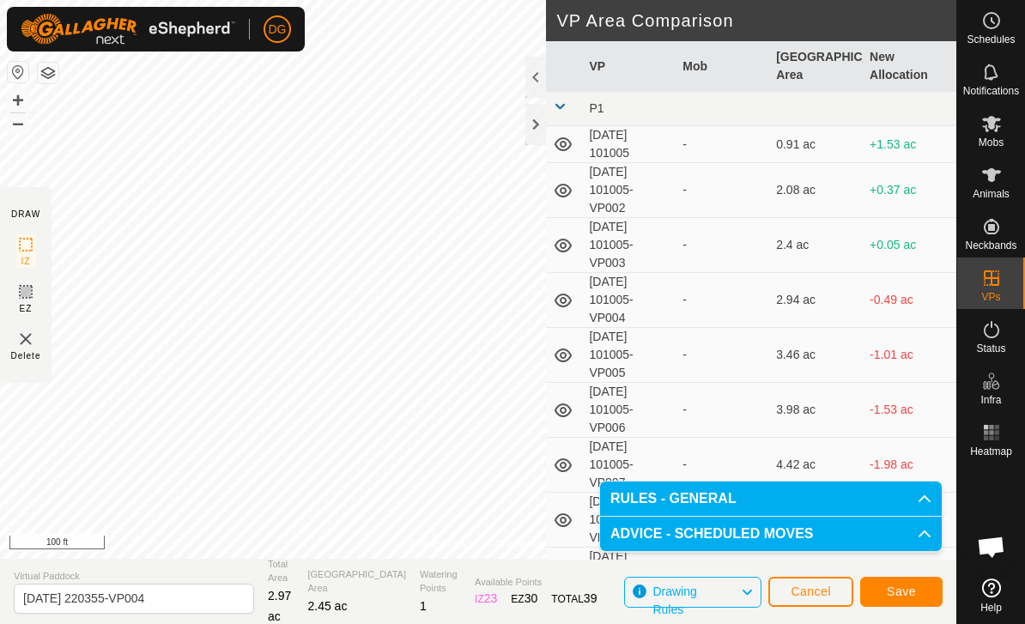
click at [897, 592] on span "Save" at bounding box center [901, 592] width 29 height 14
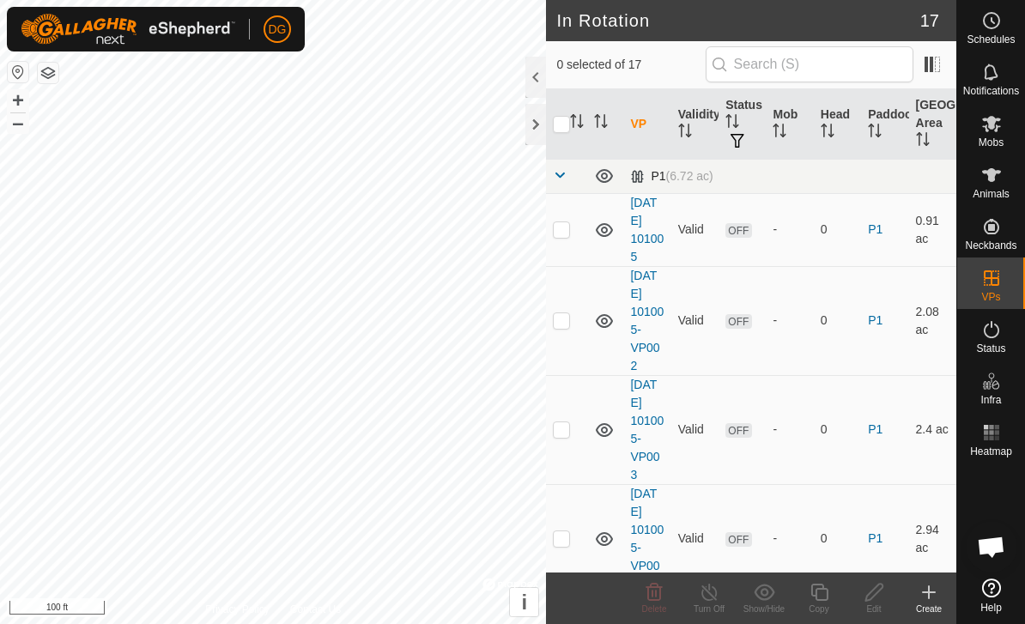
click at [558, 174] on span at bounding box center [560, 175] width 14 height 14
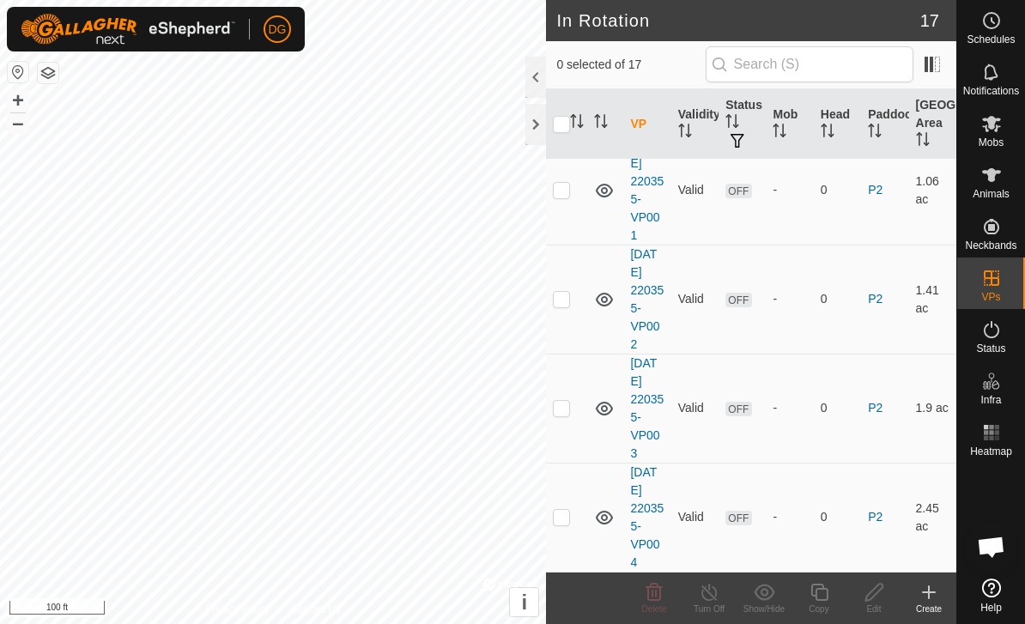
scroll to position [164, 0]
click at [563, 526] on td at bounding box center [566, 518] width 41 height 109
checkbox input "true"
click at [822, 596] on icon at bounding box center [819, 592] width 21 height 21
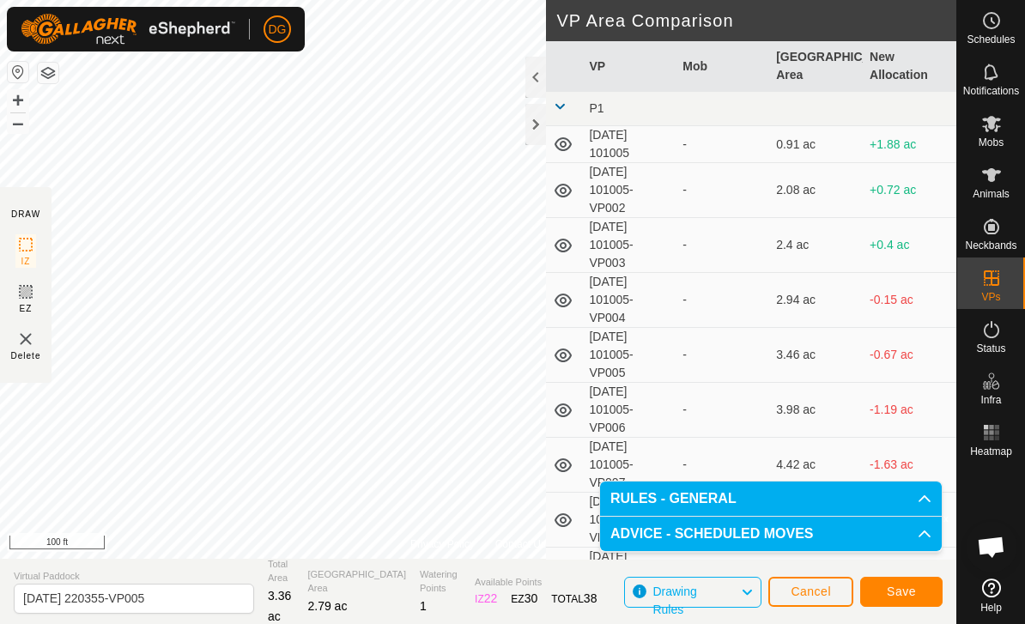
click at [895, 587] on span "Save" at bounding box center [901, 592] width 29 height 14
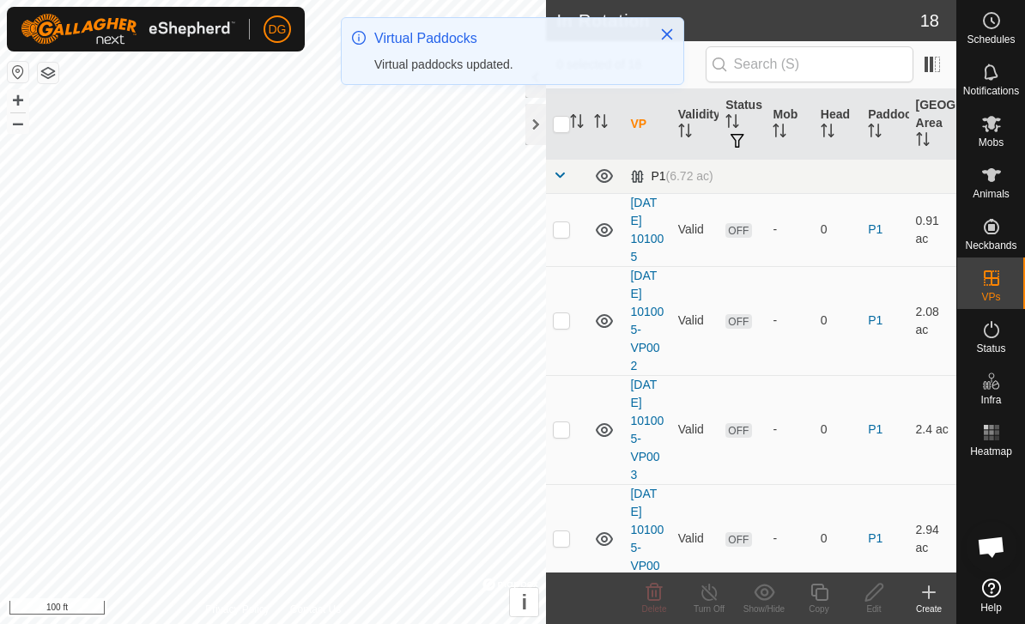
click at [559, 172] on span at bounding box center [560, 175] width 14 height 14
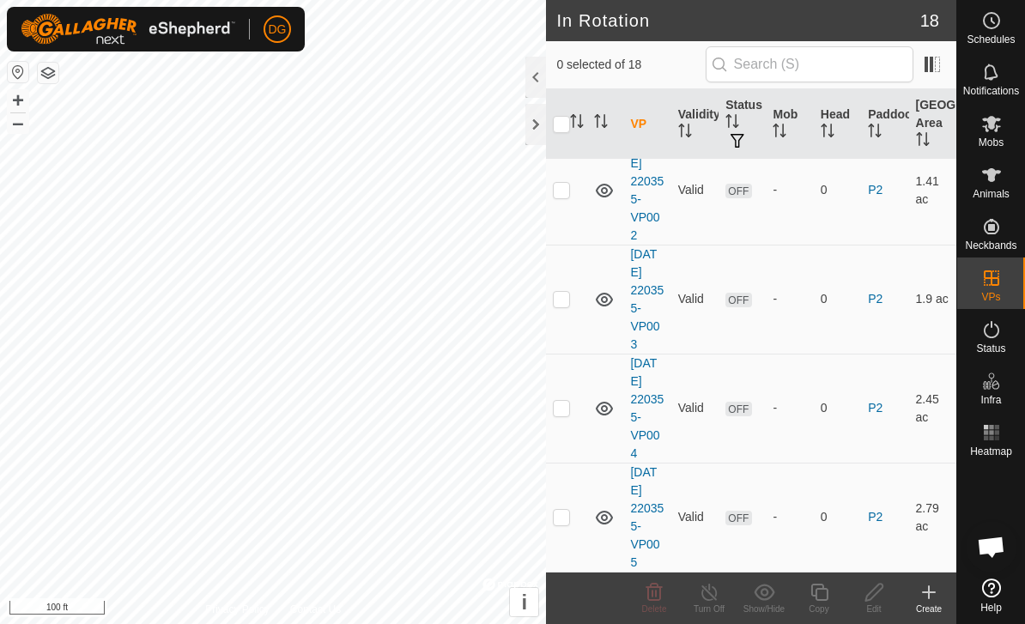
scroll to position [273, 0]
click at [569, 520] on p-checkbox at bounding box center [561, 518] width 17 height 14
checkbox input "true"
click at [826, 592] on icon at bounding box center [819, 592] width 21 height 21
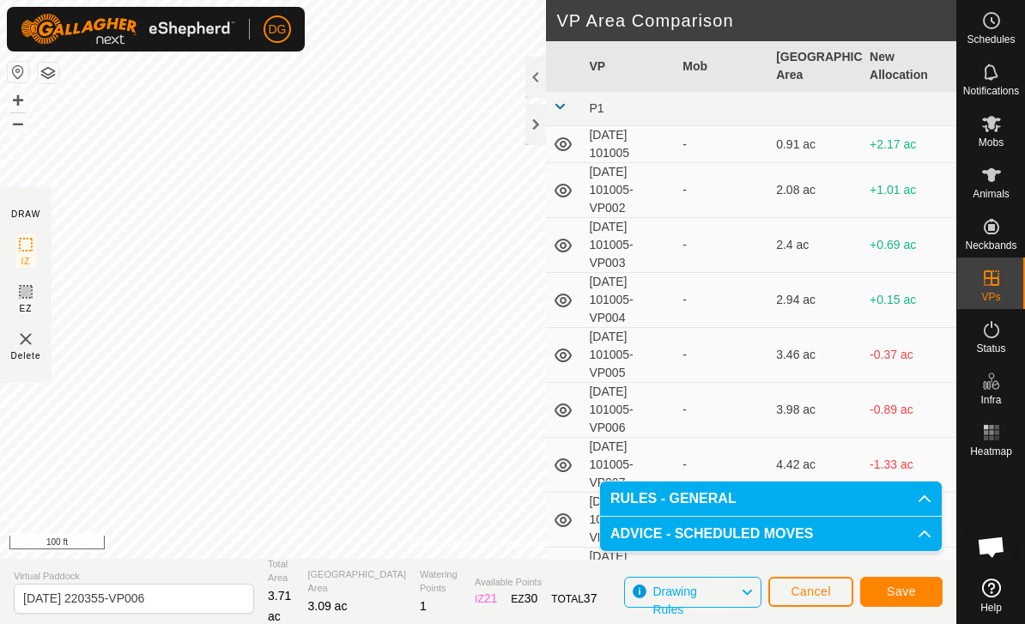
click at [901, 587] on span "Save" at bounding box center [901, 592] width 29 height 14
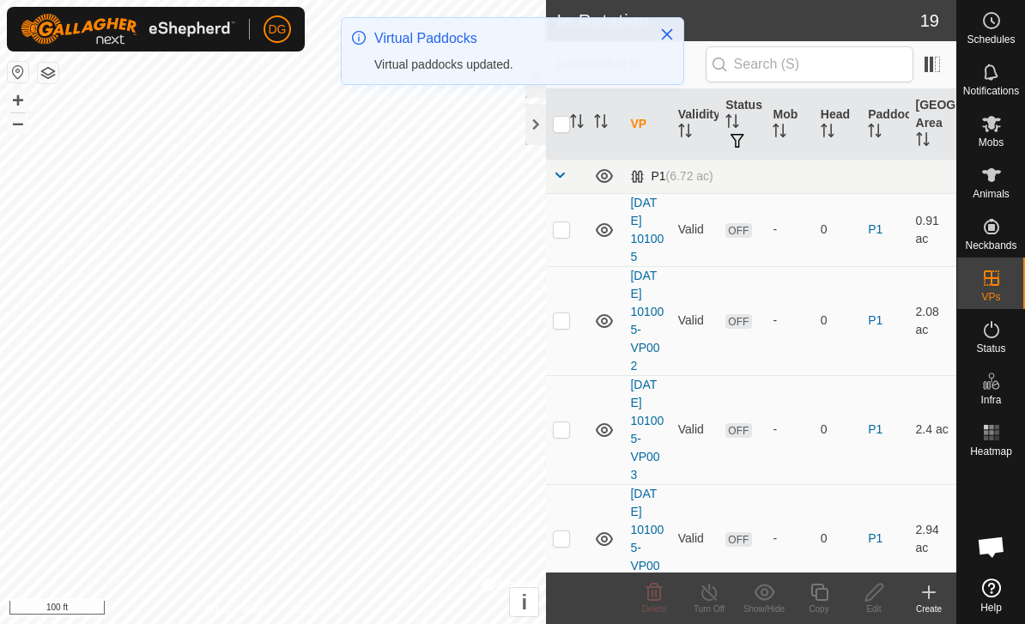
click at [561, 173] on span at bounding box center [560, 175] width 14 height 14
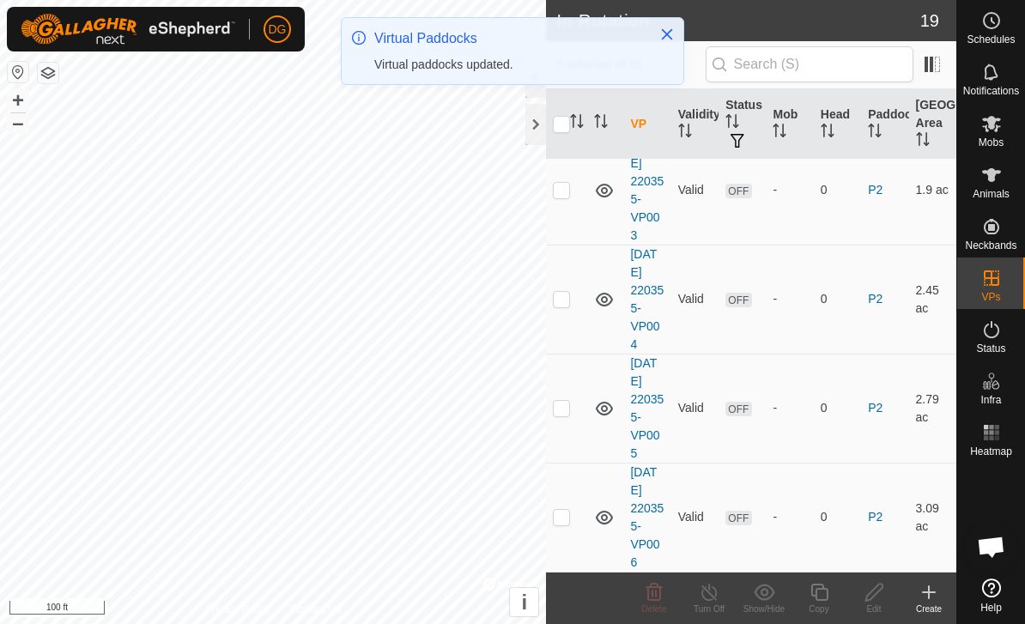
scroll to position [382, 0]
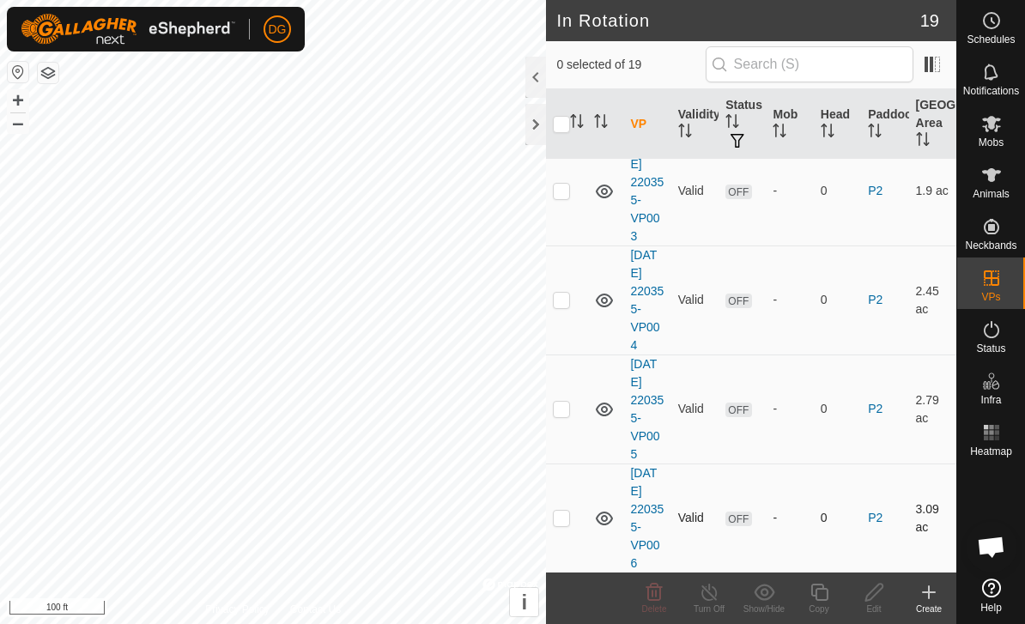
click at [569, 522] on p-checkbox at bounding box center [561, 518] width 17 height 14
checkbox input "true"
click at [829, 593] on icon at bounding box center [819, 592] width 21 height 21
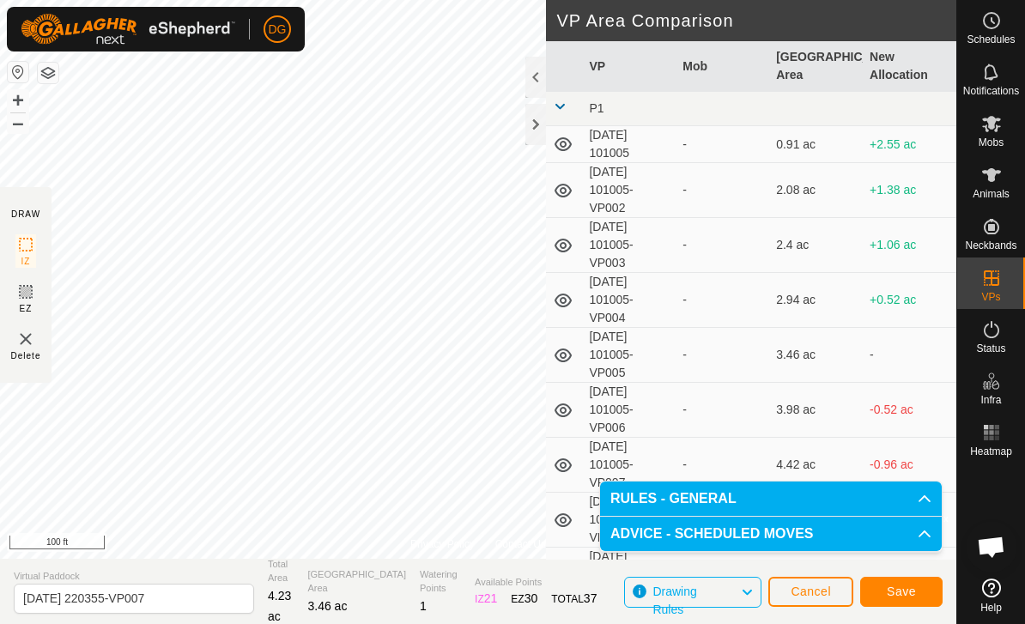
click at [901, 590] on span "Save" at bounding box center [901, 592] width 29 height 14
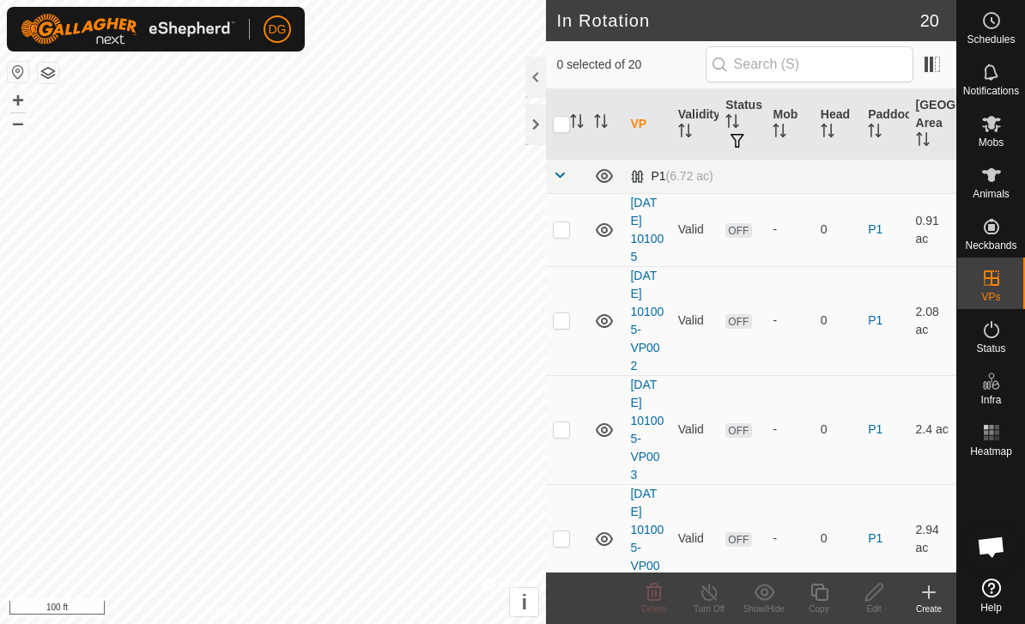
click at [562, 176] on span at bounding box center [560, 175] width 14 height 14
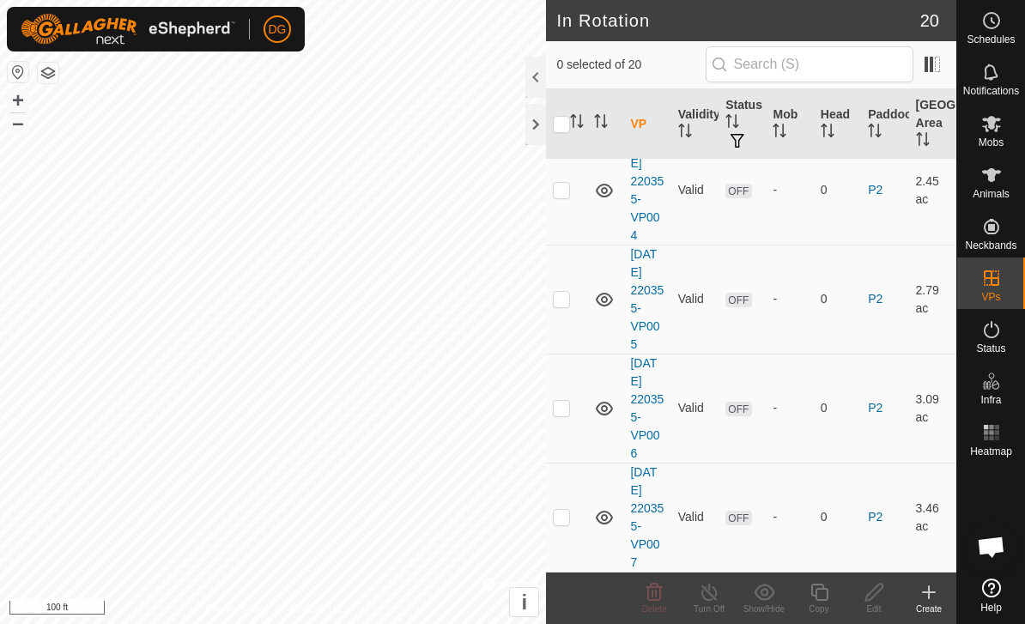
scroll to position [491, 0]
click at [562, 524] on p-checkbox at bounding box center [561, 518] width 17 height 14
checkbox input "true"
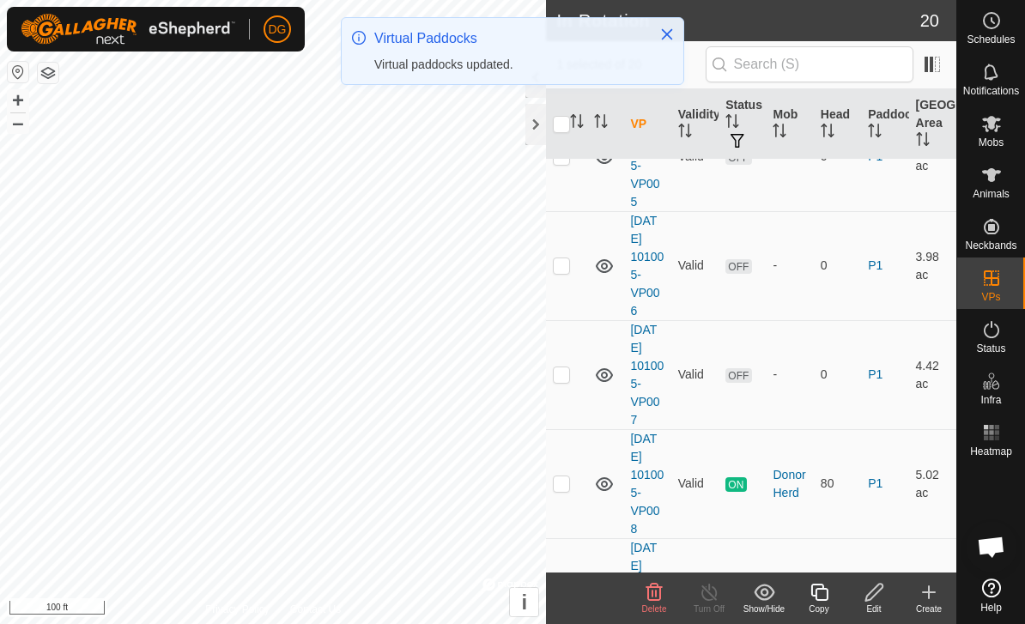
click at [821, 598] on icon at bounding box center [819, 592] width 21 height 21
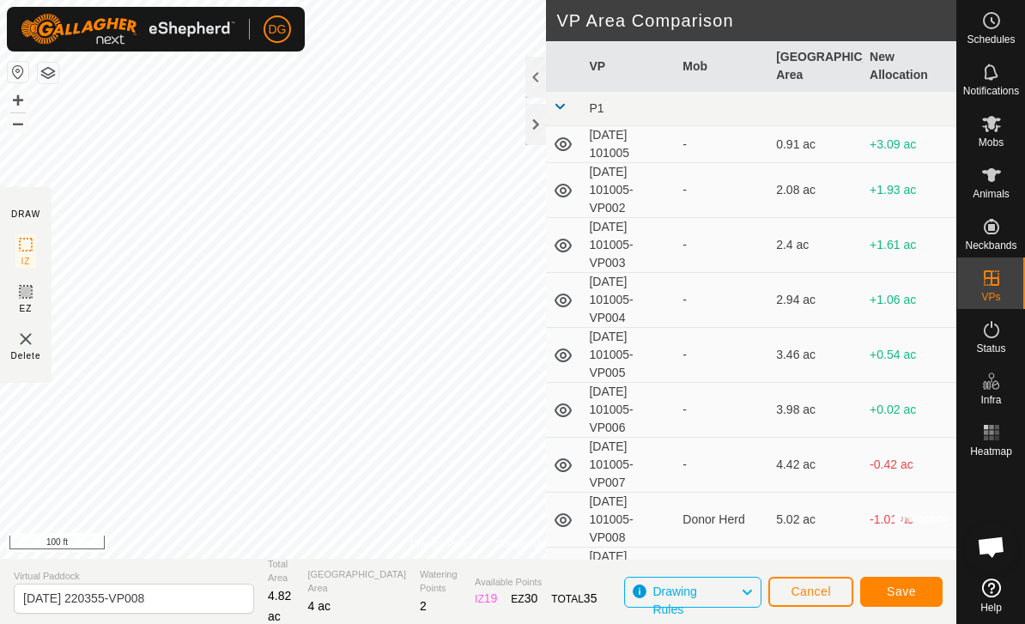
click at [902, 590] on span "Save" at bounding box center [901, 592] width 29 height 14
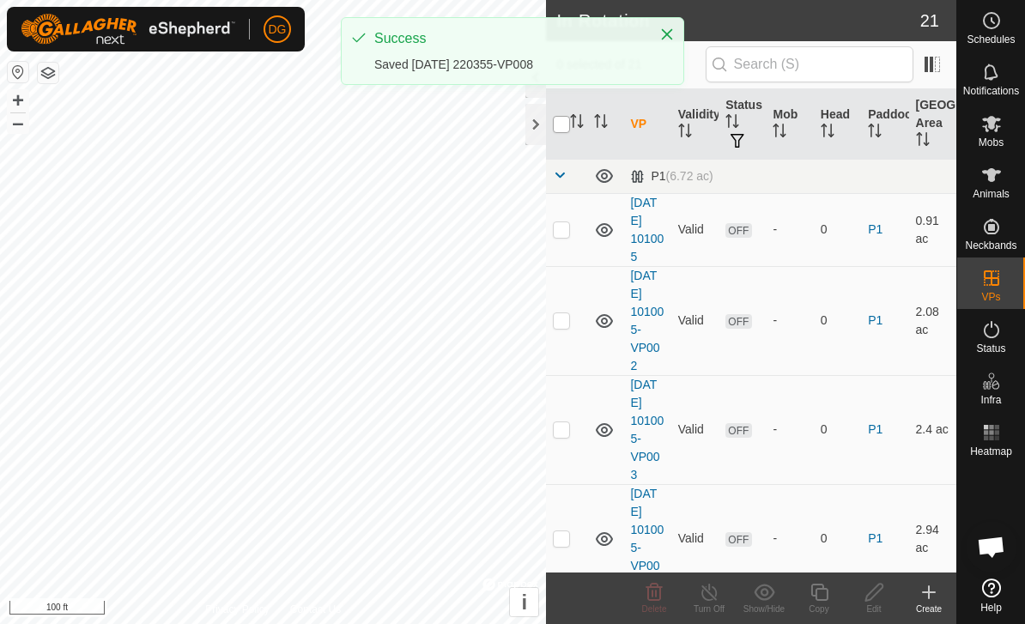
click at [560, 128] on input "checkbox" at bounding box center [561, 124] width 17 height 17
checkbox input "true"
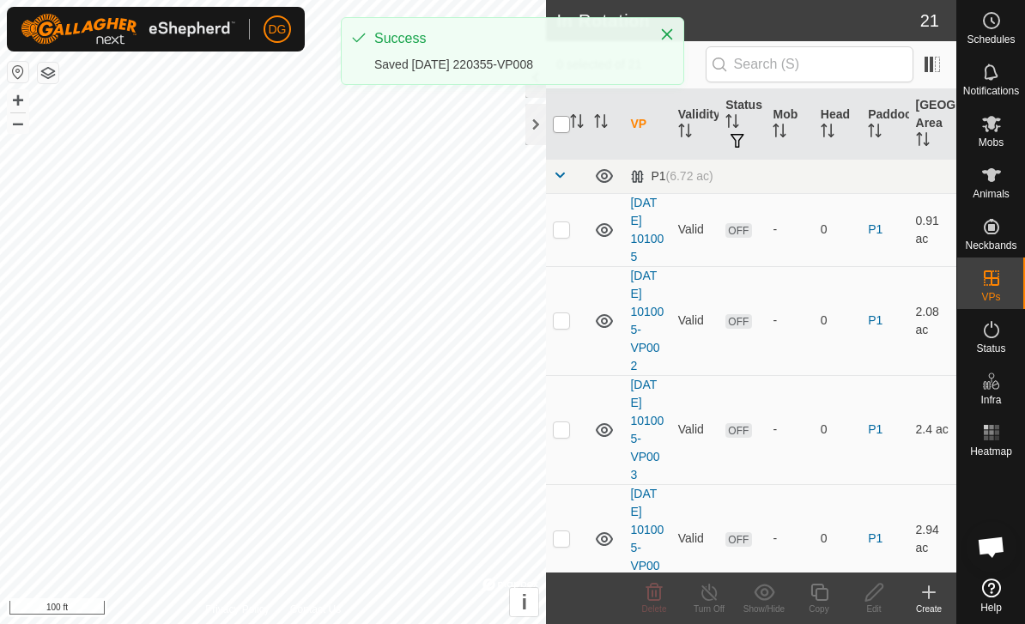
checkbox input "true"
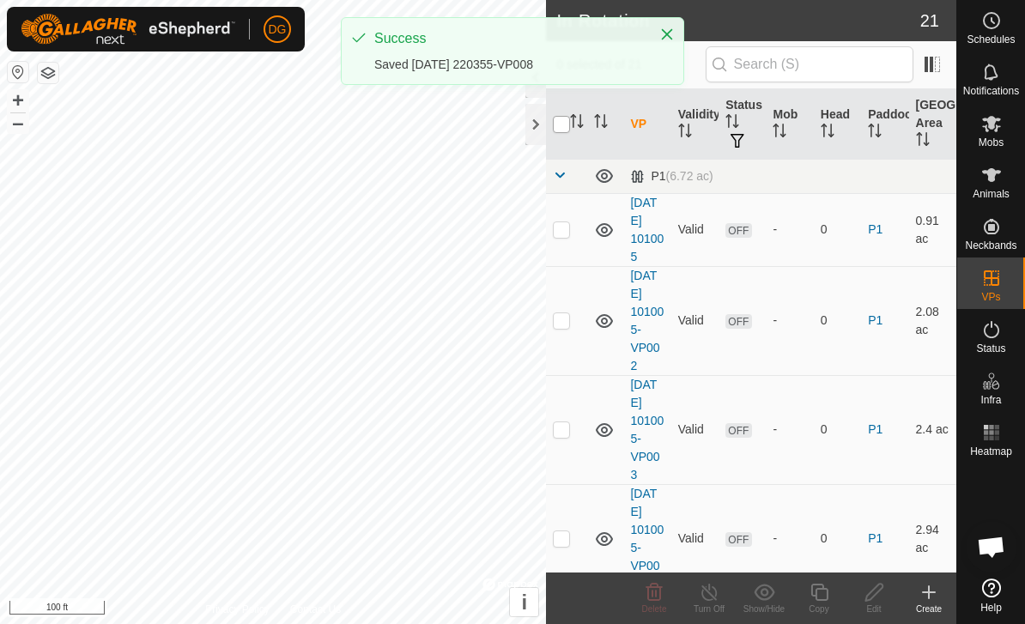
checkbox input "true"
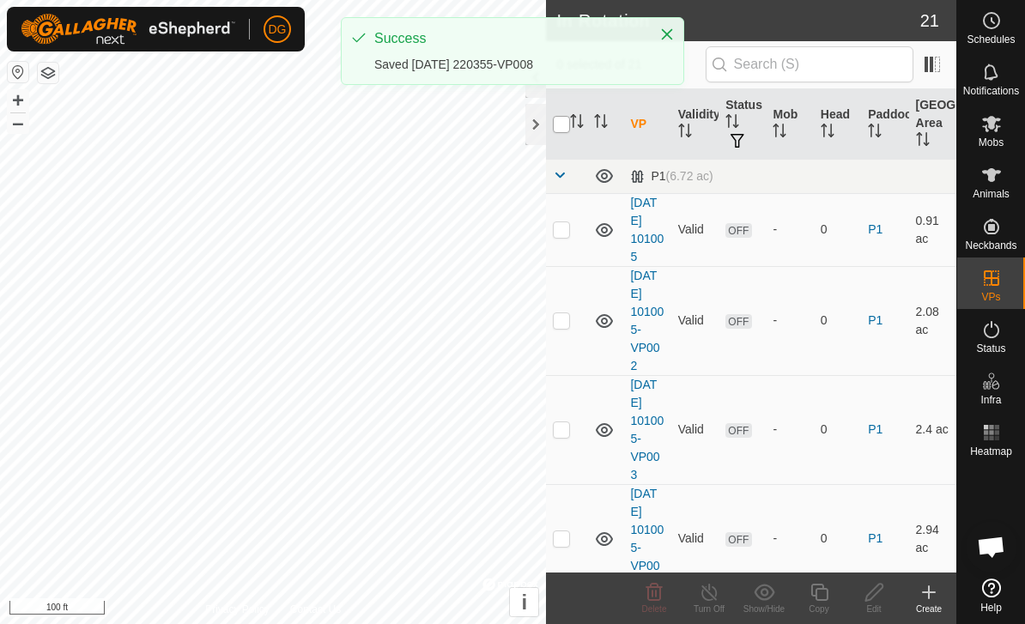
checkbox input "true"
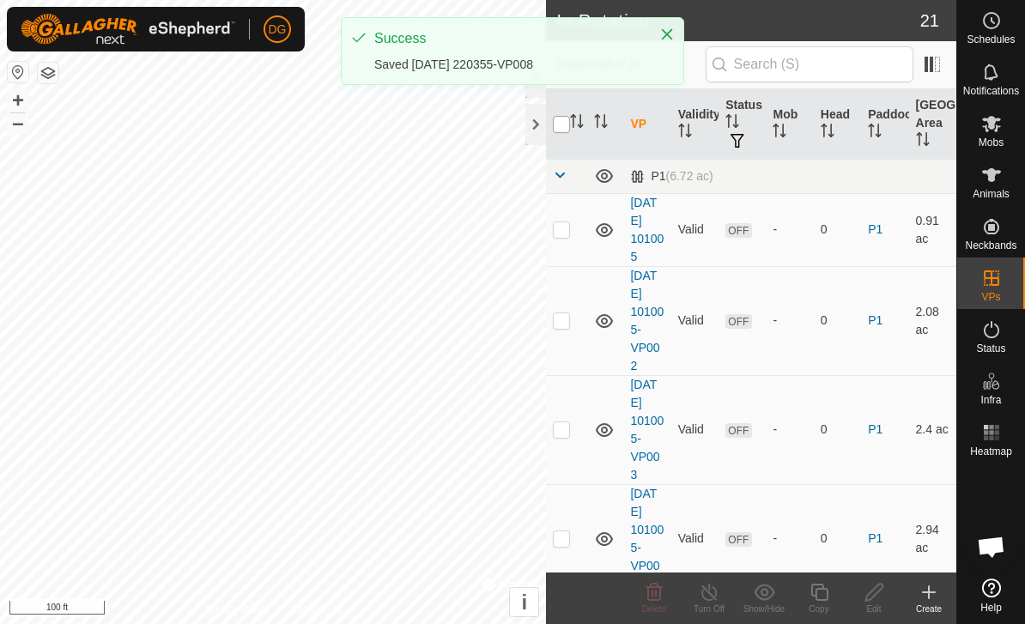
checkbox input "true"
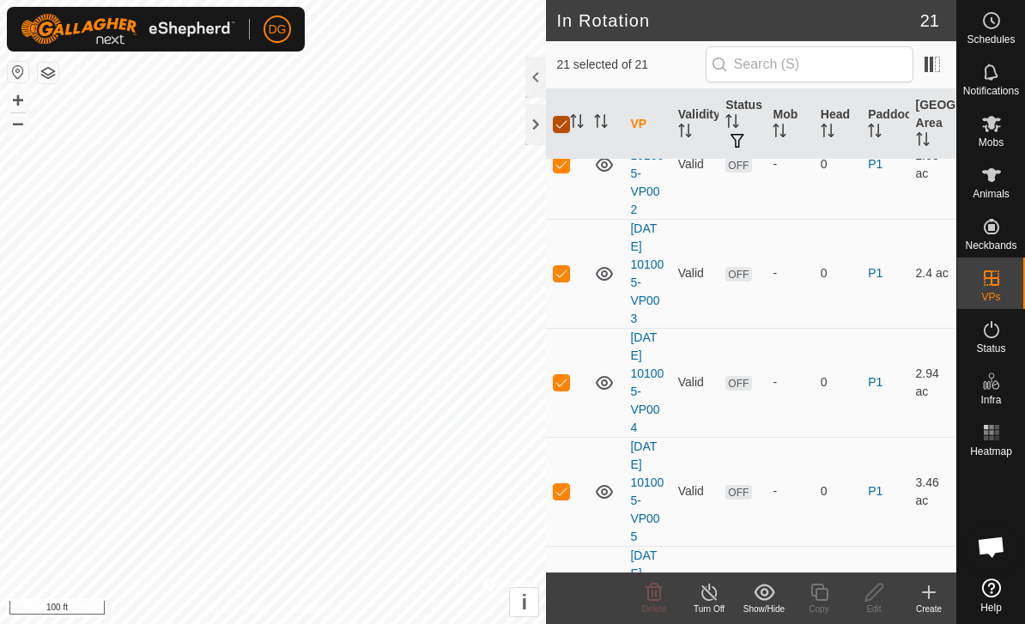
scroll to position [457, 0]
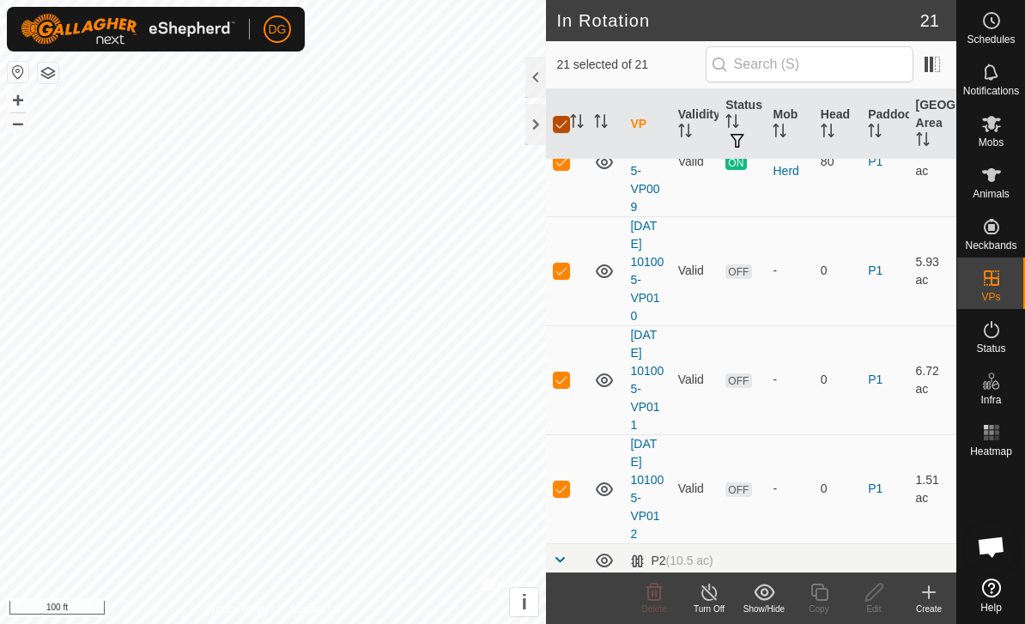
click at [565, 125] on input "checkbox" at bounding box center [561, 124] width 17 height 17
checkbox input "false"
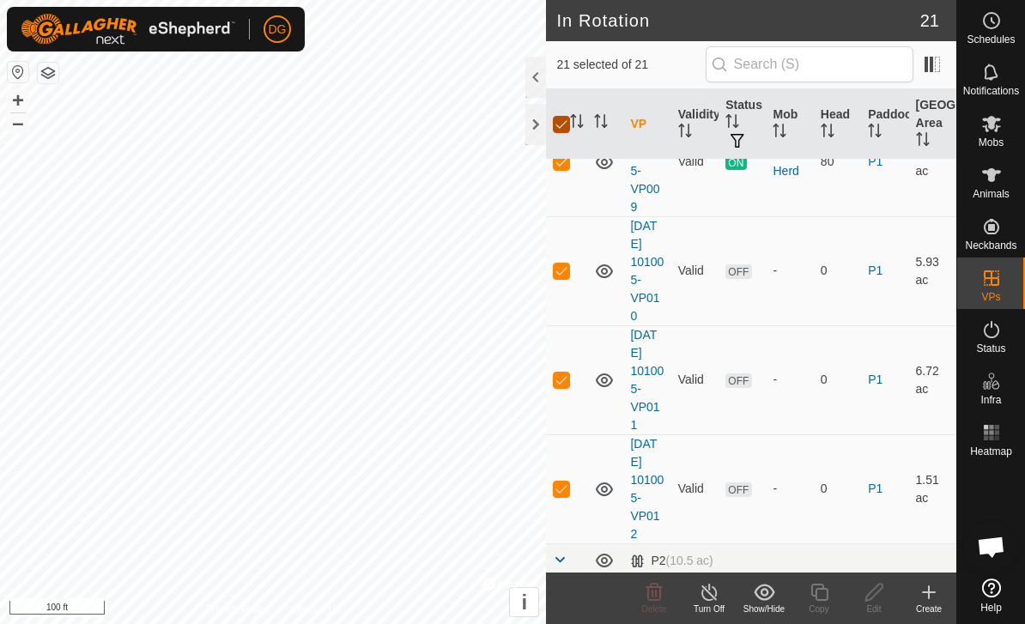
checkbox input "false"
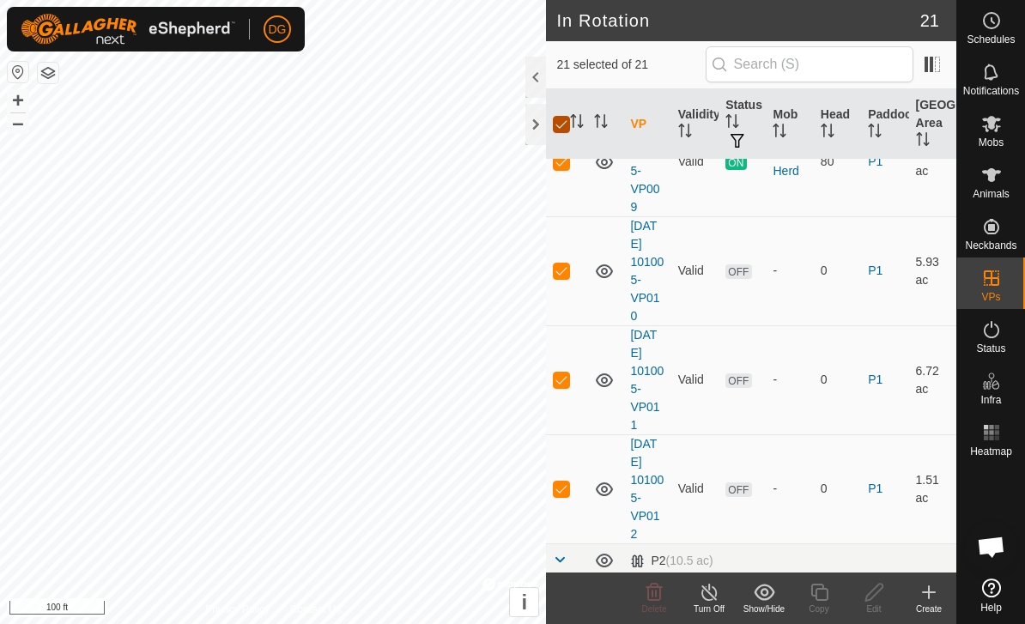
checkbox input "false"
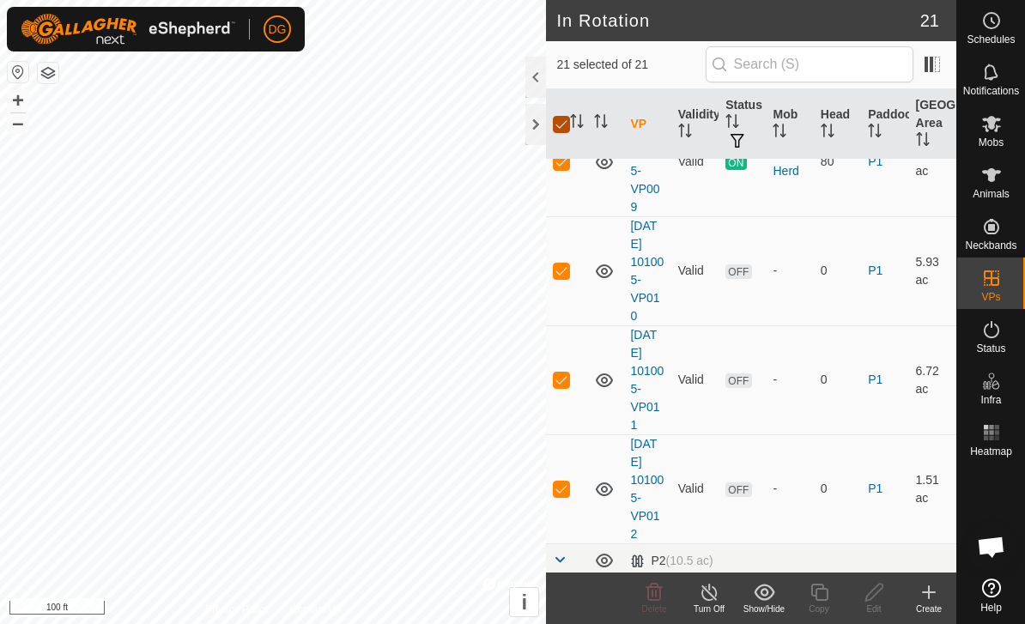
checkbox input "false"
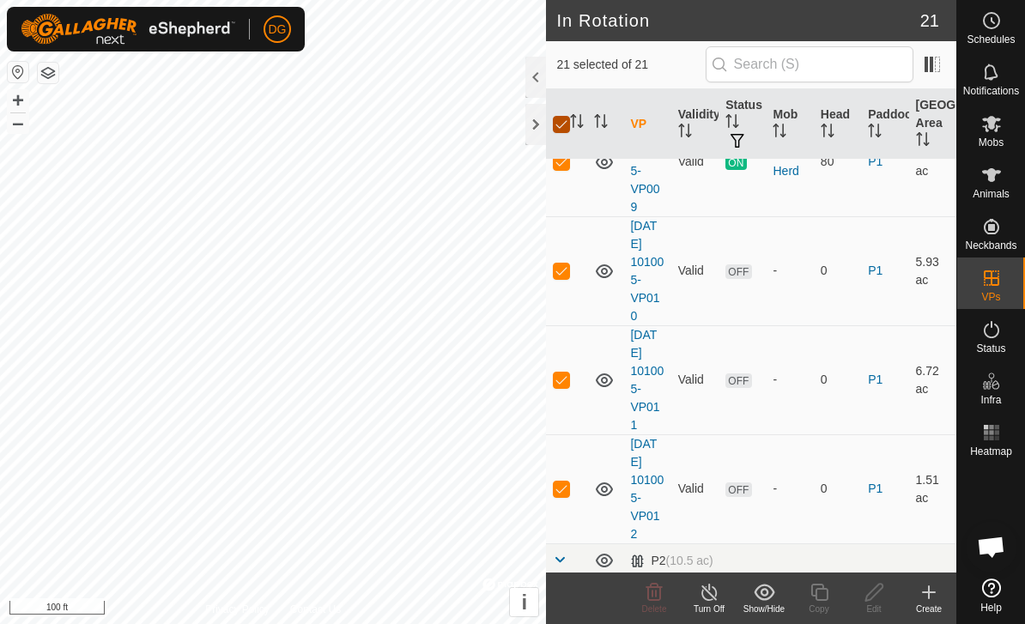
checkbox input "false"
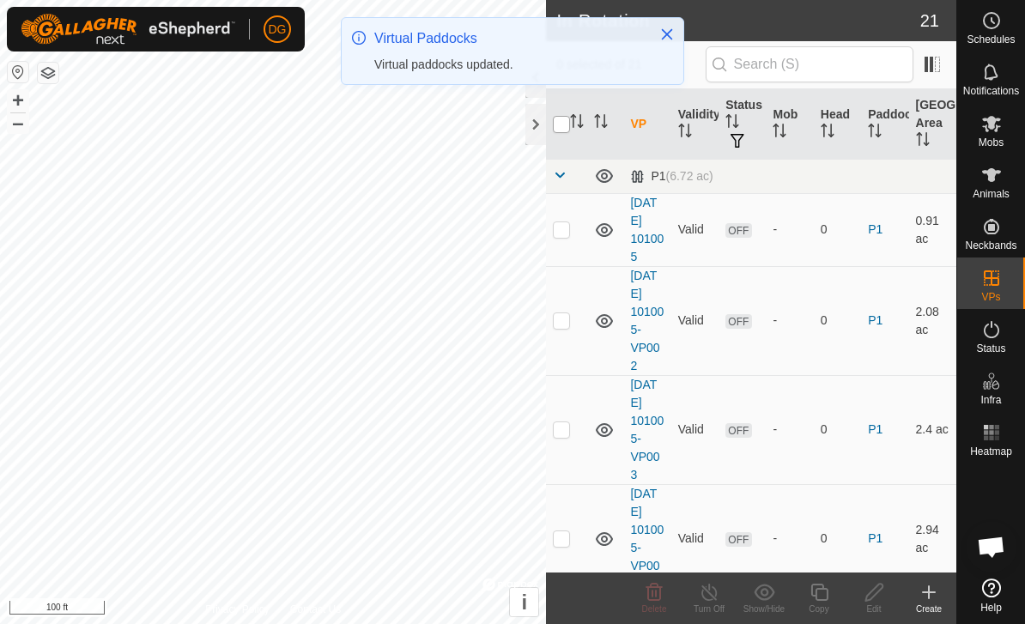
scroll to position [0, 0]
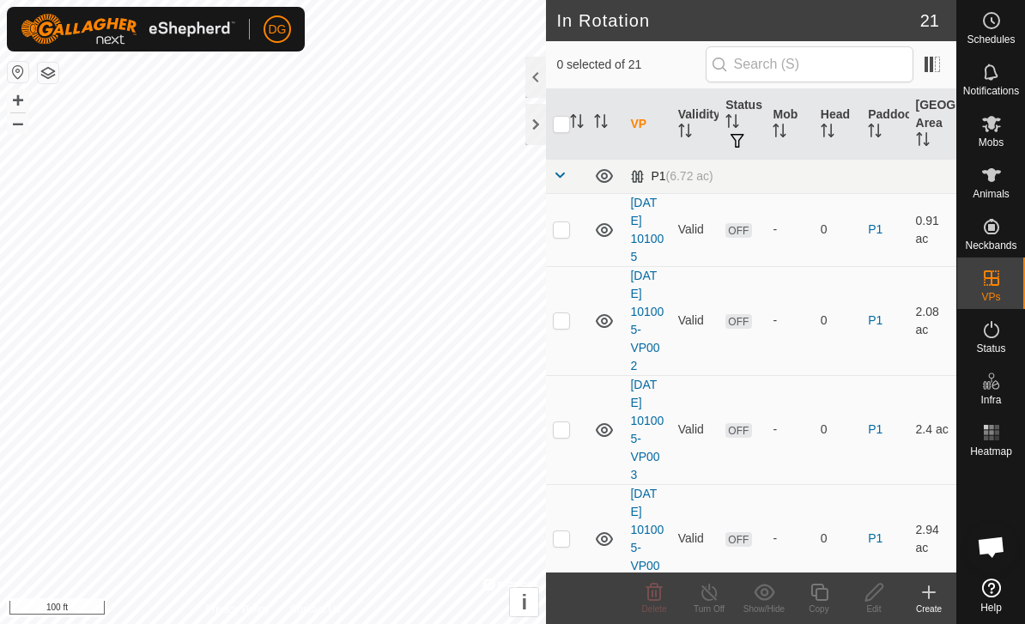
click at [567, 179] on span at bounding box center [560, 175] width 14 height 14
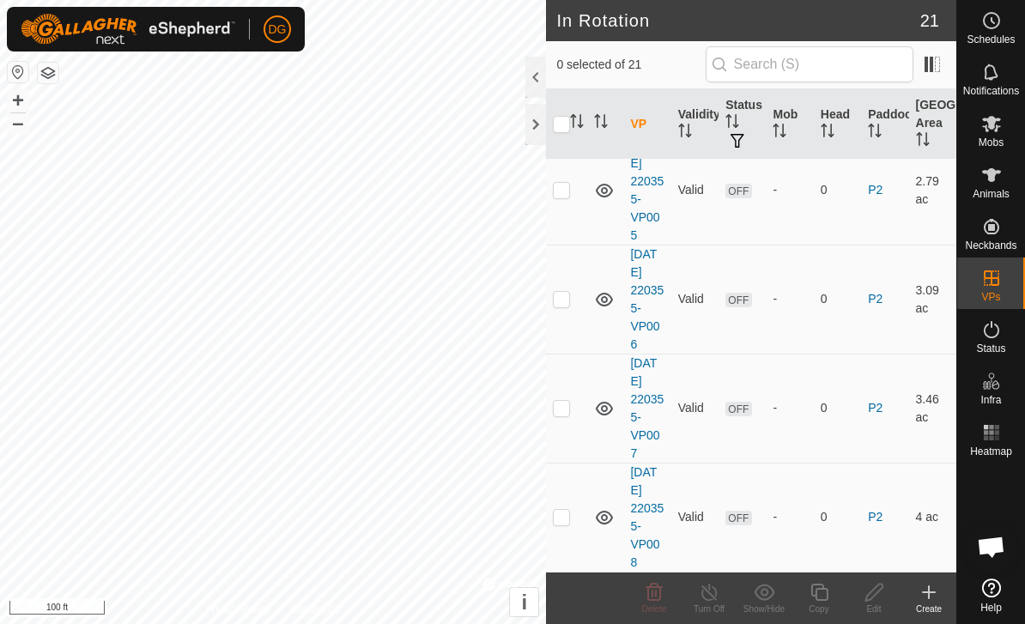
scroll to position [600, 0]
click at [568, 518] on p-checkbox at bounding box center [561, 518] width 17 height 14
checkbox input "true"
click at [820, 597] on icon at bounding box center [819, 592] width 21 height 21
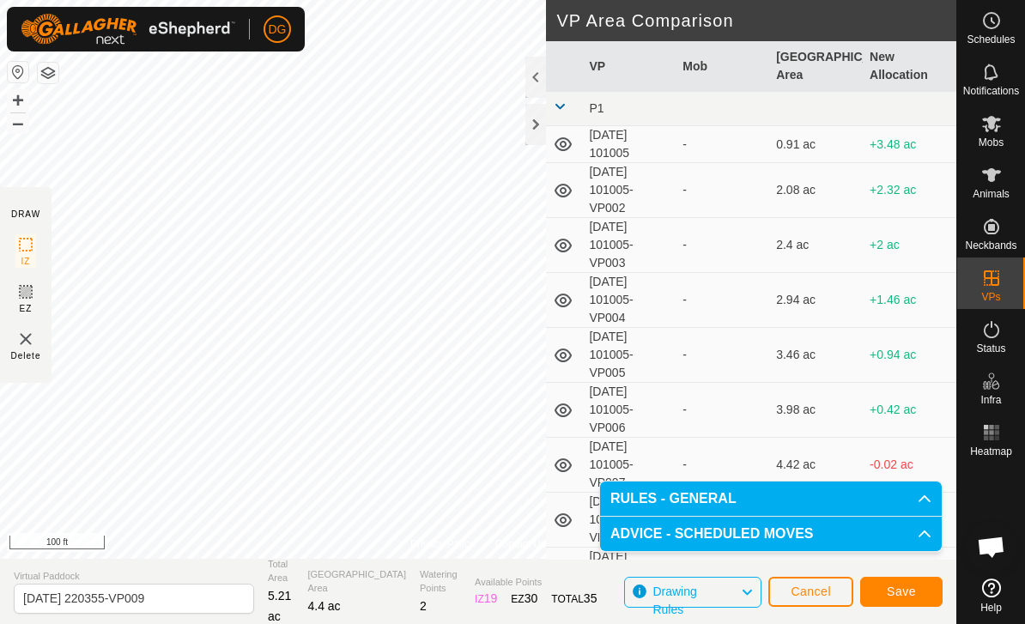
click at [905, 590] on span "Save" at bounding box center [901, 592] width 29 height 14
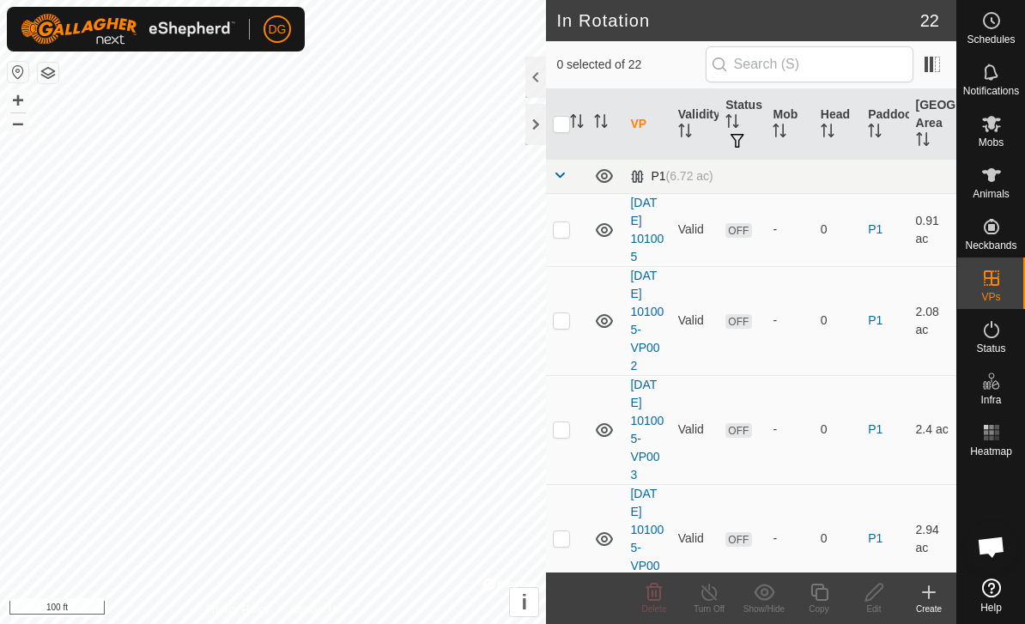
click at [566, 170] on span at bounding box center [560, 175] width 14 height 14
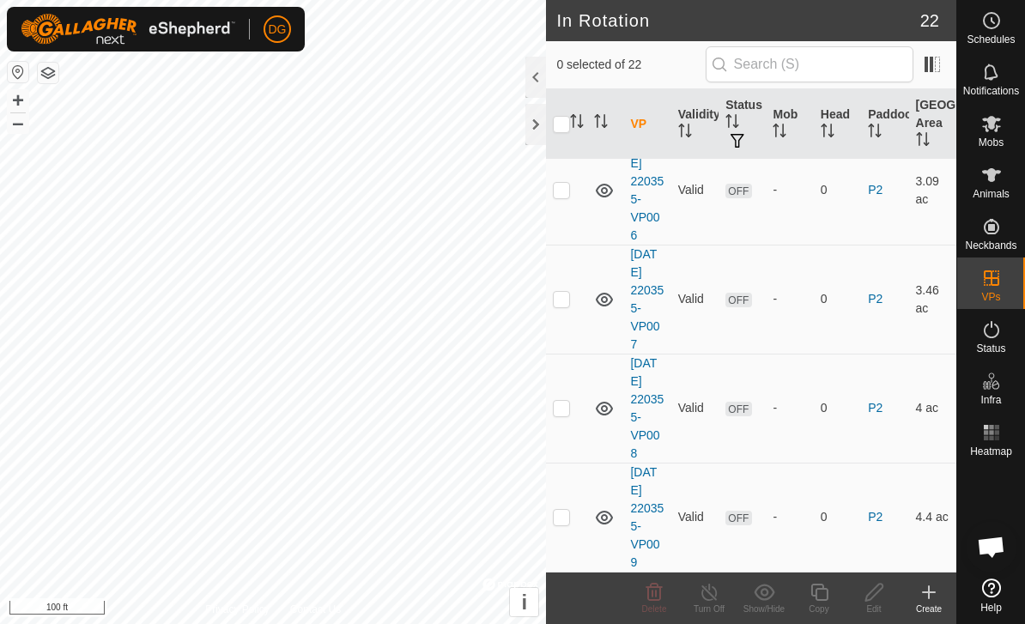
scroll to position [709, 0]
click at [561, 513] on p-checkbox at bounding box center [561, 518] width 17 height 14
checkbox input "true"
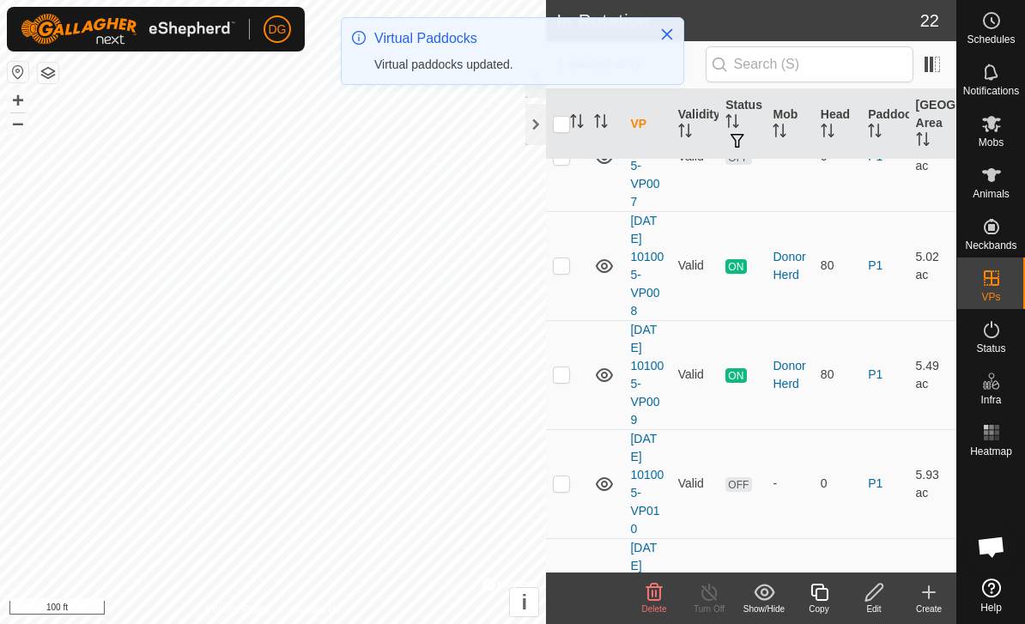
click at [816, 598] on icon at bounding box center [818, 592] width 17 height 17
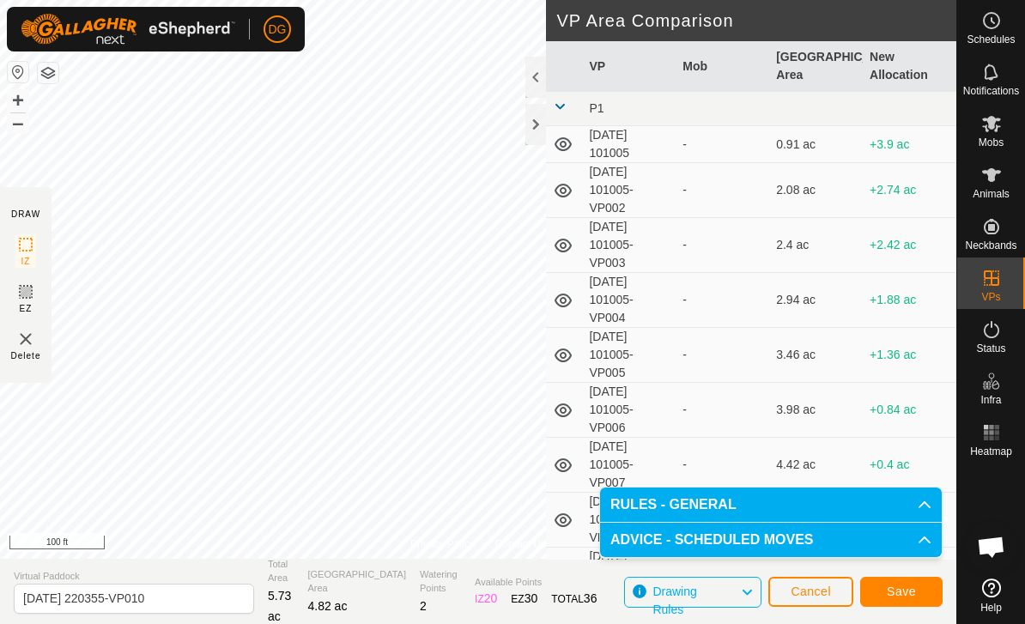
click at [904, 586] on span "Save" at bounding box center [901, 592] width 29 height 14
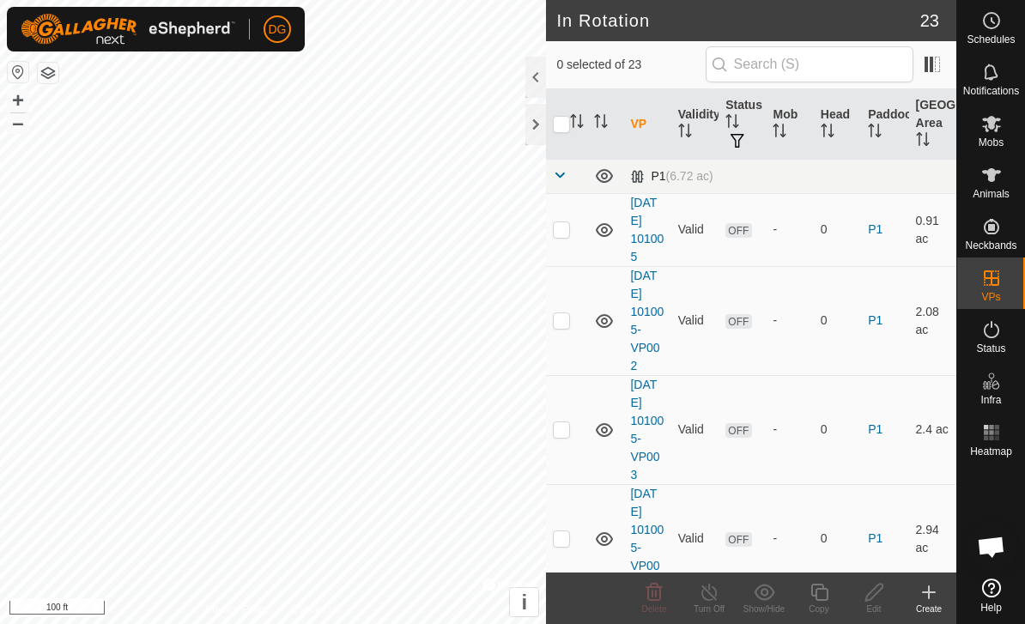
click at [565, 178] on span at bounding box center [560, 175] width 14 height 14
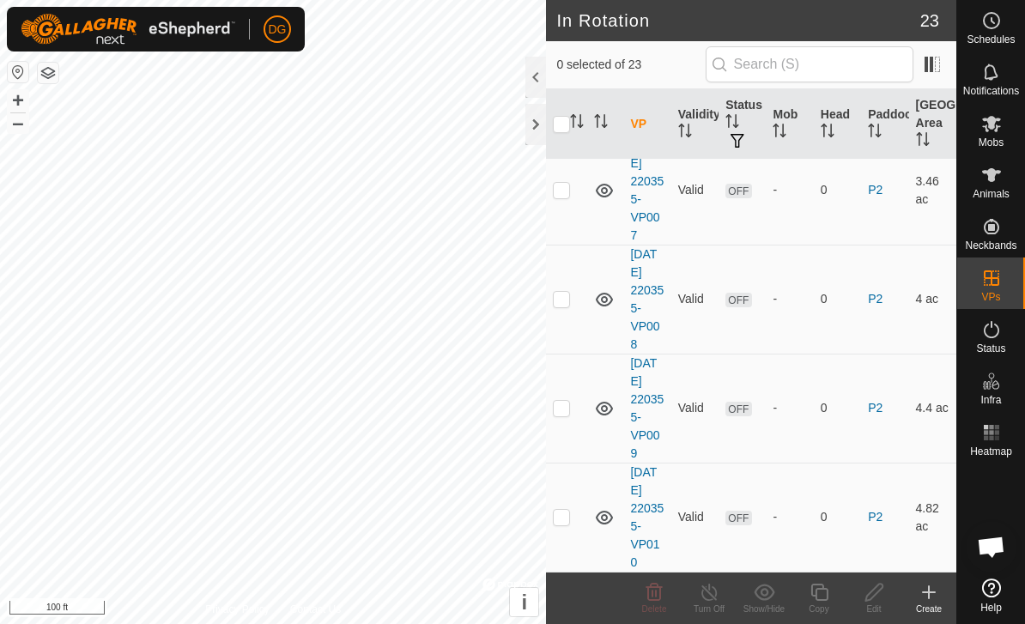
scroll to position [818, 0]
click at [566, 514] on p-checkbox at bounding box center [561, 518] width 17 height 14
checkbox input "true"
click at [826, 592] on icon at bounding box center [819, 592] width 21 height 21
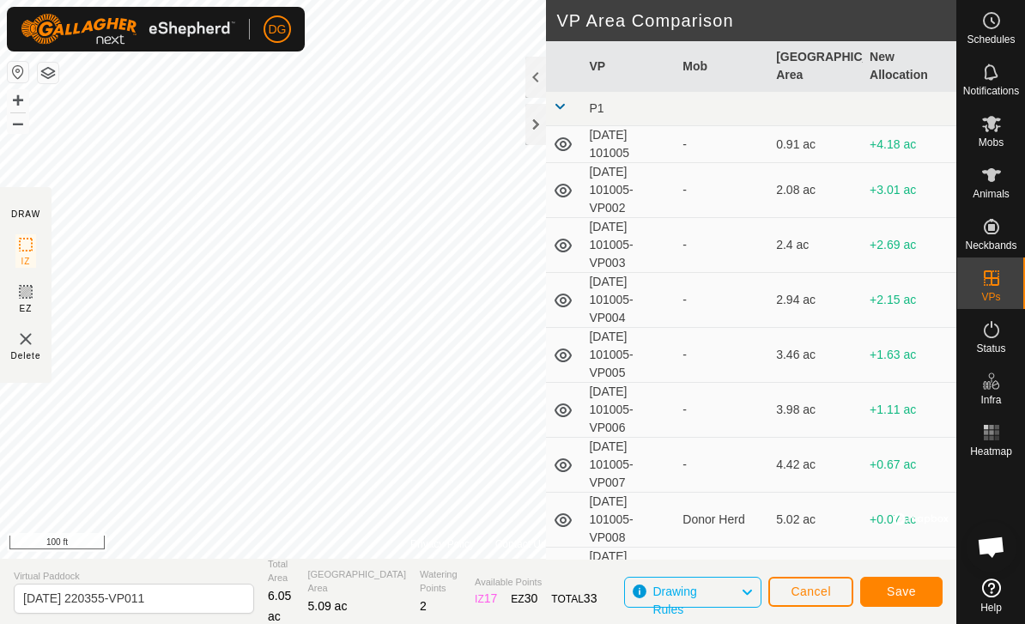
click at [901, 597] on span "Save" at bounding box center [901, 592] width 29 height 14
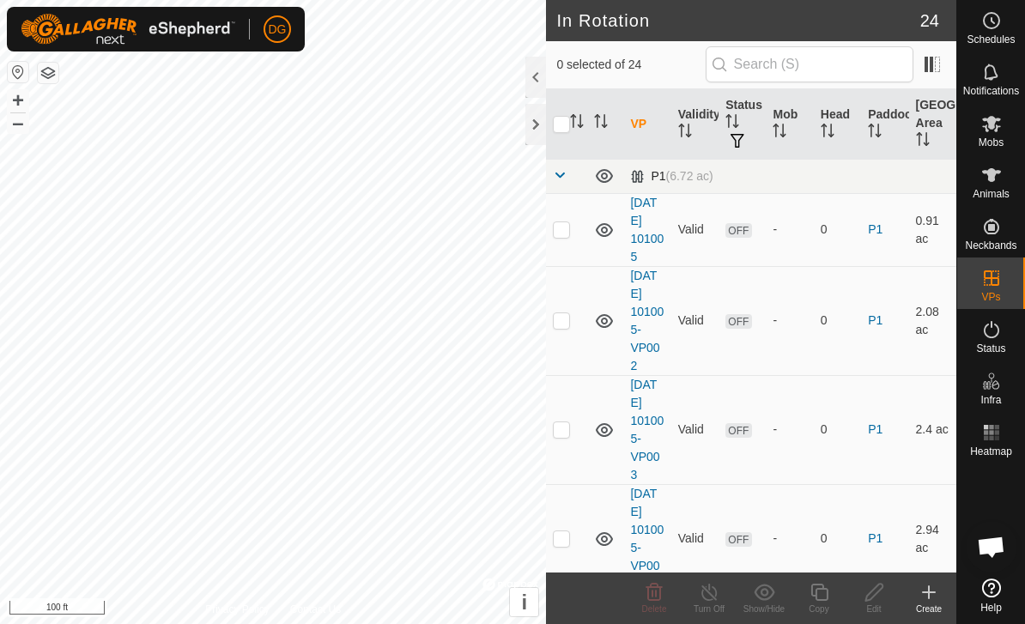
click at [561, 176] on span at bounding box center [560, 175] width 14 height 14
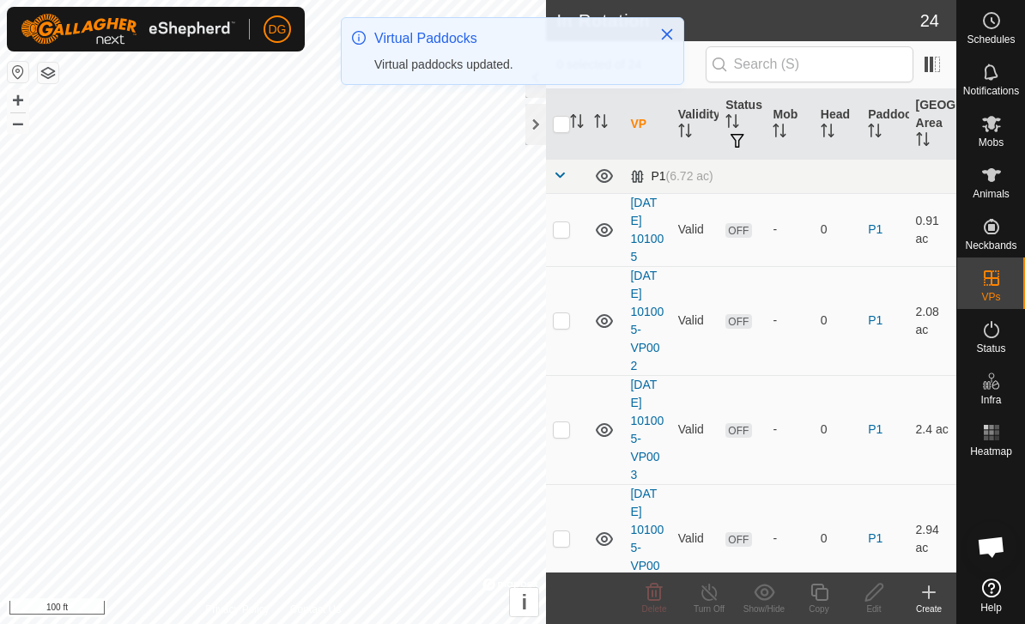
click at [561, 177] on span at bounding box center [560, 175] width 14 height 14
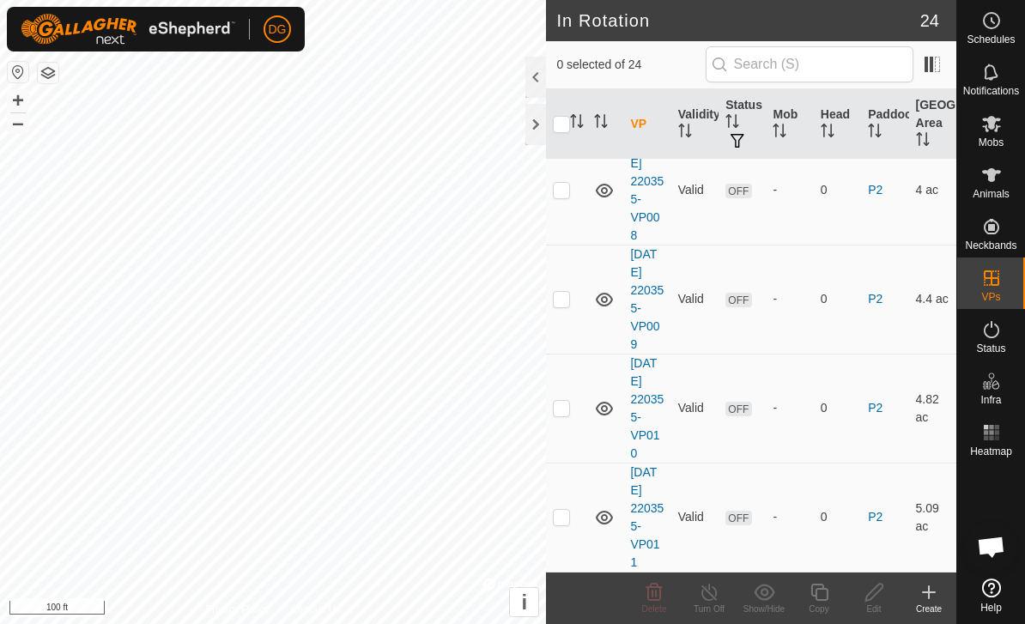
scroll to position [927, 0]
click at [570, 520] on p-checkbox at bounding box center [561, 518] width 17 height 14
checkbox input "true"
click at [873, 592] on icon at bounding box center [874, 592] width 21 height 21
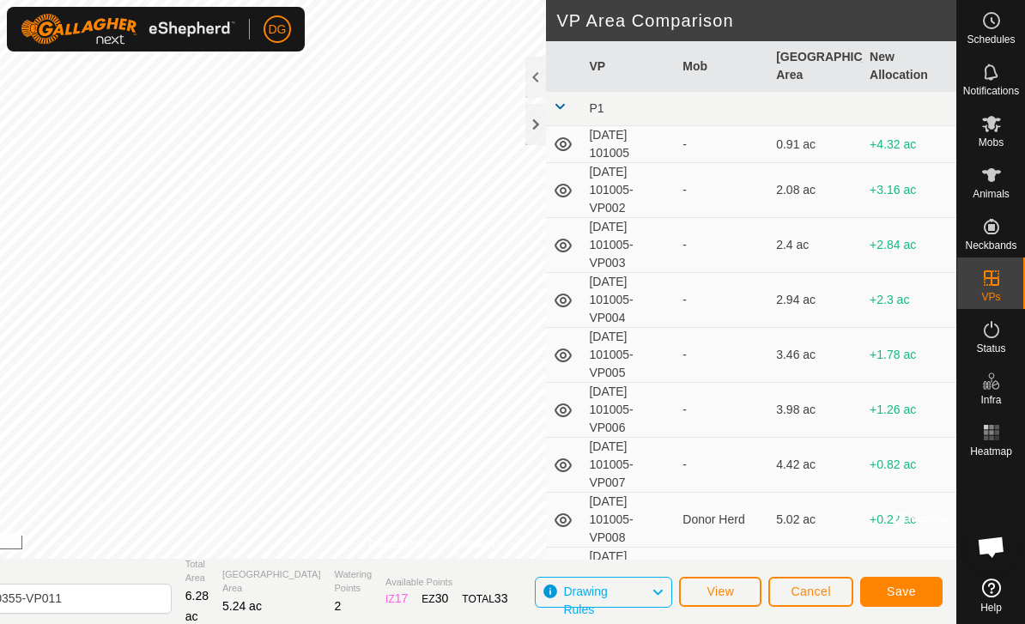
click at [901, 593] on span "Save" at bounding box center [901, 592] width 29 height 14
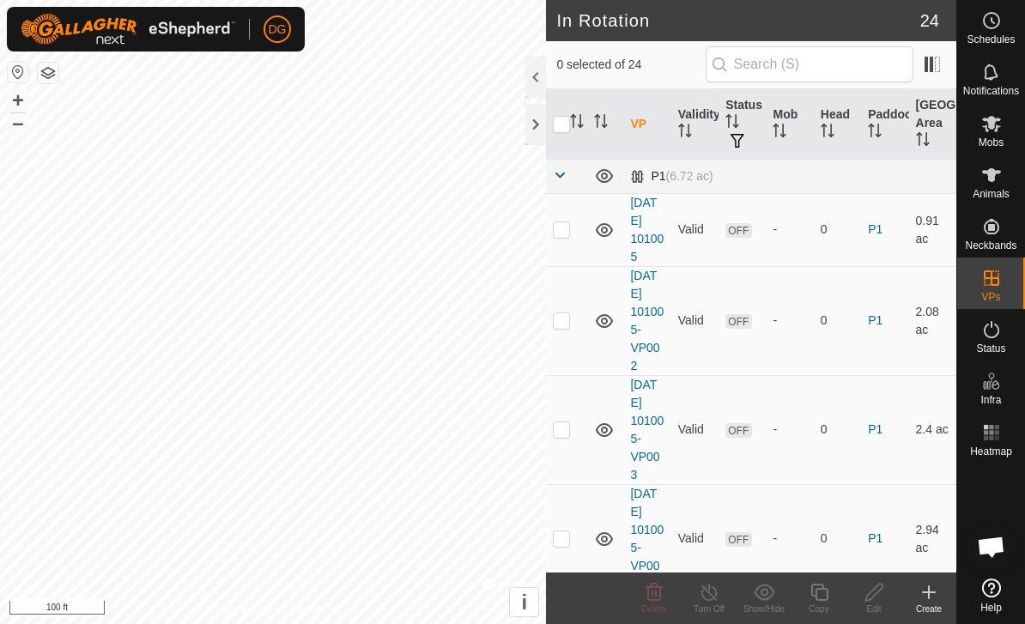
click at [561, 176] on span at bounding box center [560, 175] width 14 height 14
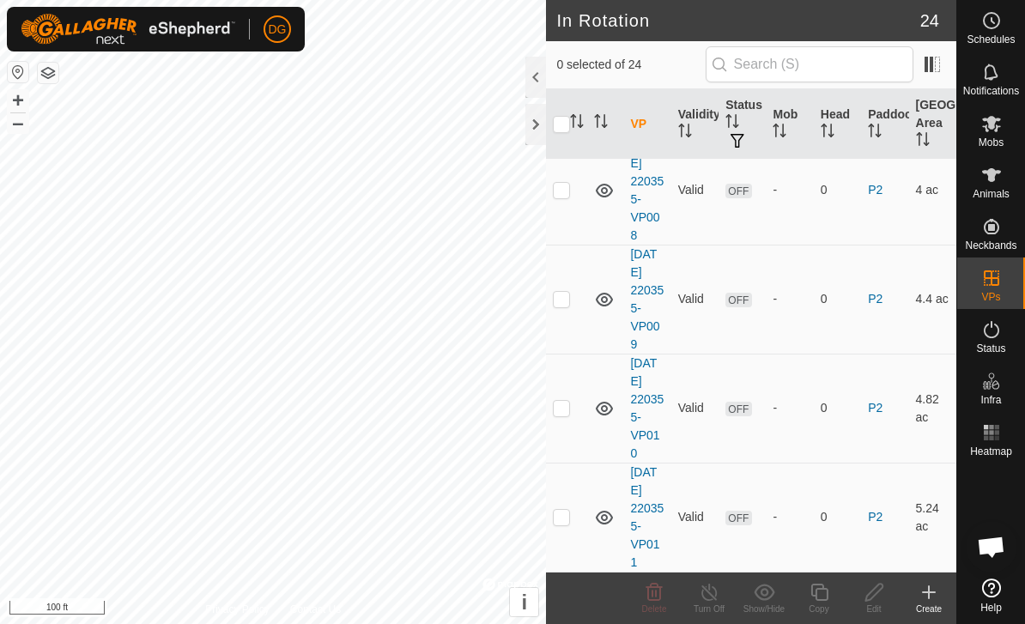
scroll to position [927, 0]
click at [559, 518] on p-checkbox at bounding box center [561, 518] width 17 height 14
click at [651, 592] on icon at bounding box center [654, 592] width 21 height 21
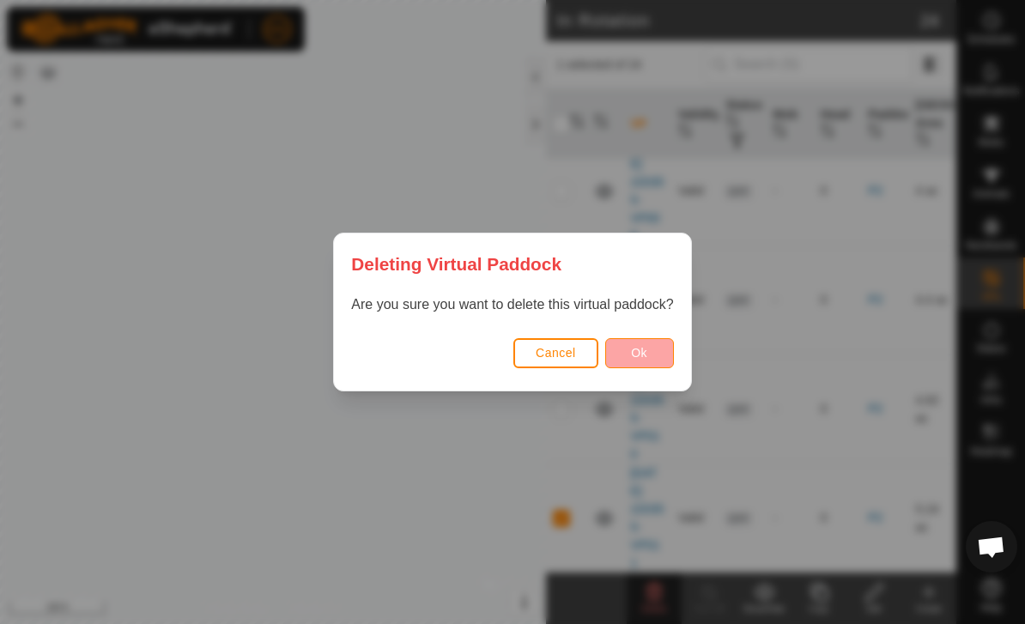
click at [635, 355] on span "Ok" at bounding box center [639, 353] width 16 height 14
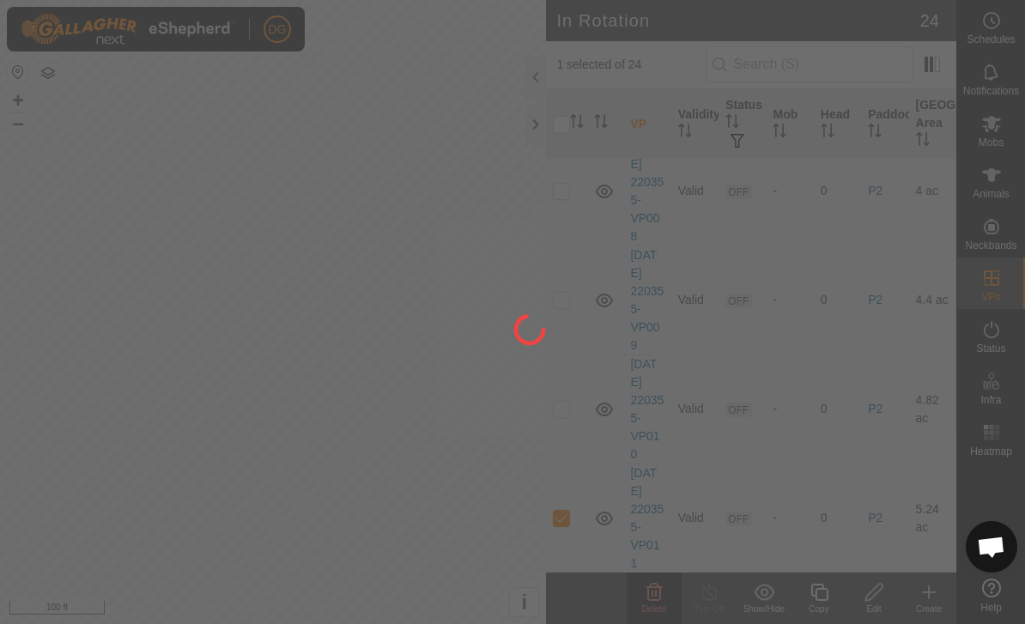
checkbox input "false"
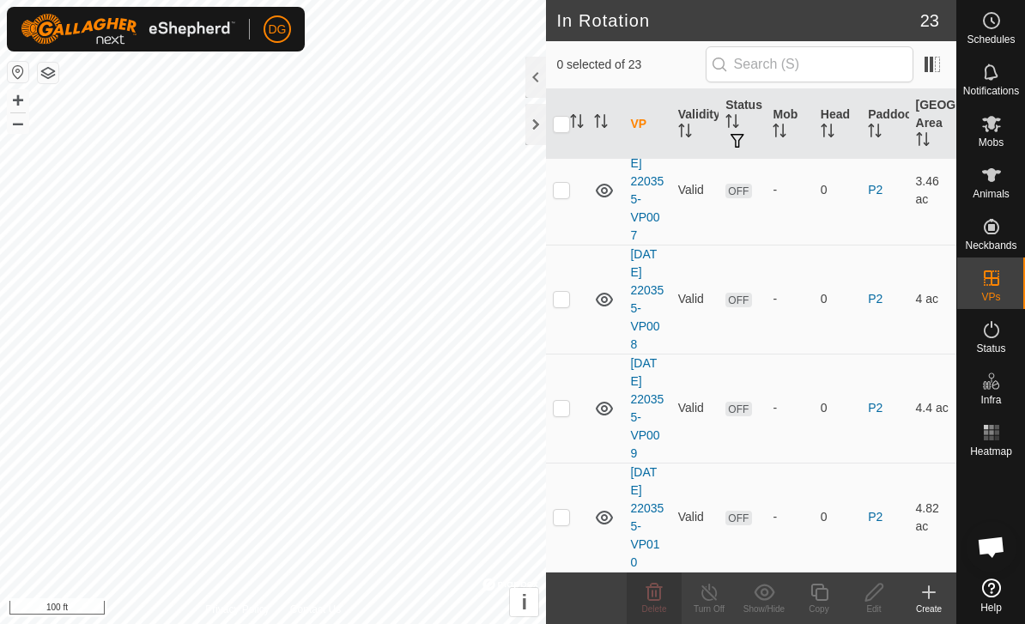
scroll to position [2091, 0]
click at [564, 525] on td at bounding box center [566, 518] width 41 height 109
checkbox input "true"
click at [824, 591] on icon at bounding box center [819, 592] width 21 height 21
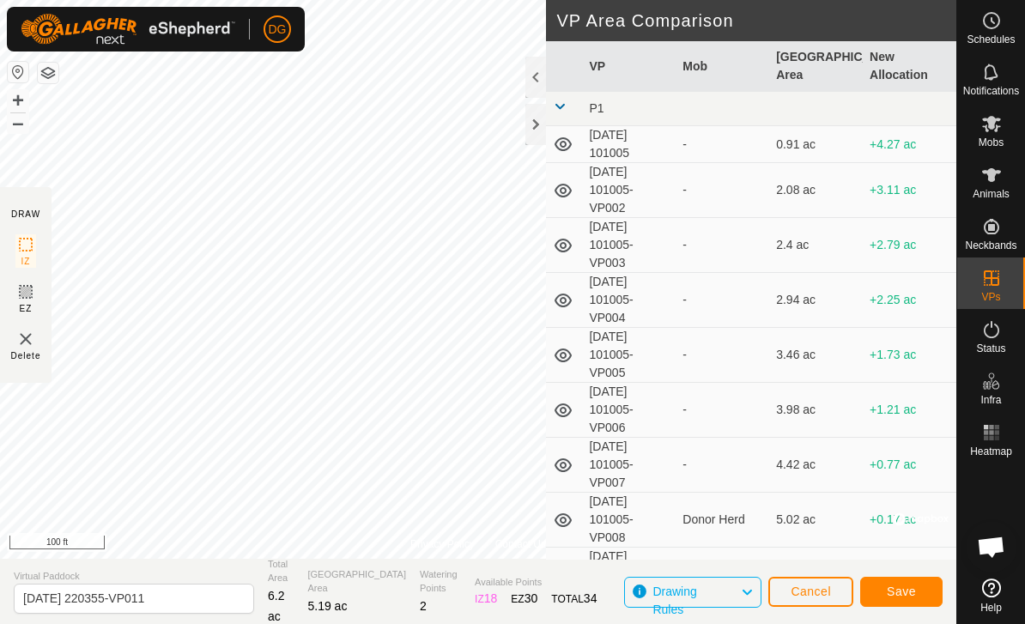
click at [907, 596] on span "Save" at bounding box center [901, 592] width 29 height 14
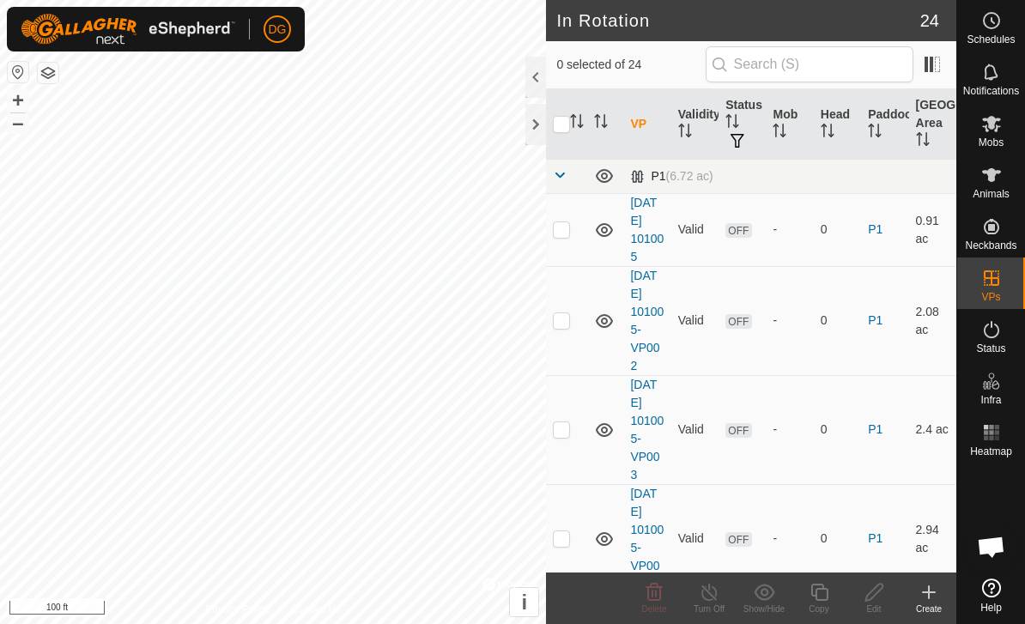
click at [564, 173] on span at bounding box center [560, 175] width 14 height 14
click at [560, 175] on span at bounding box center [560, 175] width 14 height 14
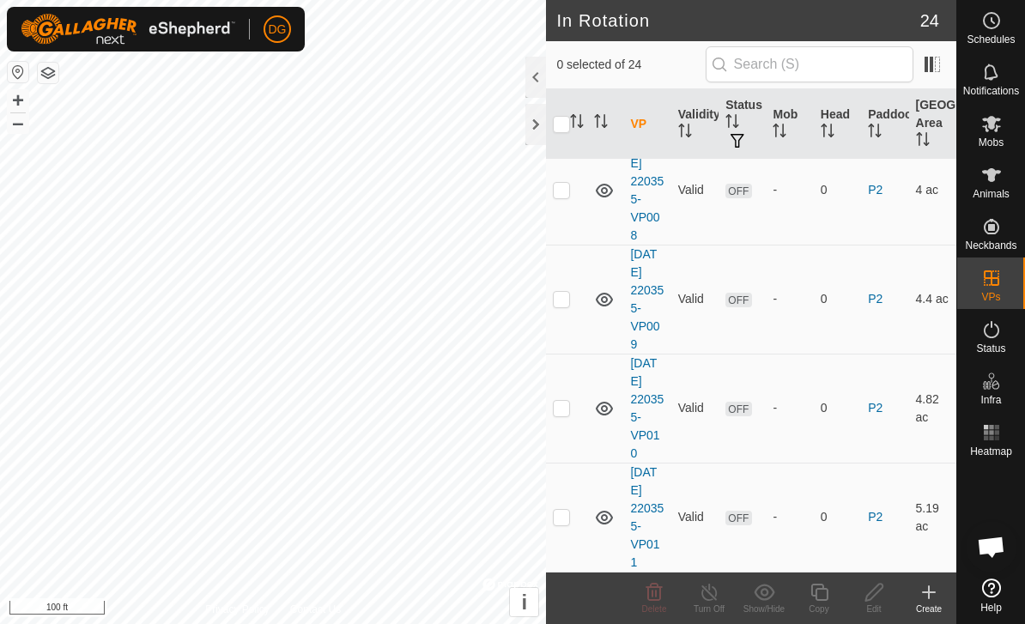
scroll to position [927, 0]
click at [557, 516] on p-checkbox at bounding box center [561, 518] width 17 height 14
checkbox input "true"
click at [823, 592] on icon at bounding box center [819, 592] width 21 height 21
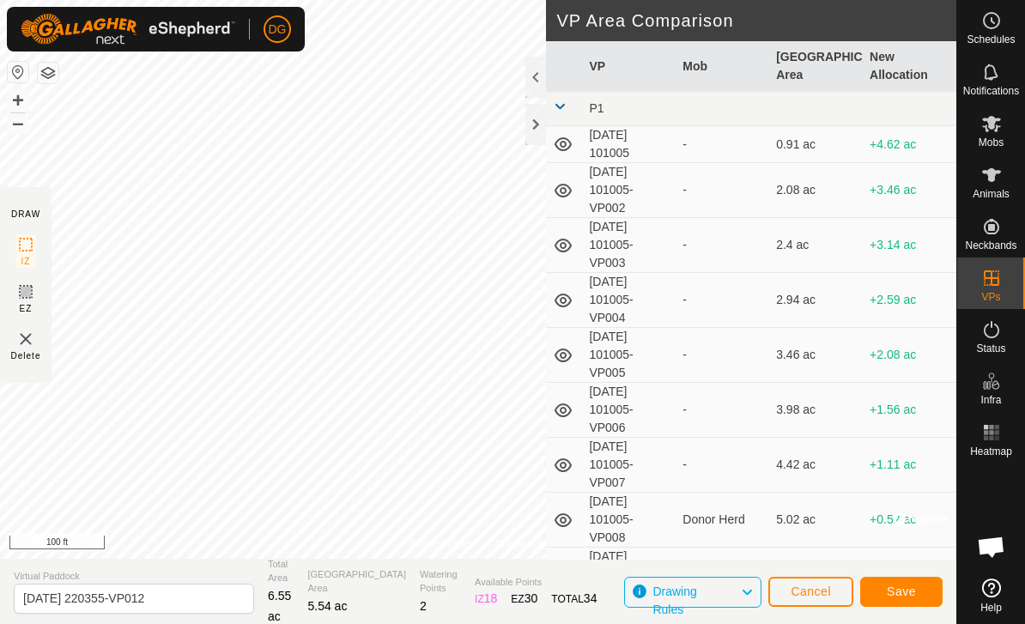
click at [907, 587] on span "Save" at bounding box center [901, 592] width 29 height 14
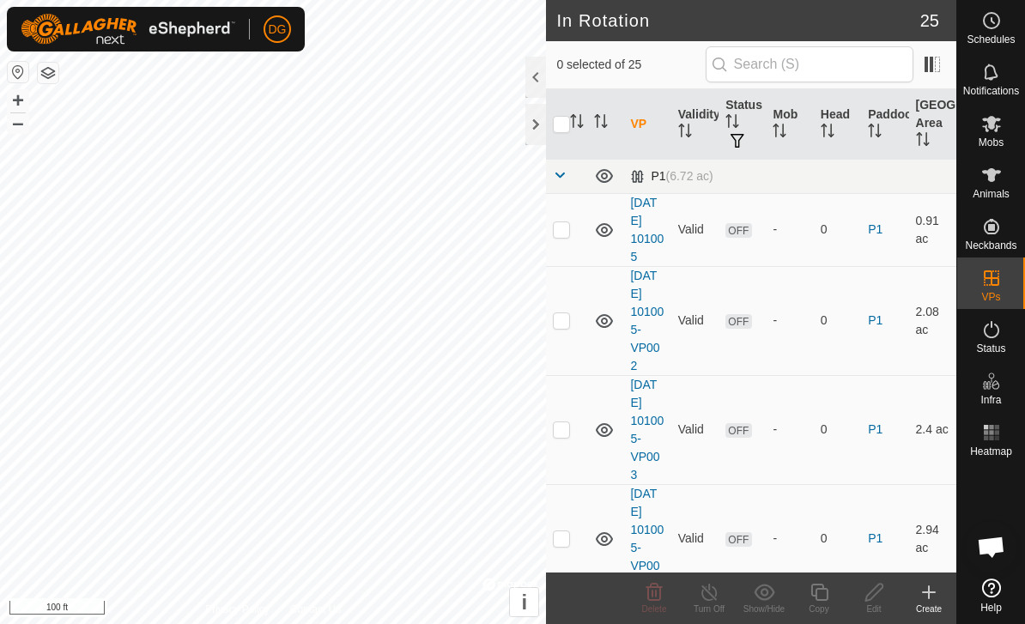
click at [558, 174] on span at bounding box center [560, 175] width 14 height 14
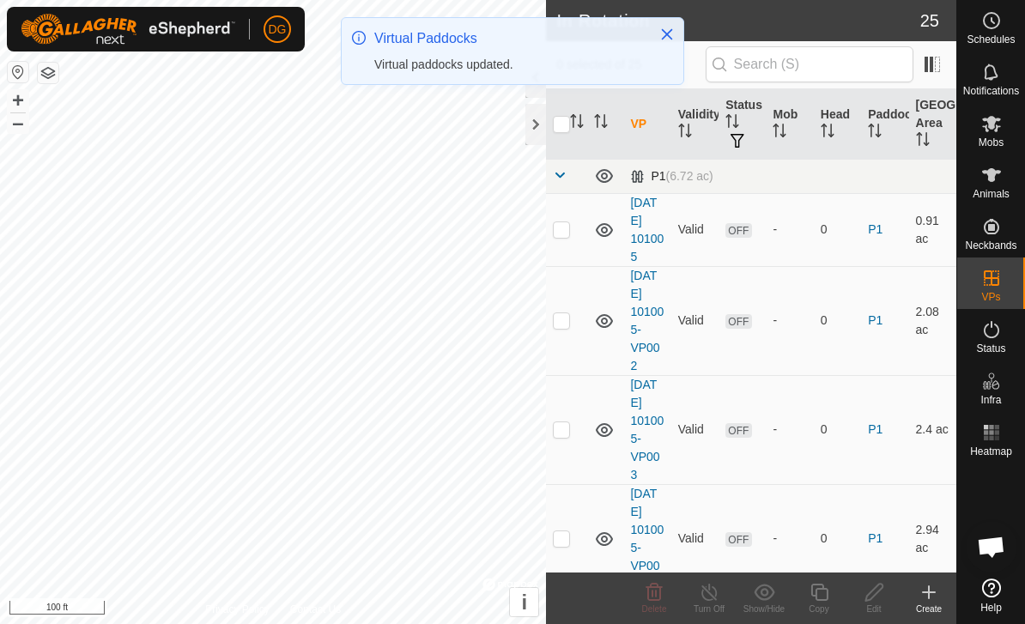
click at [565, 175] on span at bounding box center [560, 175] width 14 height 14
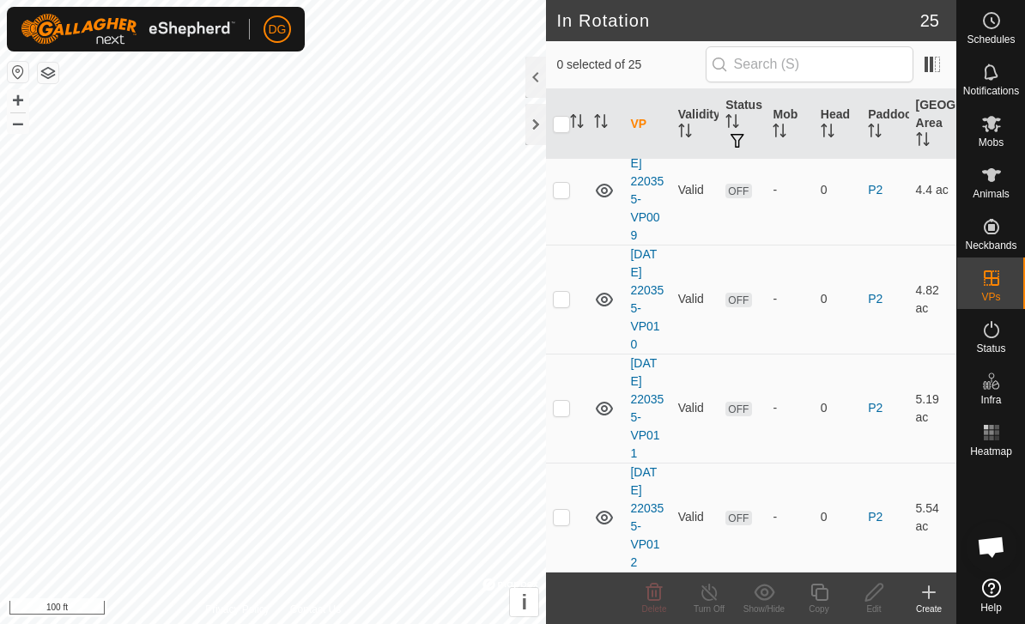
scroll to position [1036, 0]
click at [567, 517] on p-checkbox at bounding box center [561, 518] width 17 height 14
checkbox input "true"
click at [871, 597] on icon at bounding box center [874, 592] width 21 height 21
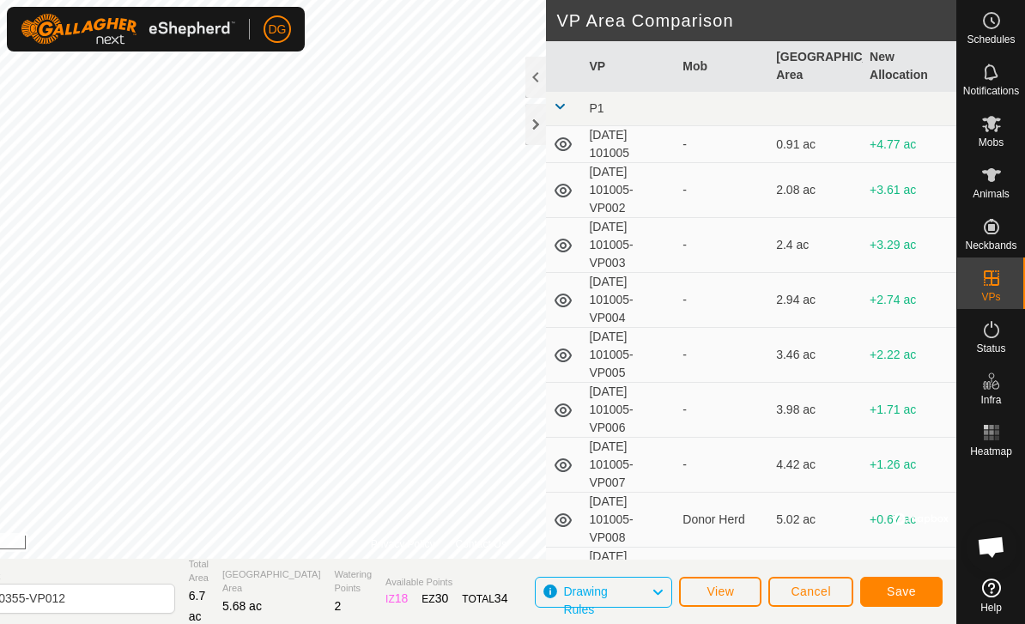
click at [901, 588] on span "Save" at bounding box center [901, 592] width 29 height 14
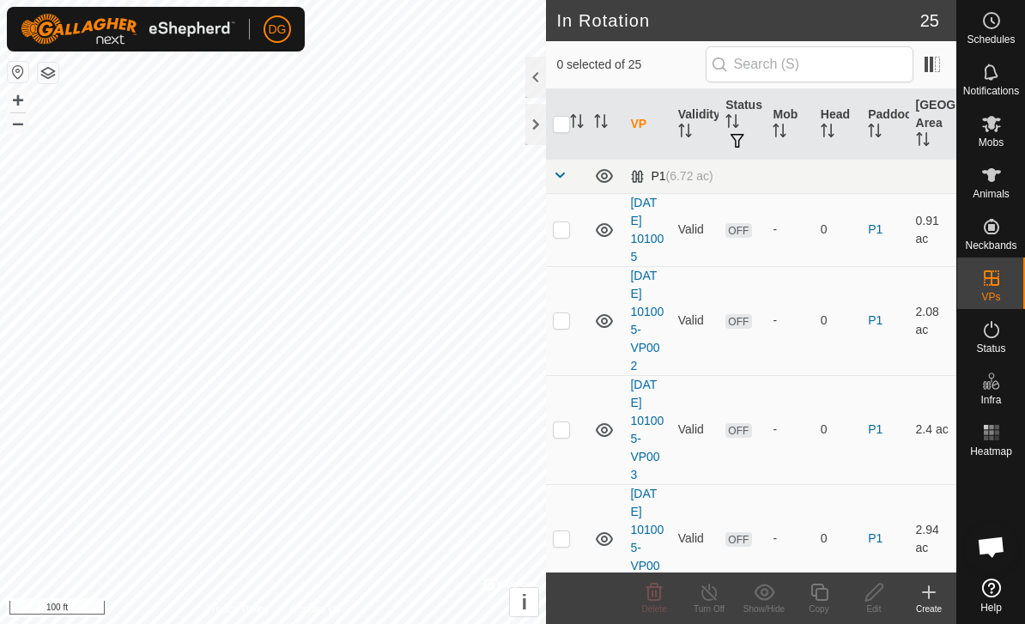
click at [561, 174] on span at bounding box center [560, 175] width 14 height 14
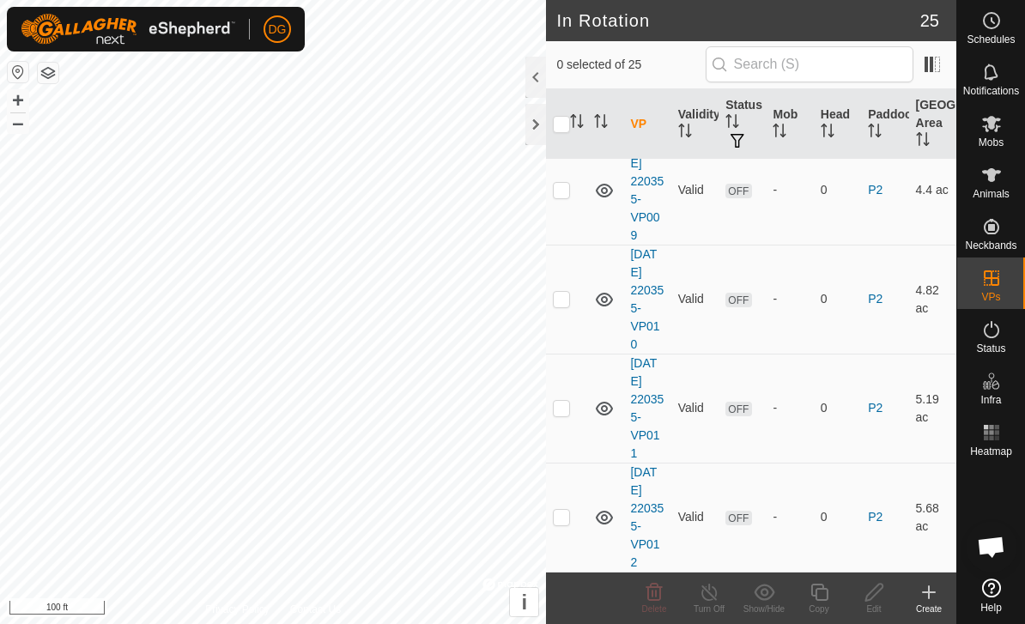
scroll to position [1036, 0]
click at [568, 519] on p-checkbox at bounding box center [561, 518] width 17 height 14
checkbox input "true"
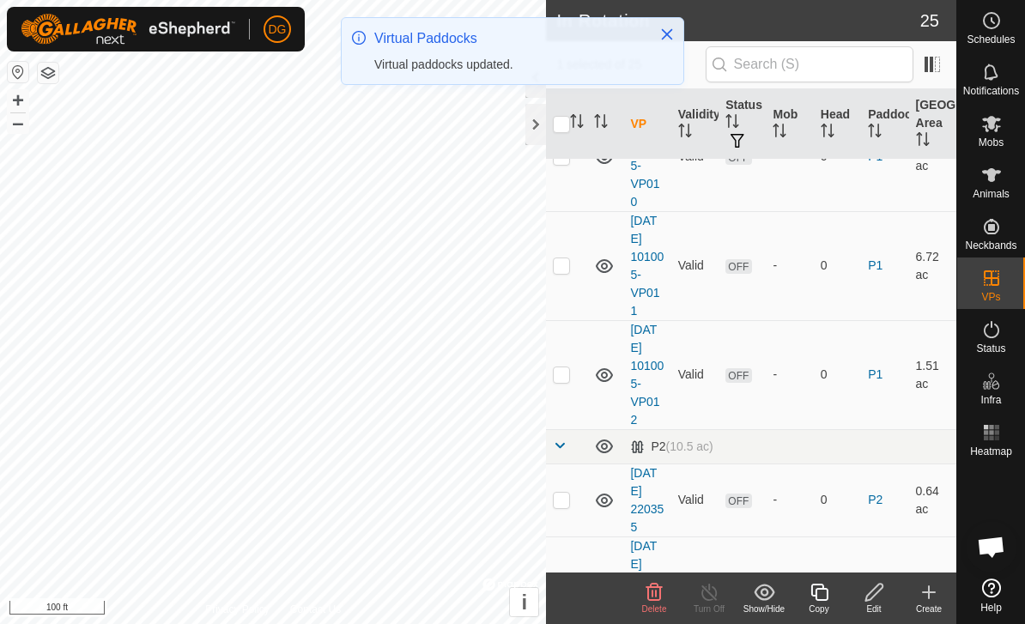
click at [818, 596] on icon at bounding box center [819, 592] width 21 height 21
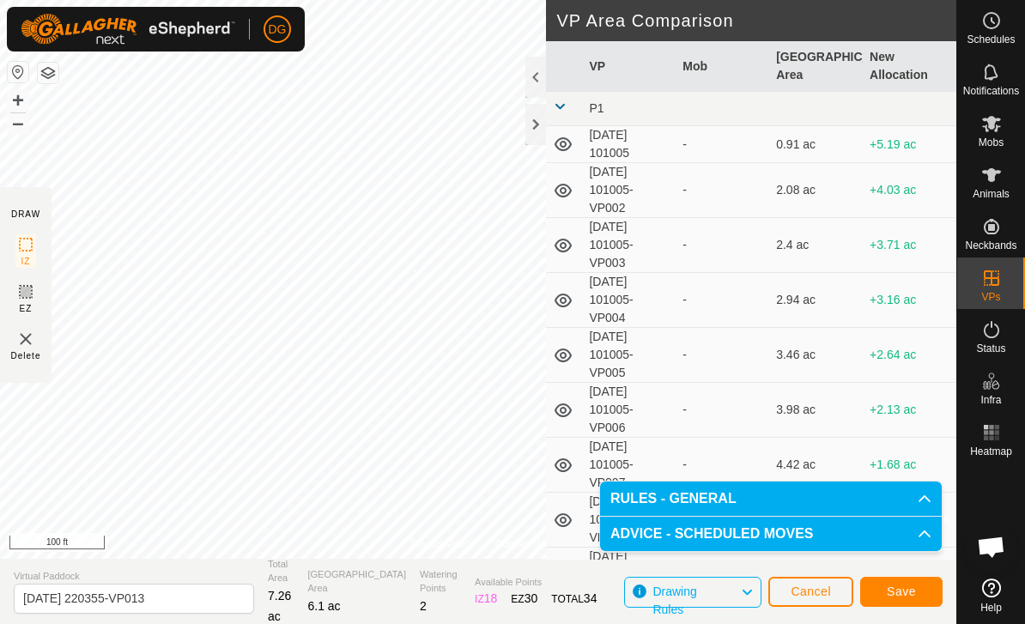
click at [905, 592] on span "Save" at bounding box center [901, 592] width 29 height 14
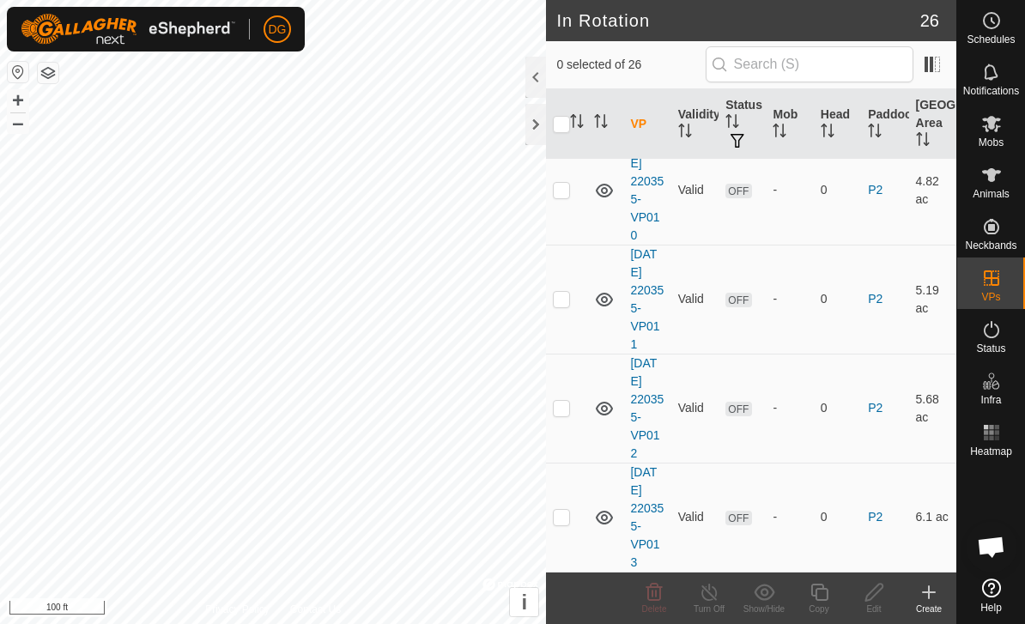
scroll to position [2418, 0]
